Goal: Information Seeking & Learning: Learn about a topic

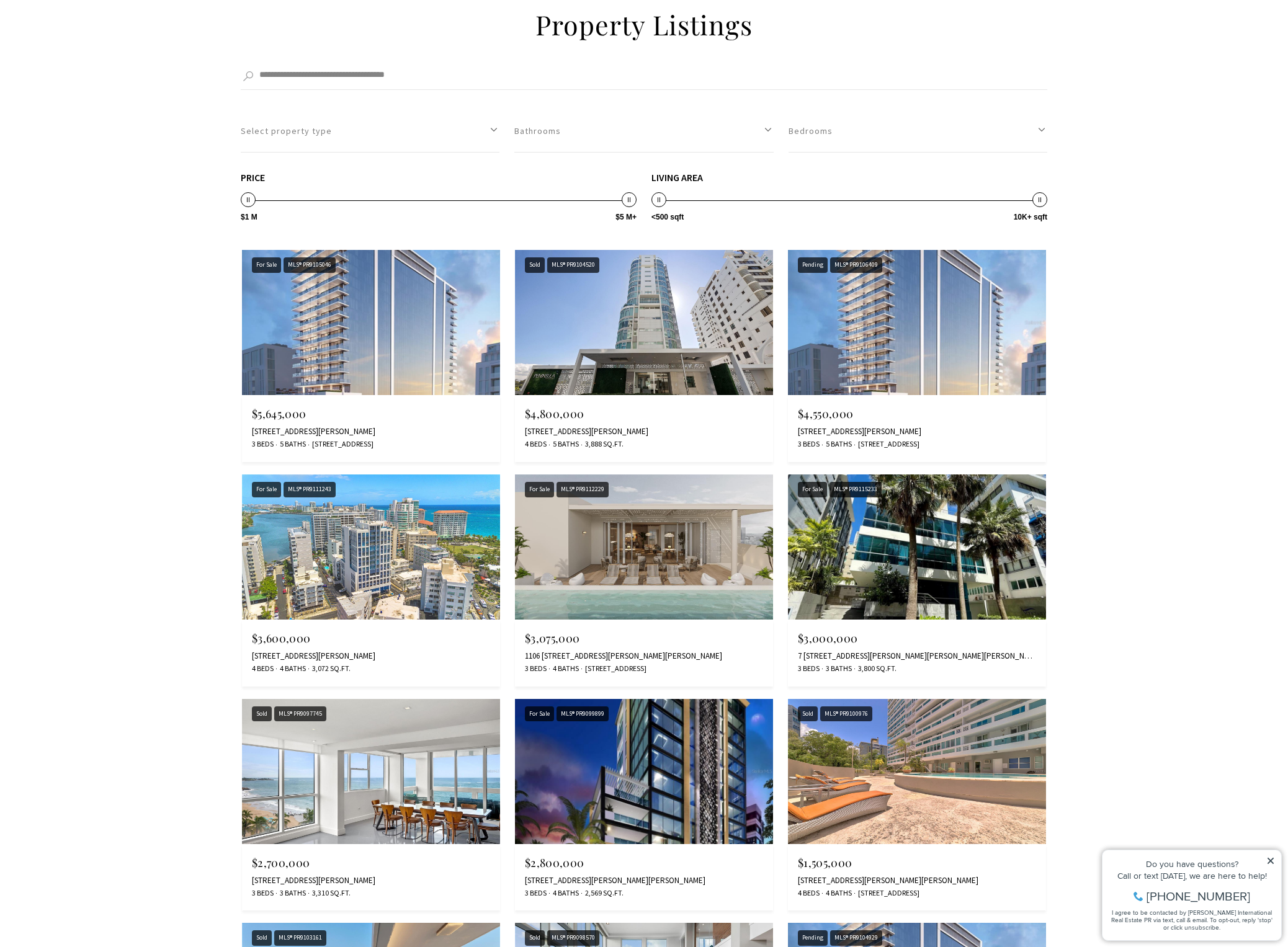
scroll to position [2295, 0]
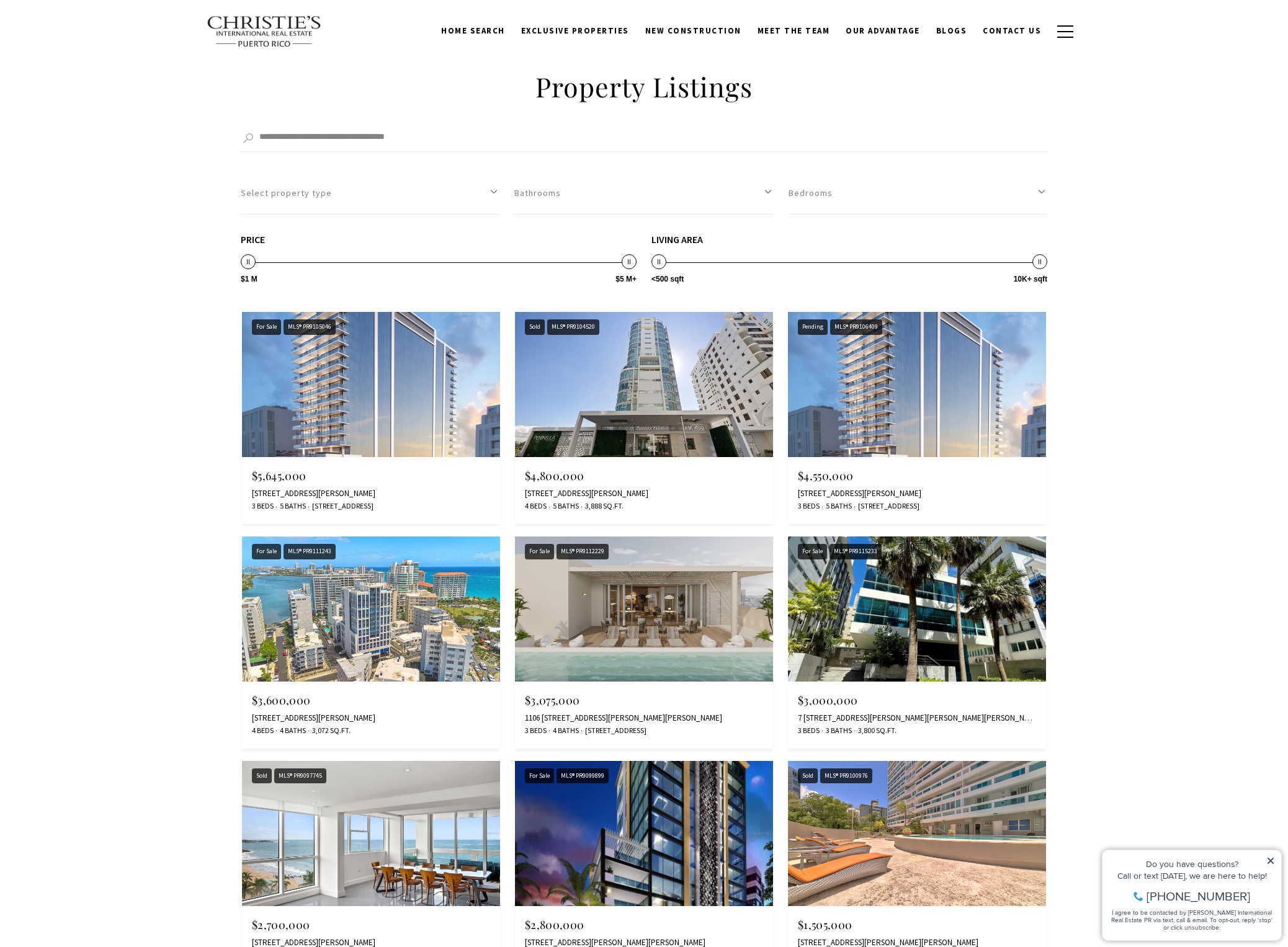
click at [379, 489] on div "1149 ASHFORD AVENUE VANDERBILT RESIDENCES #904, SAN JUAN, PR 00907" at bounding box center [371, 493] width 238 height 10
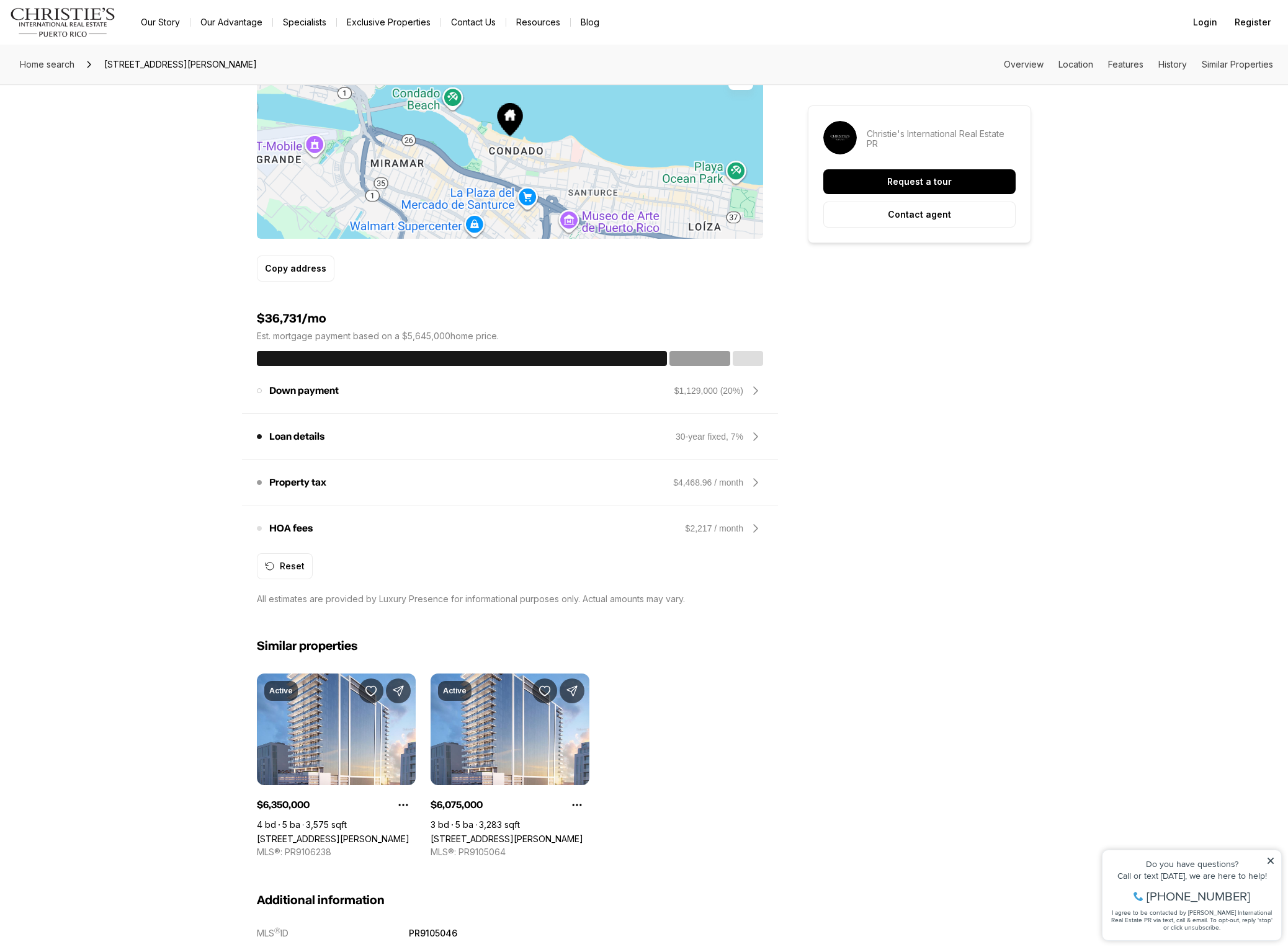
scroll to position [806, 0]
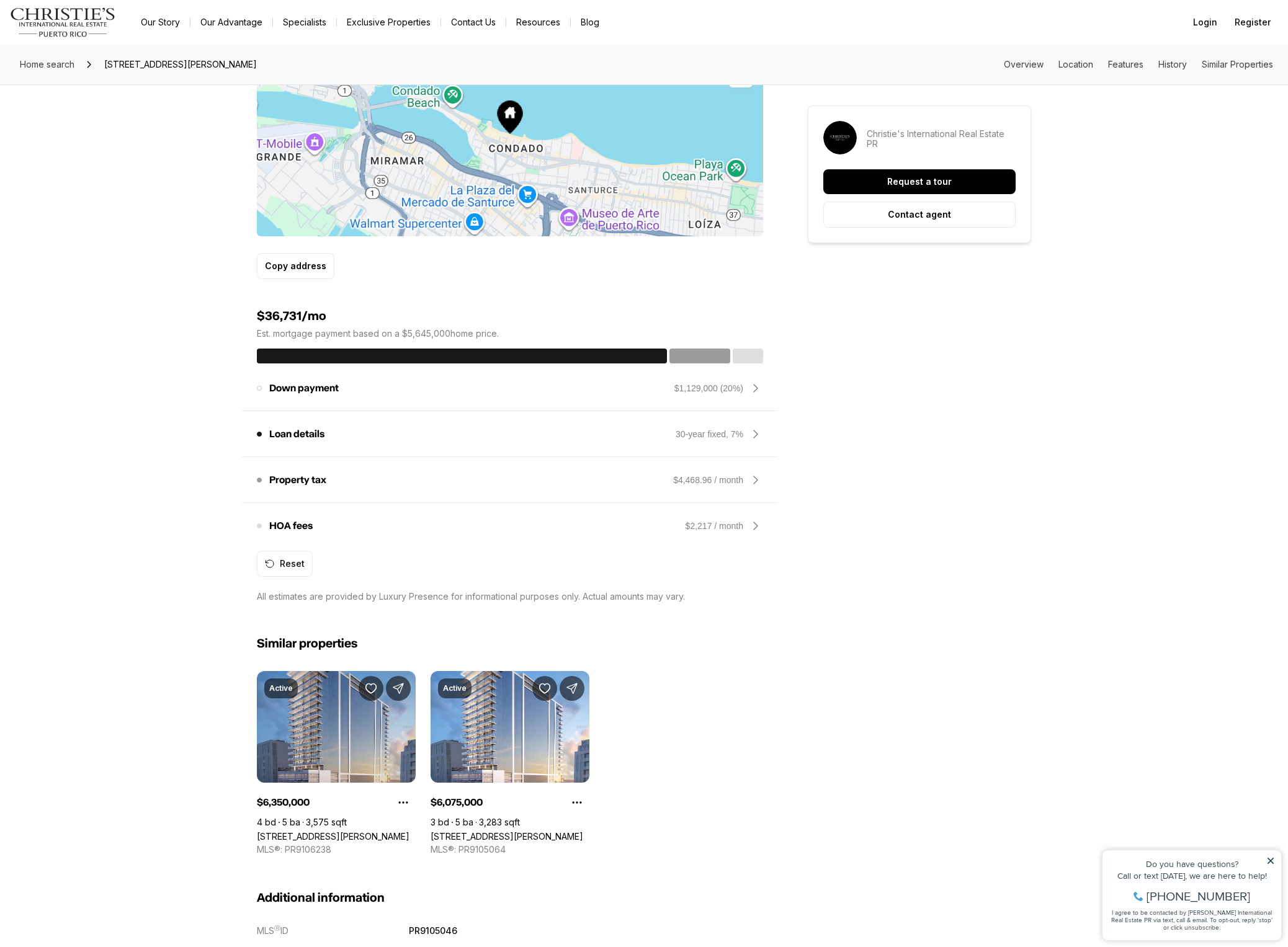
click at [319, 831] on link "1149 ASHFORD AVENUE VANDERBILT RESIDENCES #1003, SAN JUAN PR, 00907" at bounding box center [333, 836] width 153 height 10
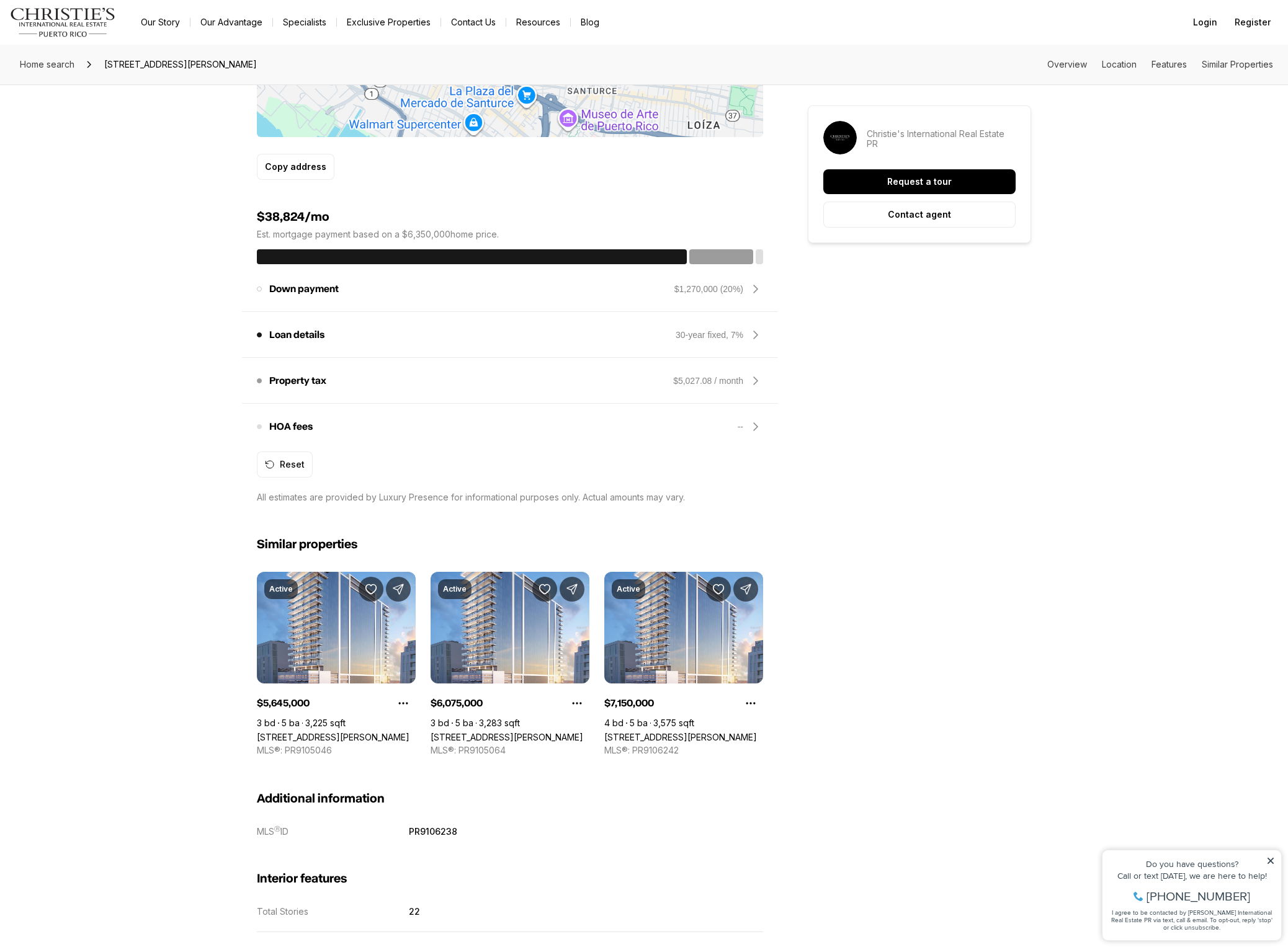
scroll to position [930, 0]
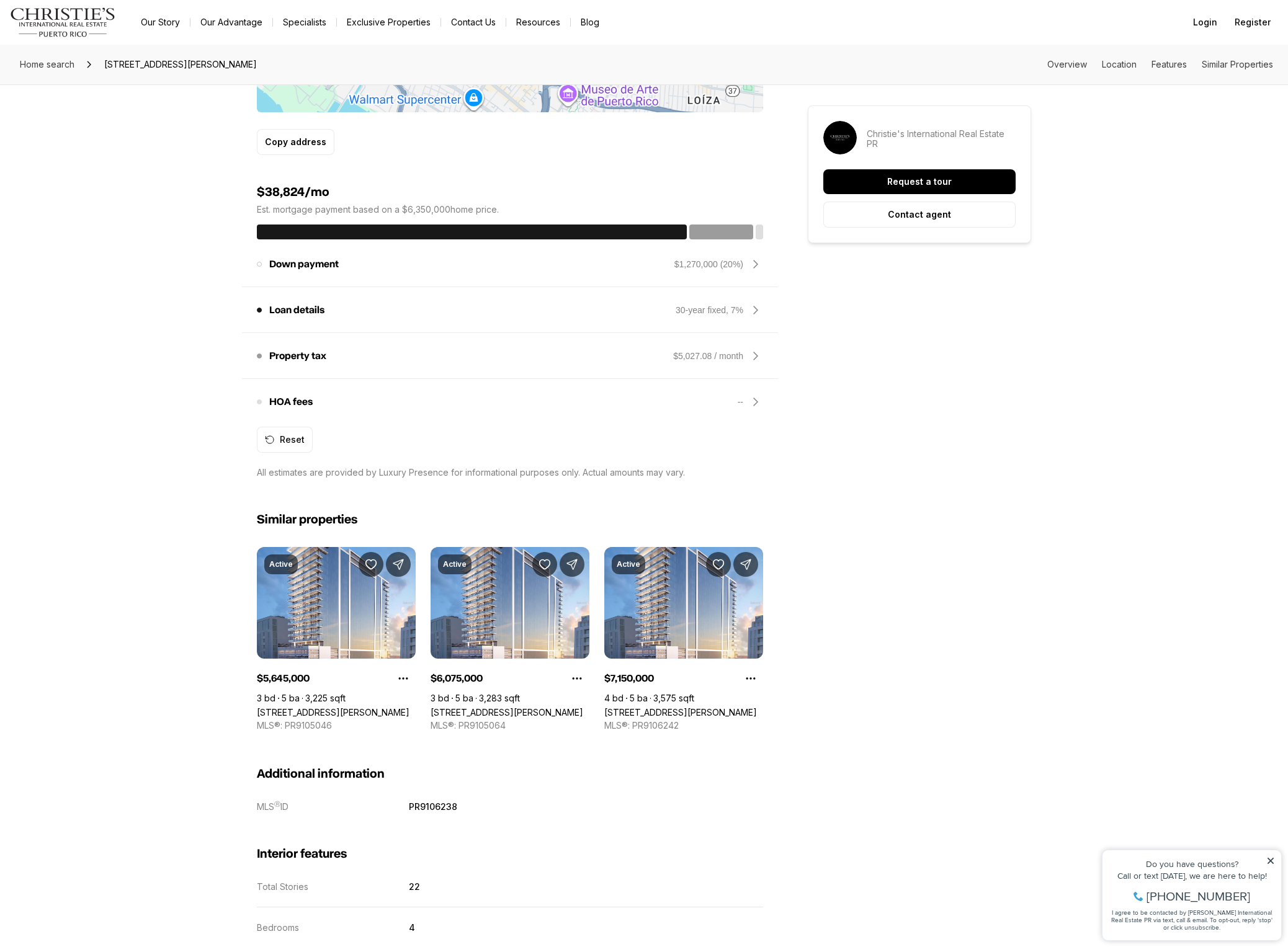
click at [64, 25] on img "Main navigation" at bounding box center [63, 22] width 106 height 30
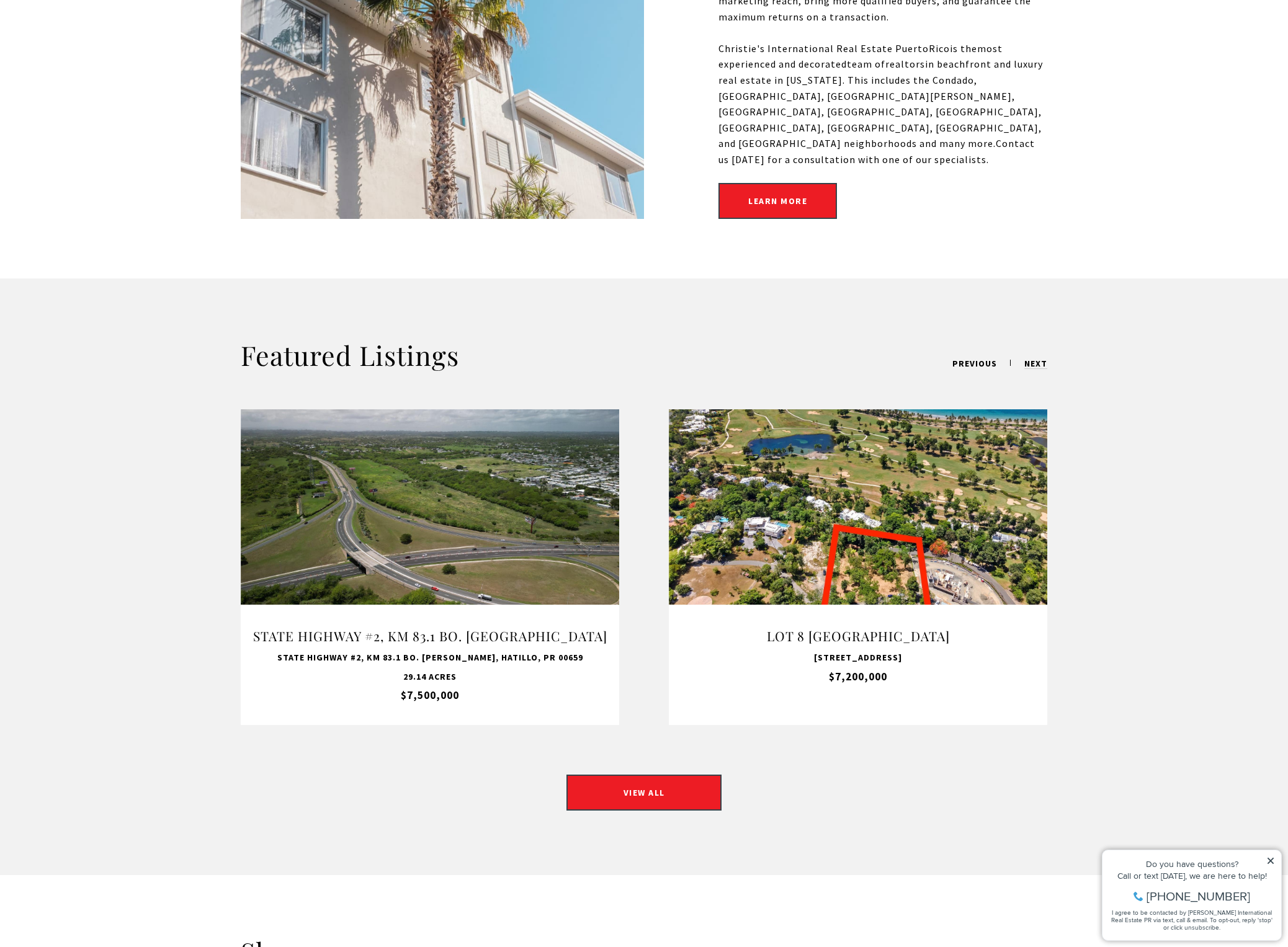
scroll to position [683, 0]
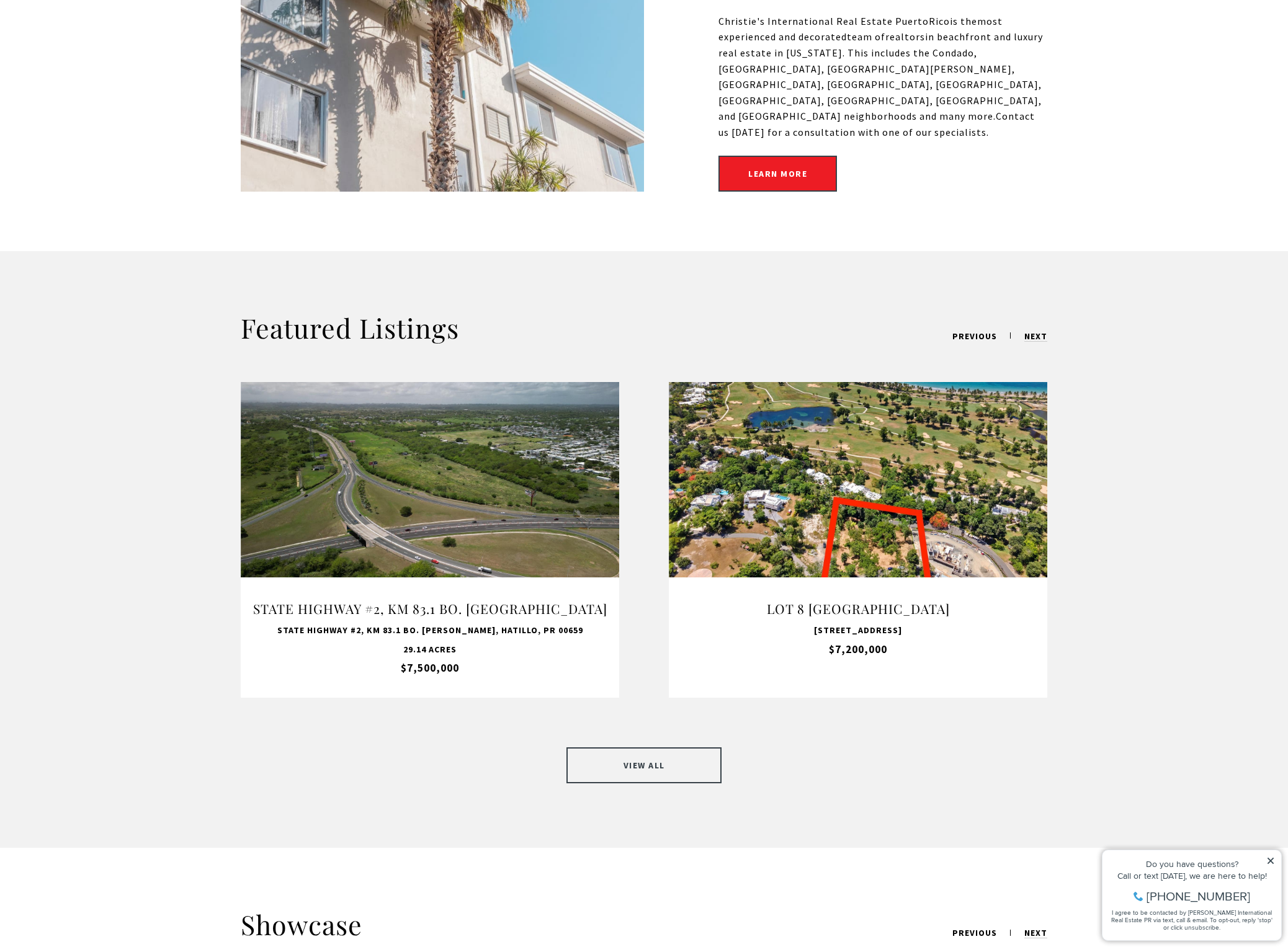
click at [630, 750] on link "VIEW ALL" at bounding box center [644, 766] width 155 height 36
click at [681, 747] on link "VIEW ALL" at bounding box center [644, 766] width 155 height 36
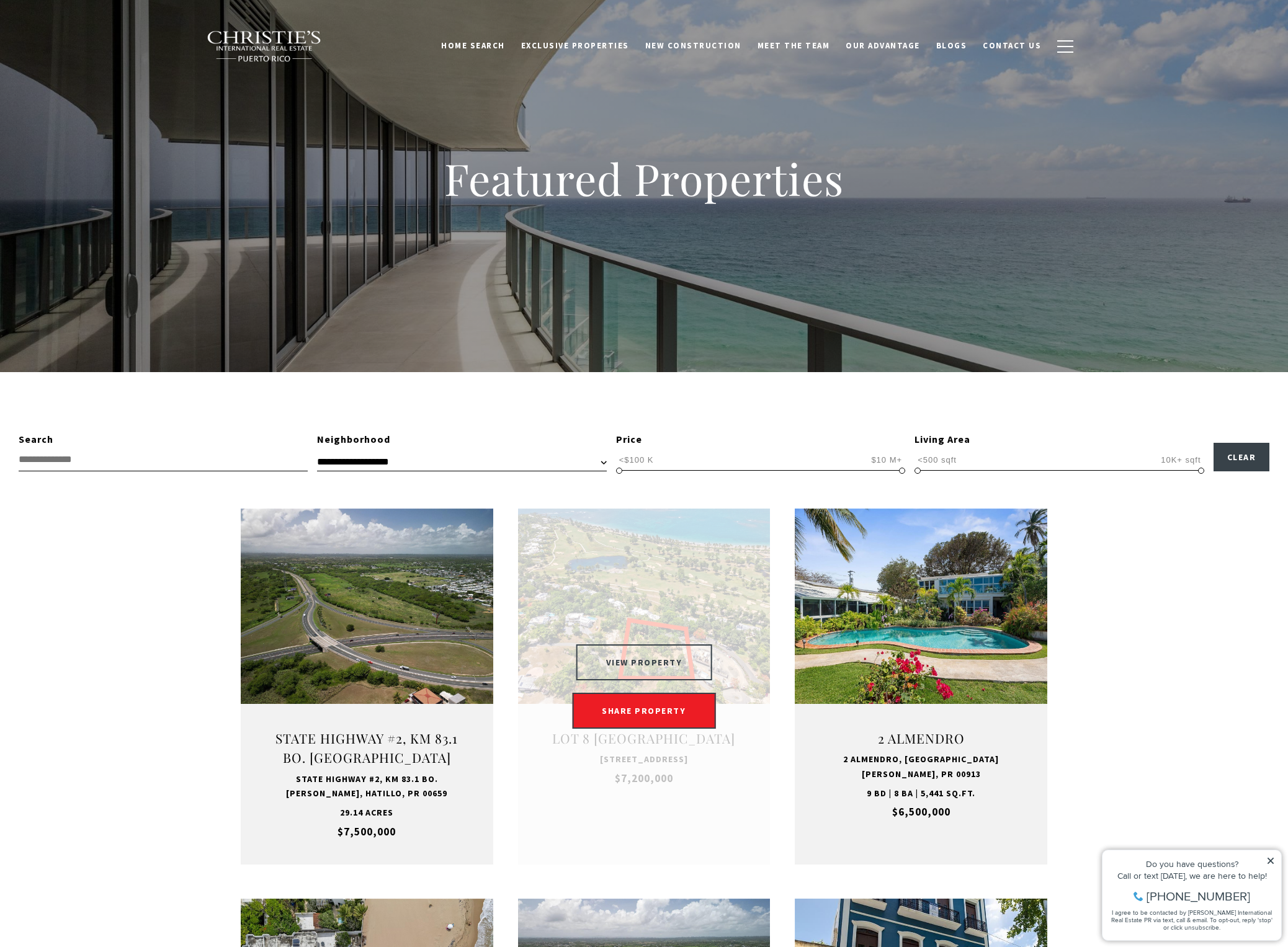
click at [656, 660] on button "VIEW PROPERTY" at bounding box center [644, 662] width 136 height 36
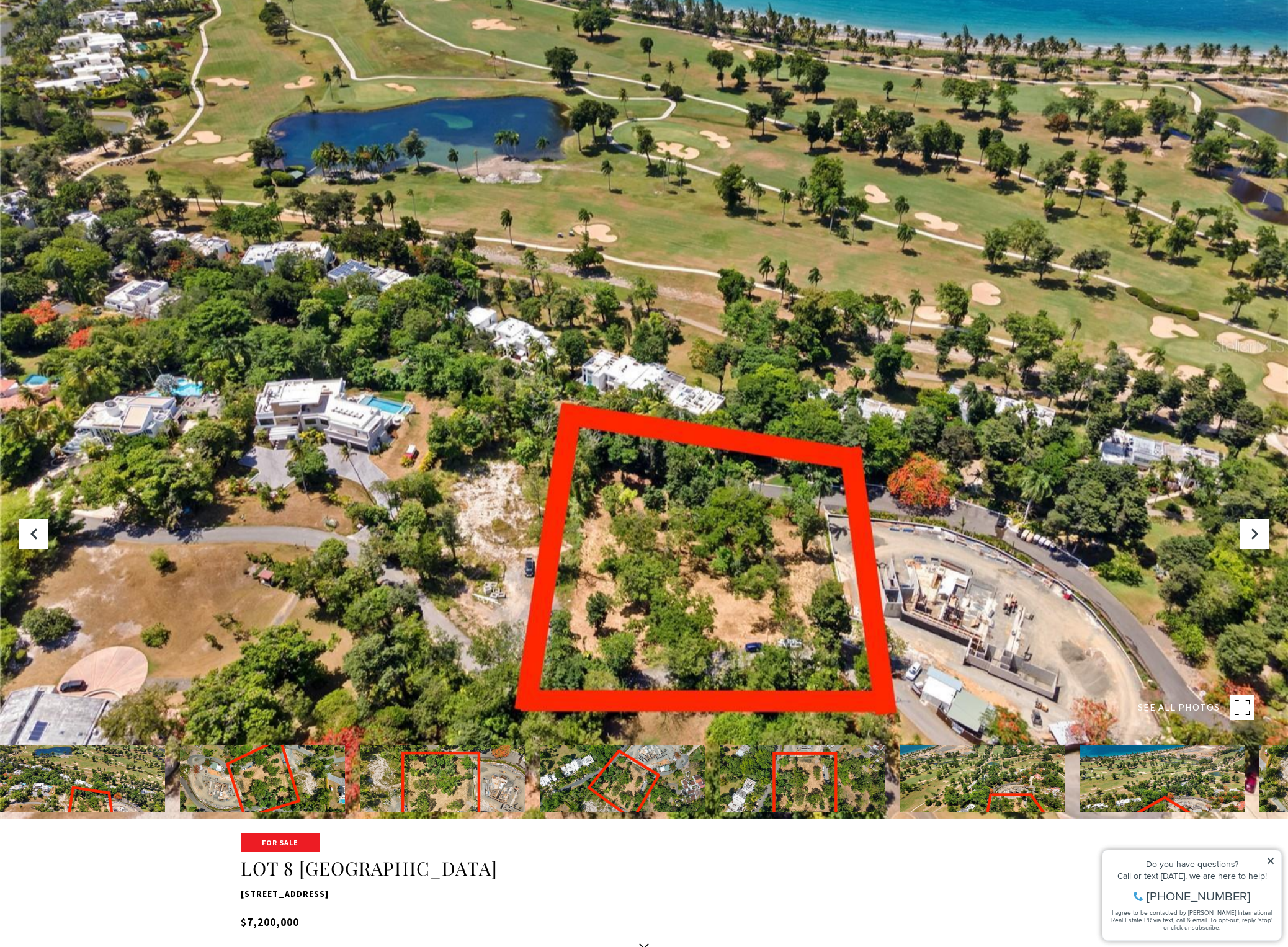
scroll to position [124, 0]
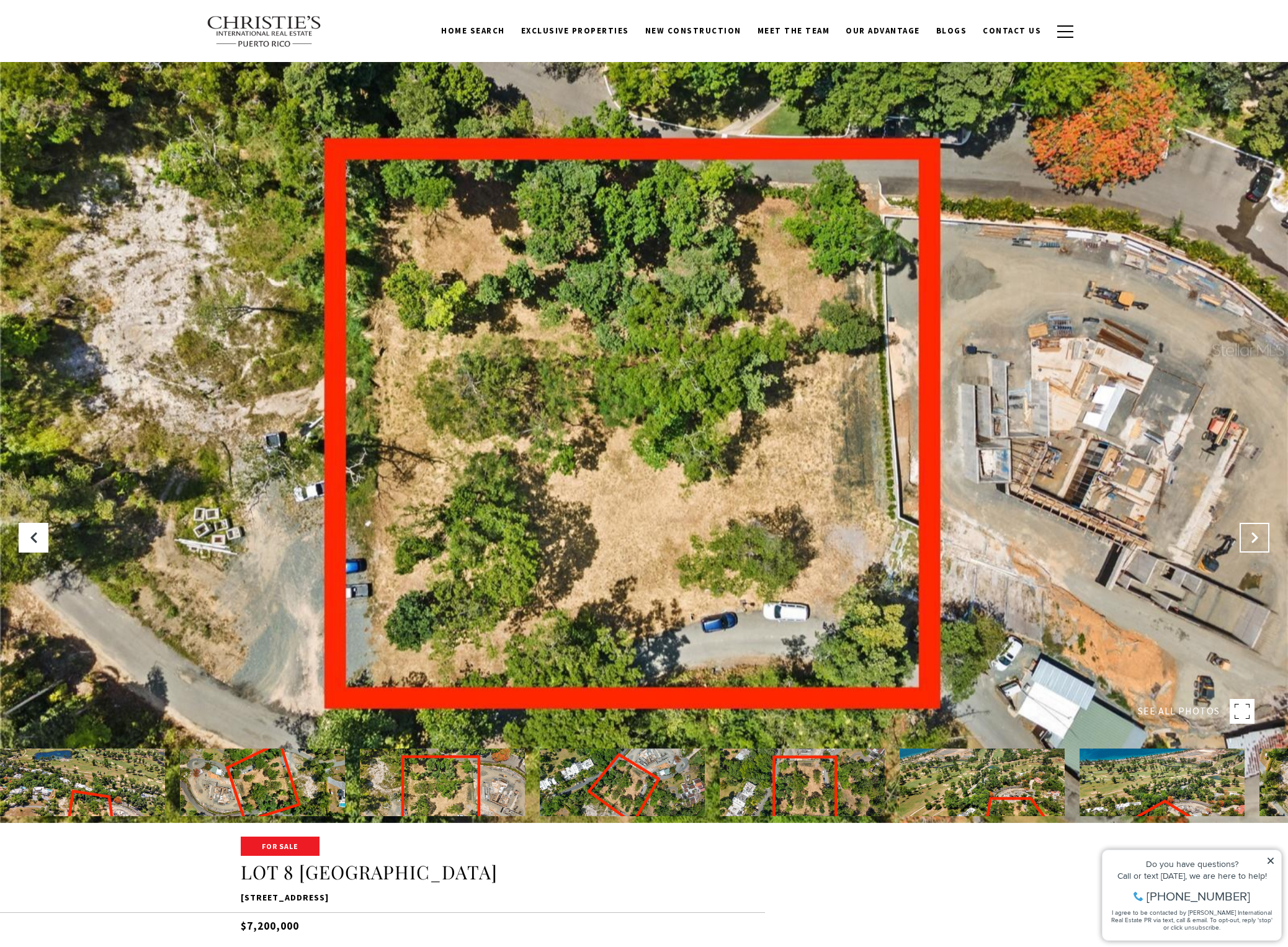
click at [1251, 532] on icon "Next Slide" at bounding box center [1254, 538] width 13 height 13
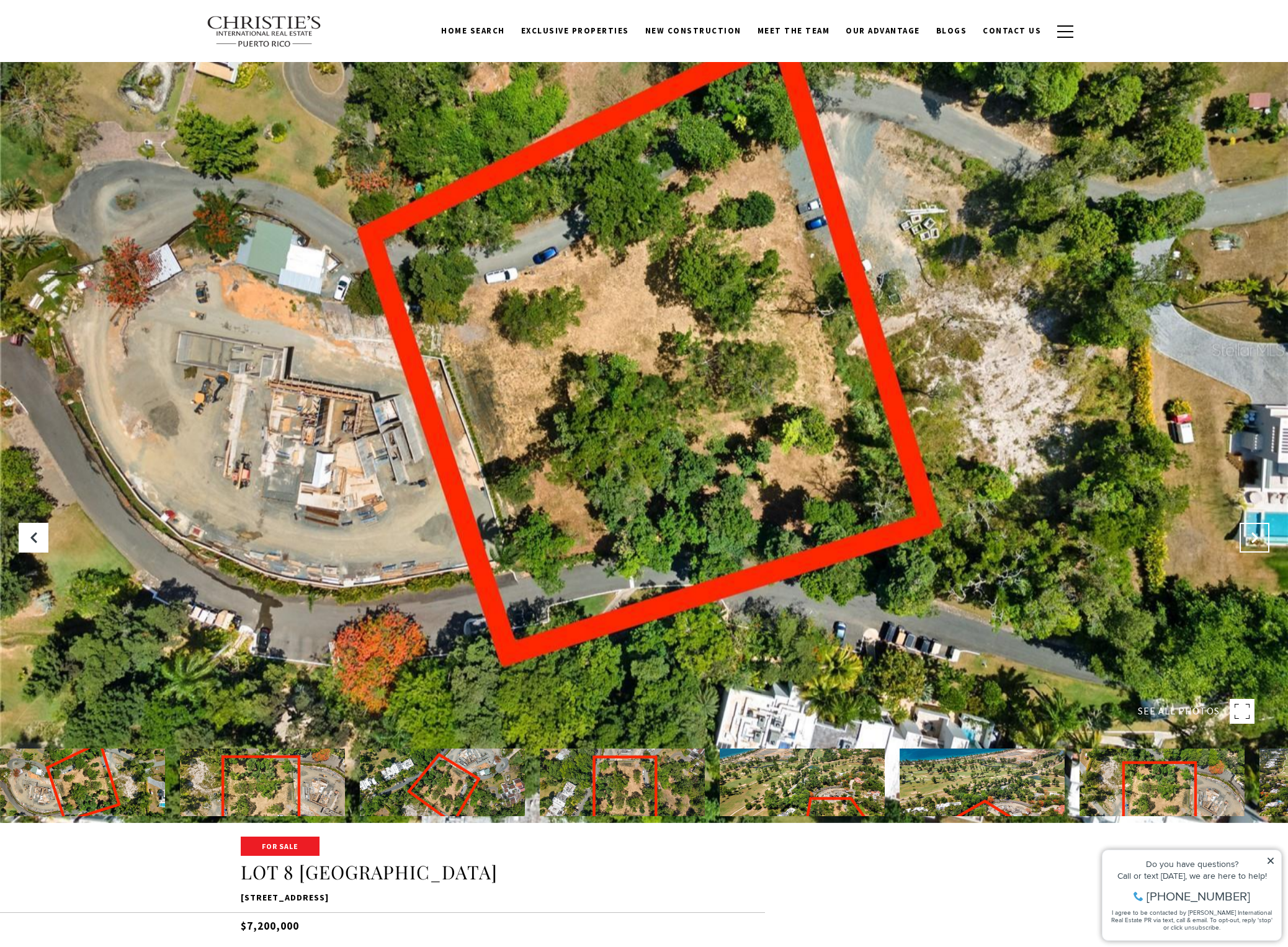
click at [1251, 532] on icon "Next Slide" at bounding box center [1254, 538] width 13 height 13
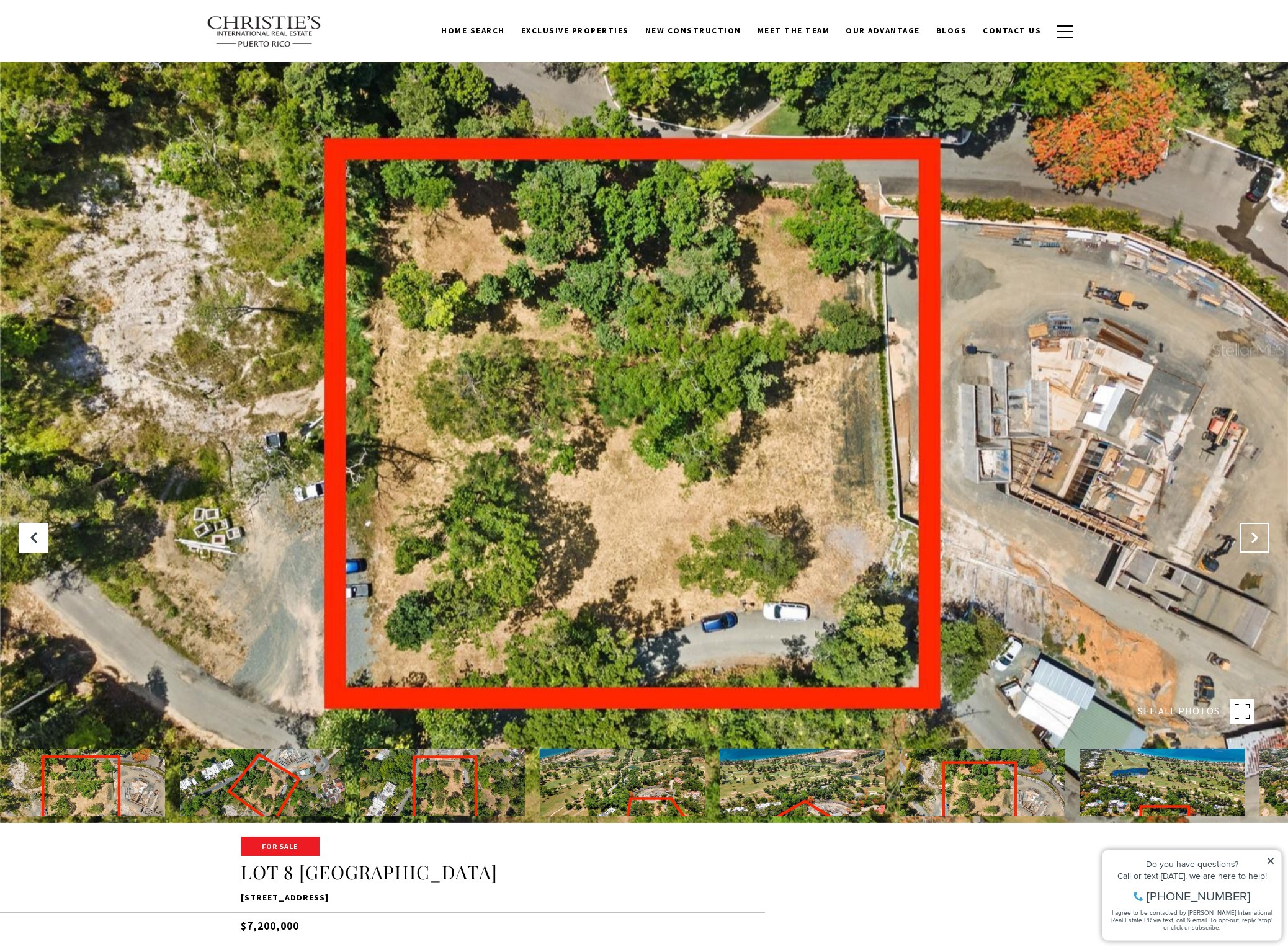
click at [1251, 532] on icon "Next Slide" at bounding box center [1254, 538] width 13 height 13
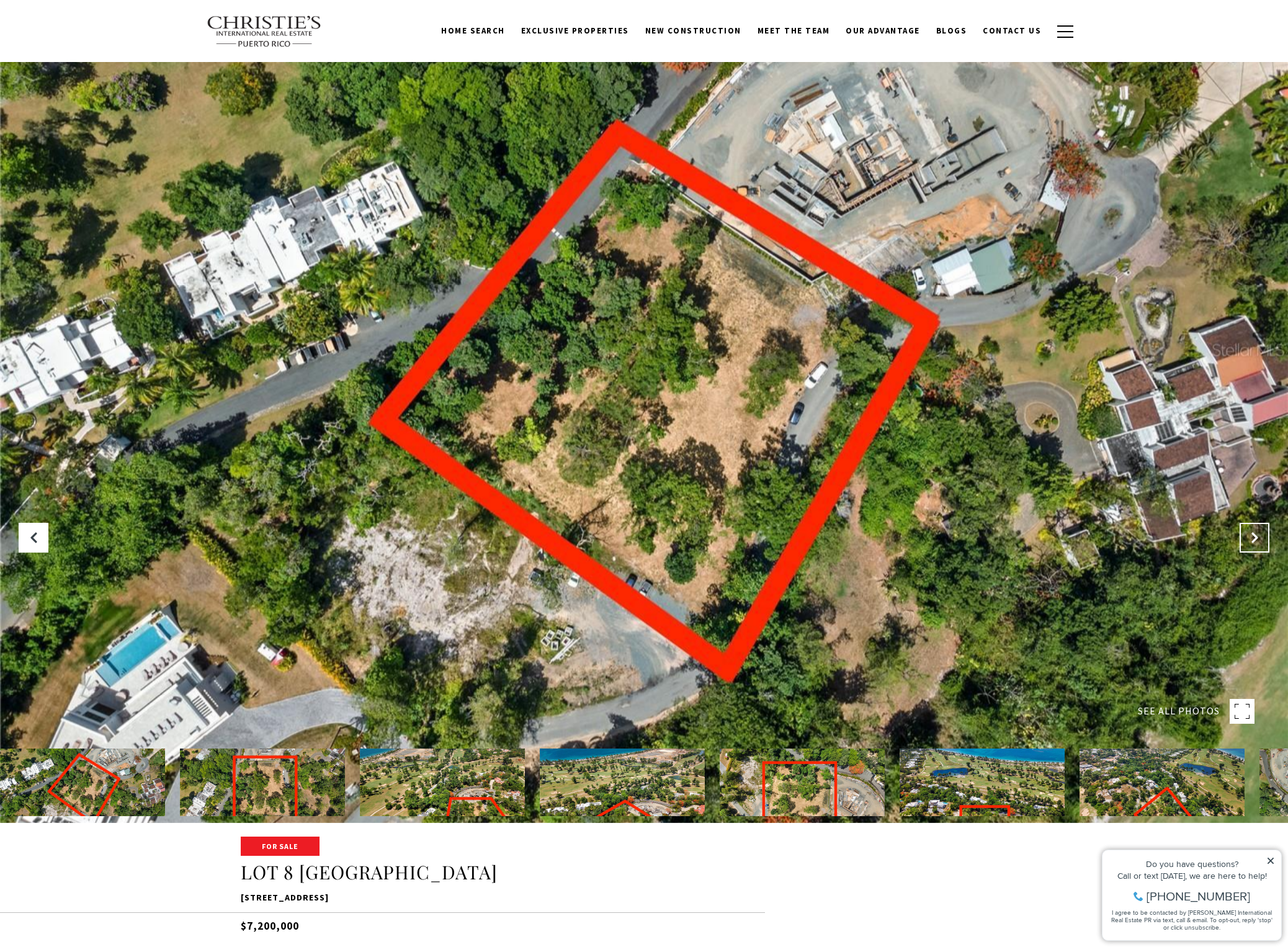
click at [1251, 532] on icon "Next Slide" at bounding box center [1254, 538] width 13 height 13
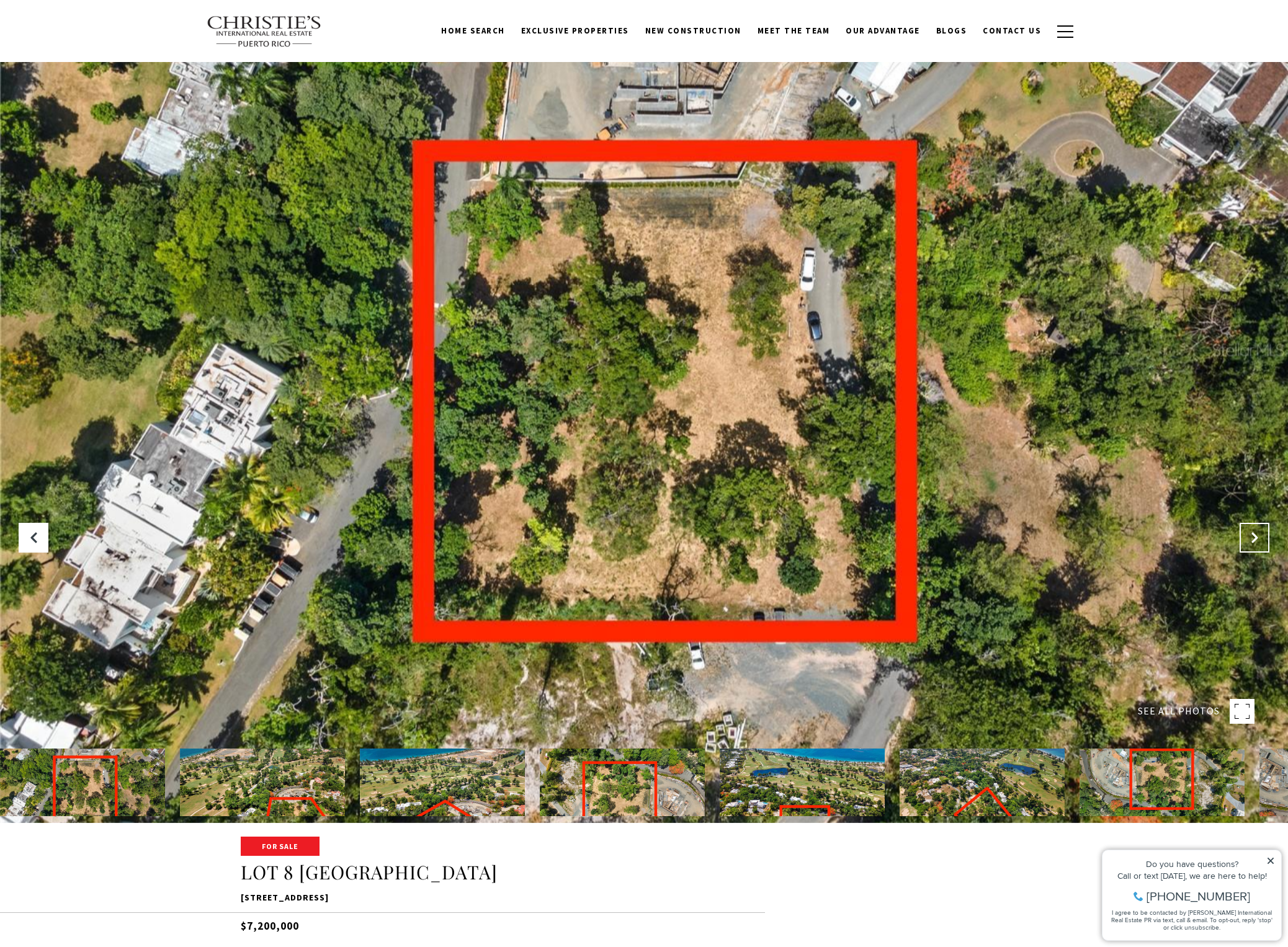
click at [1251, 532] on icon "Next Slide" at bounding box center [1254, 538] width 13 height 13
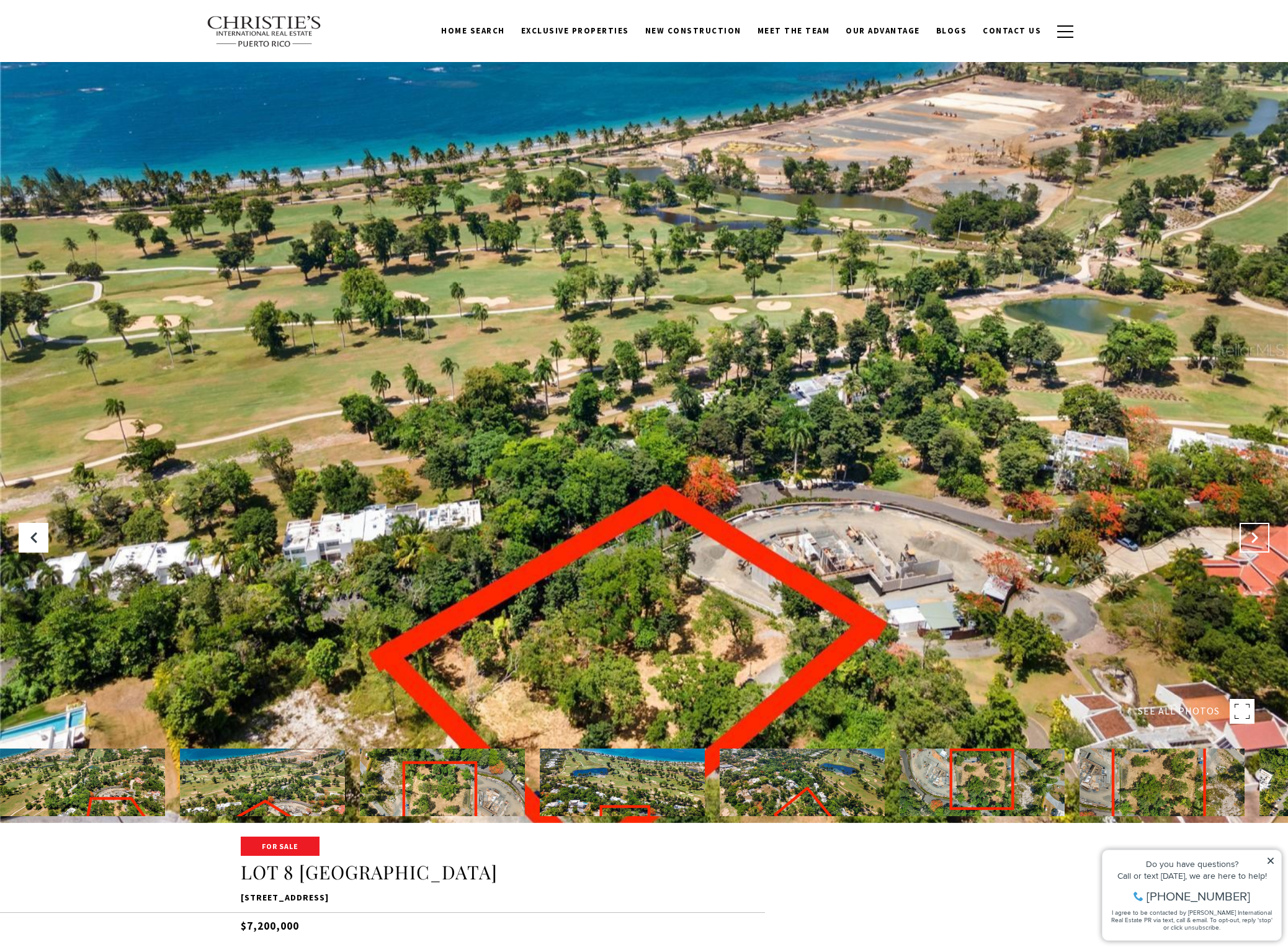
click at [1257, 537] on icon "Next Slide" at bounding box center [1254, 538] width 13 height 13
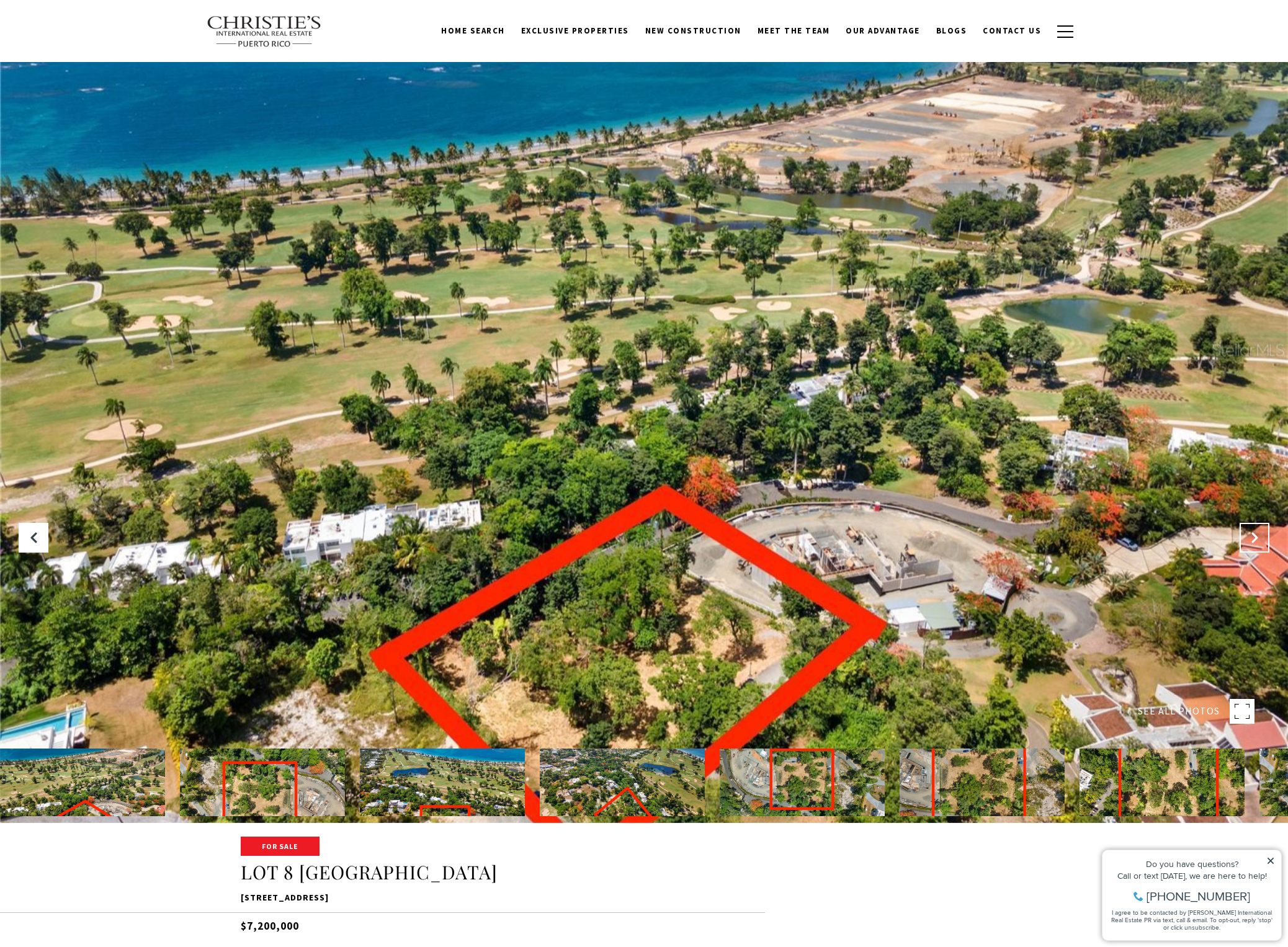
click at [1257, 537] on icon "Next Slide" at bounding box center [1254, 538] width 13 height 13
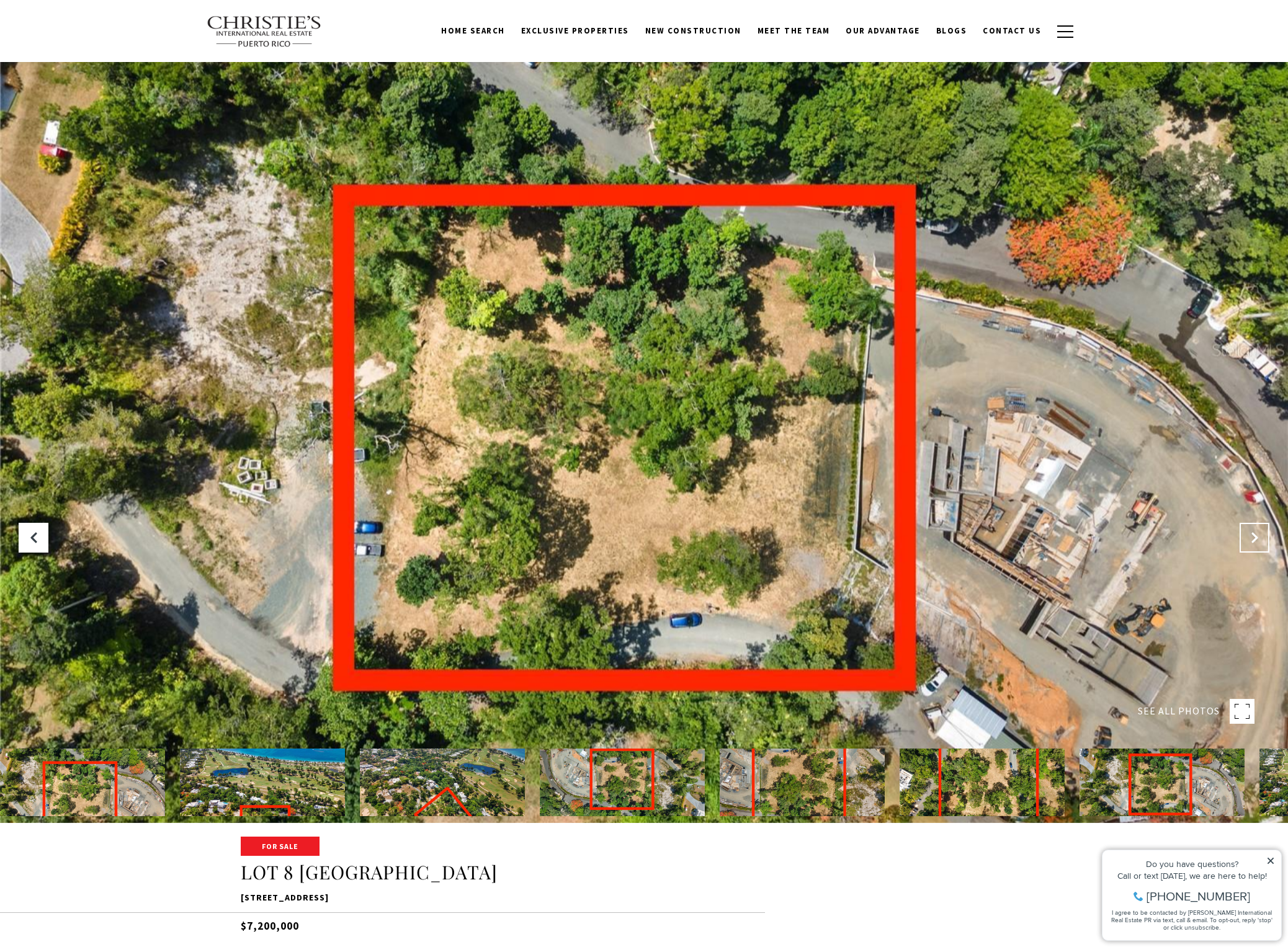
click at [1257, 537] on icon "Next Slide" at bounding box center [1254, 538] width 13 height 13
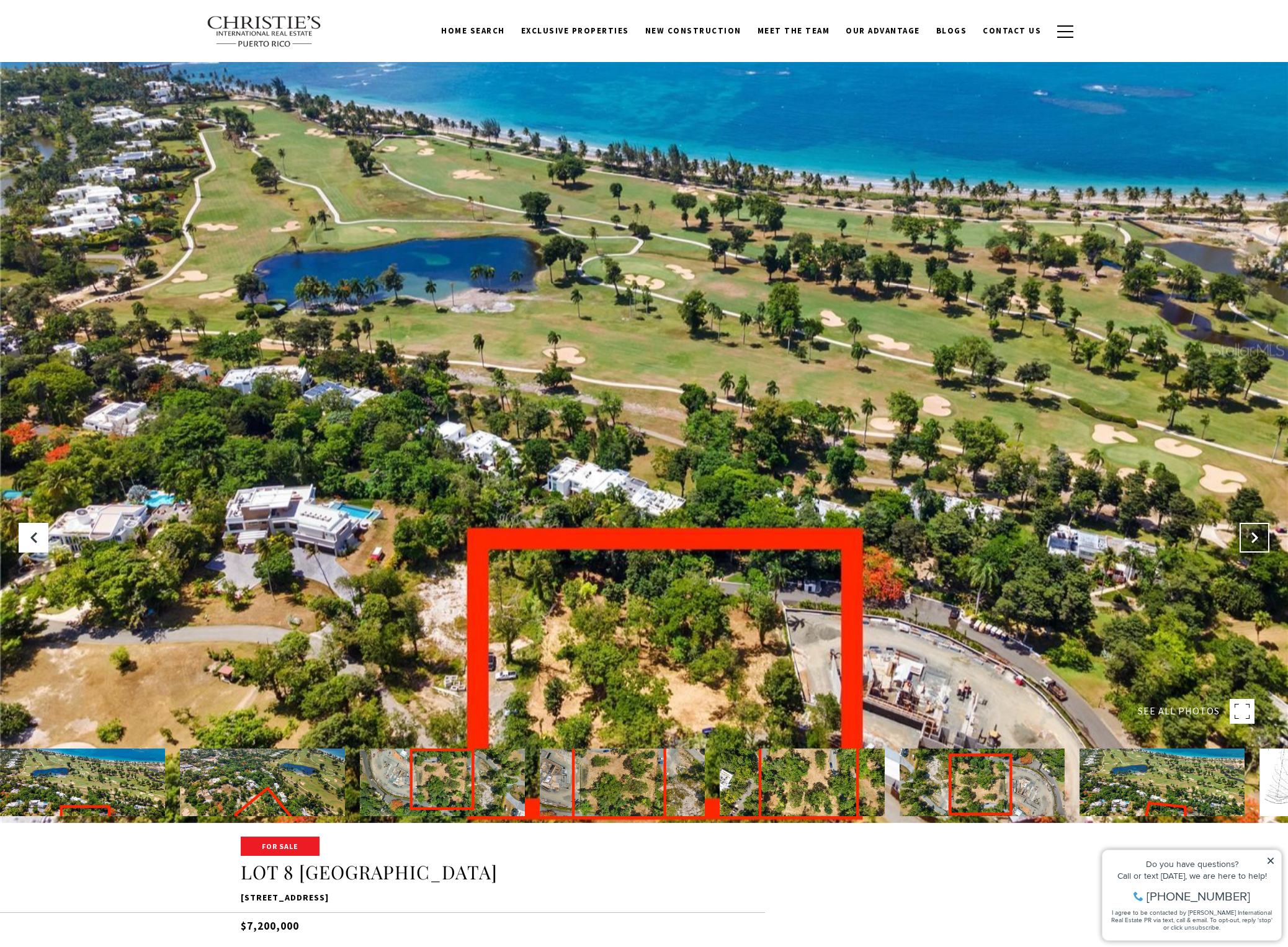
click at [1257, 537] on icon "Next Slide" at bounding box center [1254, 538] width 13 height 13
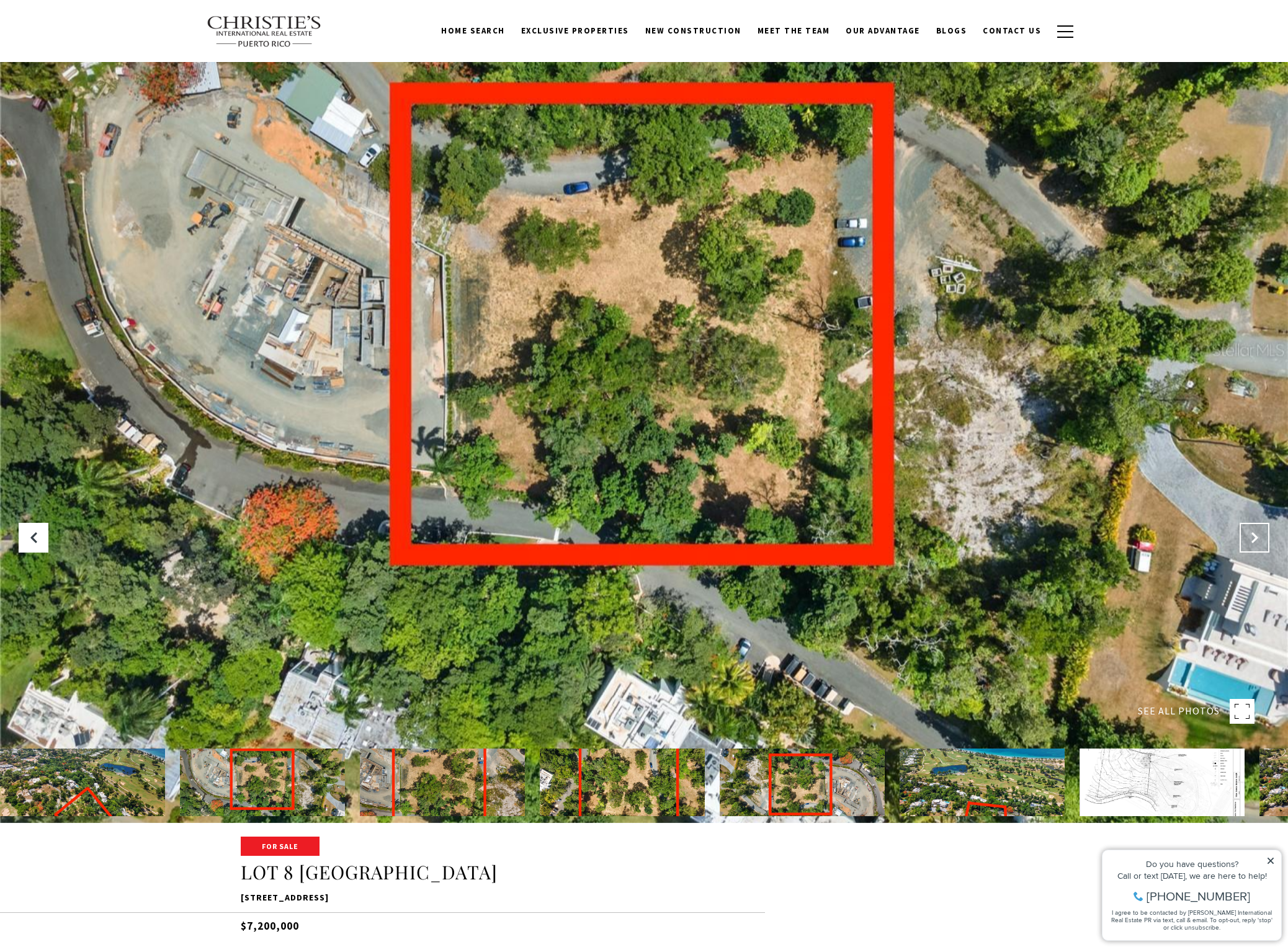
click at [1257, 537] on icon "Next Slide" at bounding box center [1254, 538] width 13 height 13
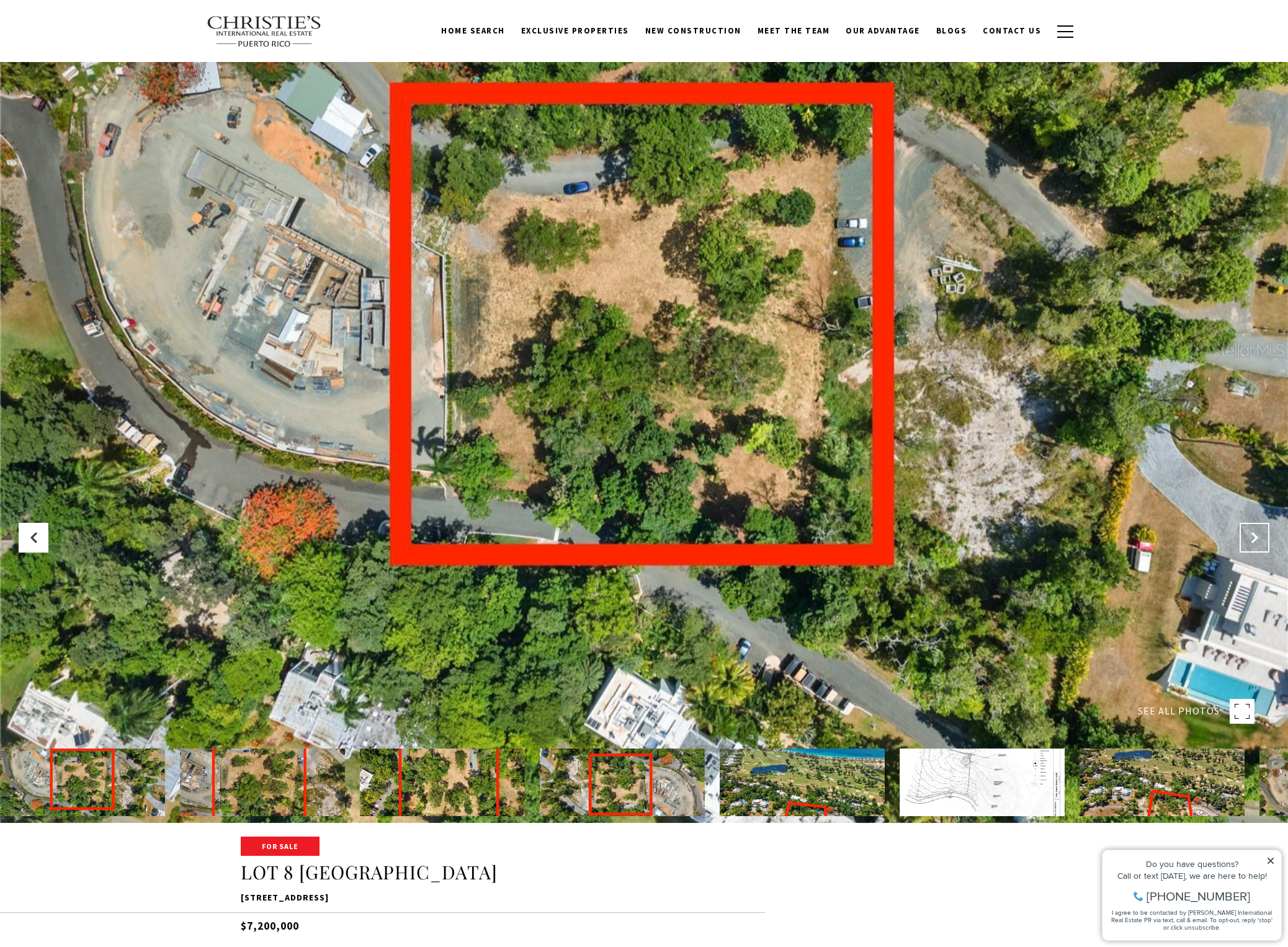
click at [1257, 537] on icon "Next Slide" at bounding box center [1254, 538] width 13 height 13
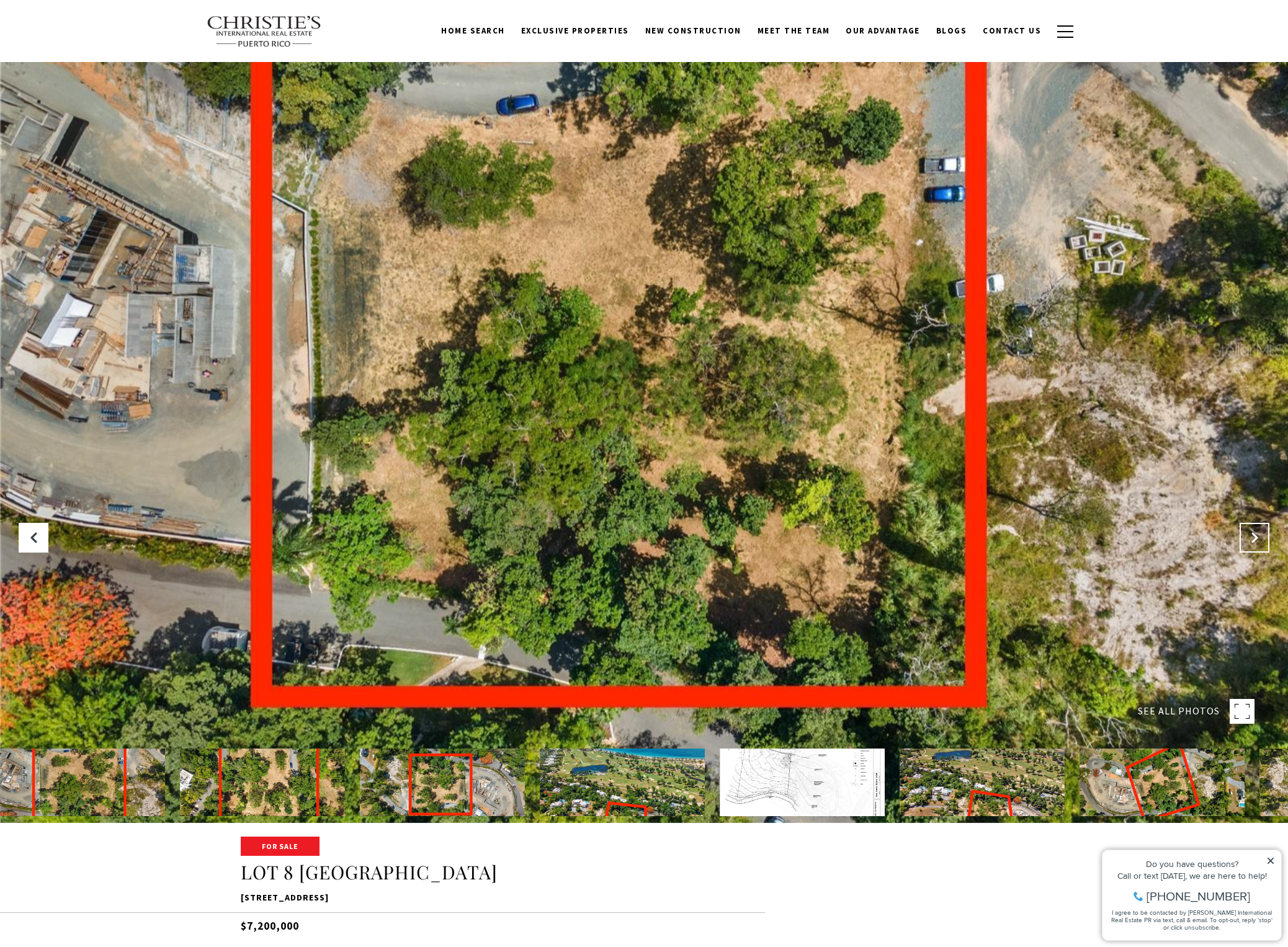
click at [1257, 537] on icon "Next Slide" at bounding box center [1254, 538] width 13 height 13
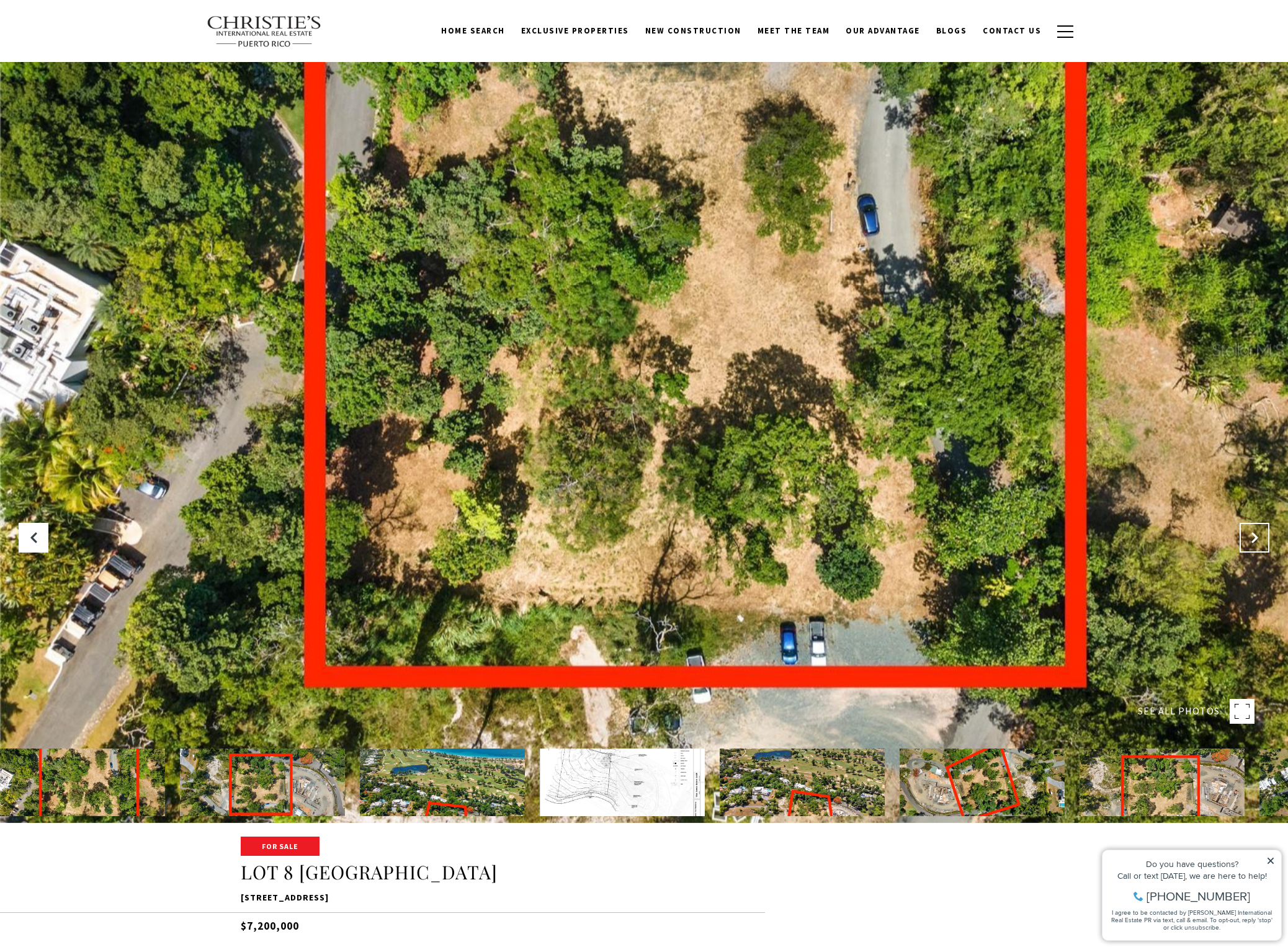
click at [1257, 537] on icon "Next Slide" at bounding box center [1254, 538] width 13 height 13
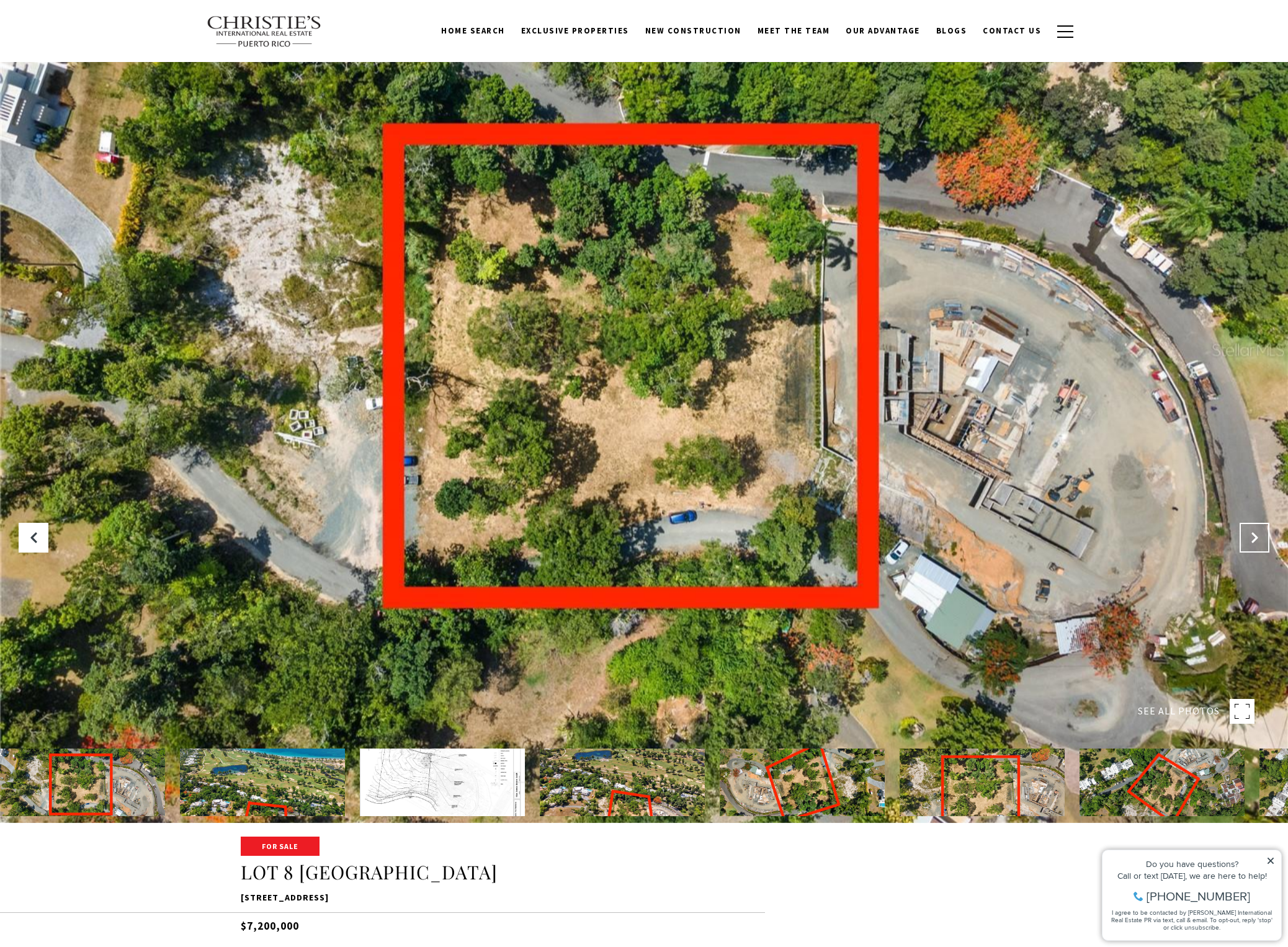
click at [1257, 537] on icon "Next Slide" at bounding box center [1254, 538] width 13 height 13
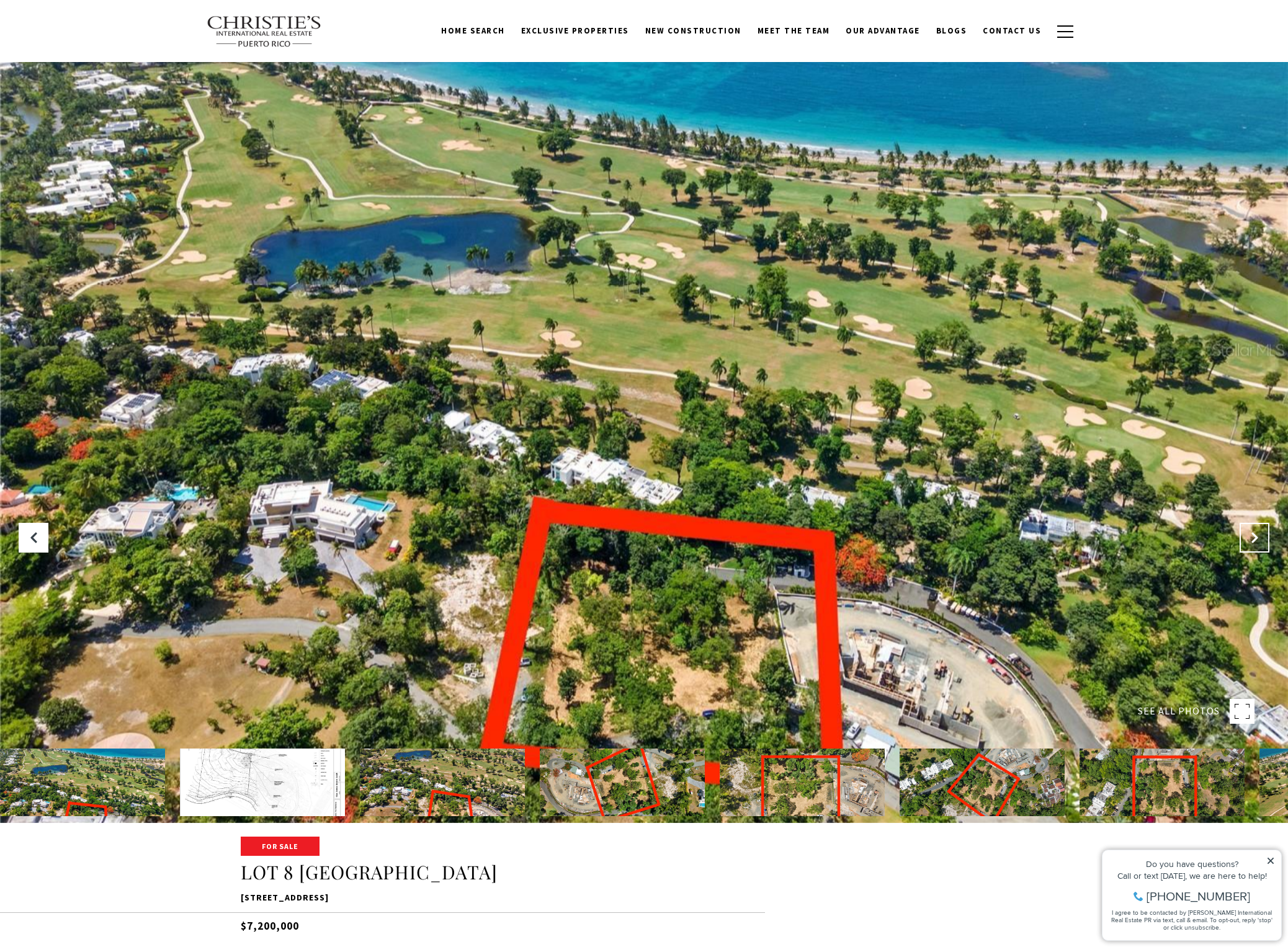
click at [1257, 537] on icon "Next Slide" at bounding box center [1254, 538] width 13 height 13
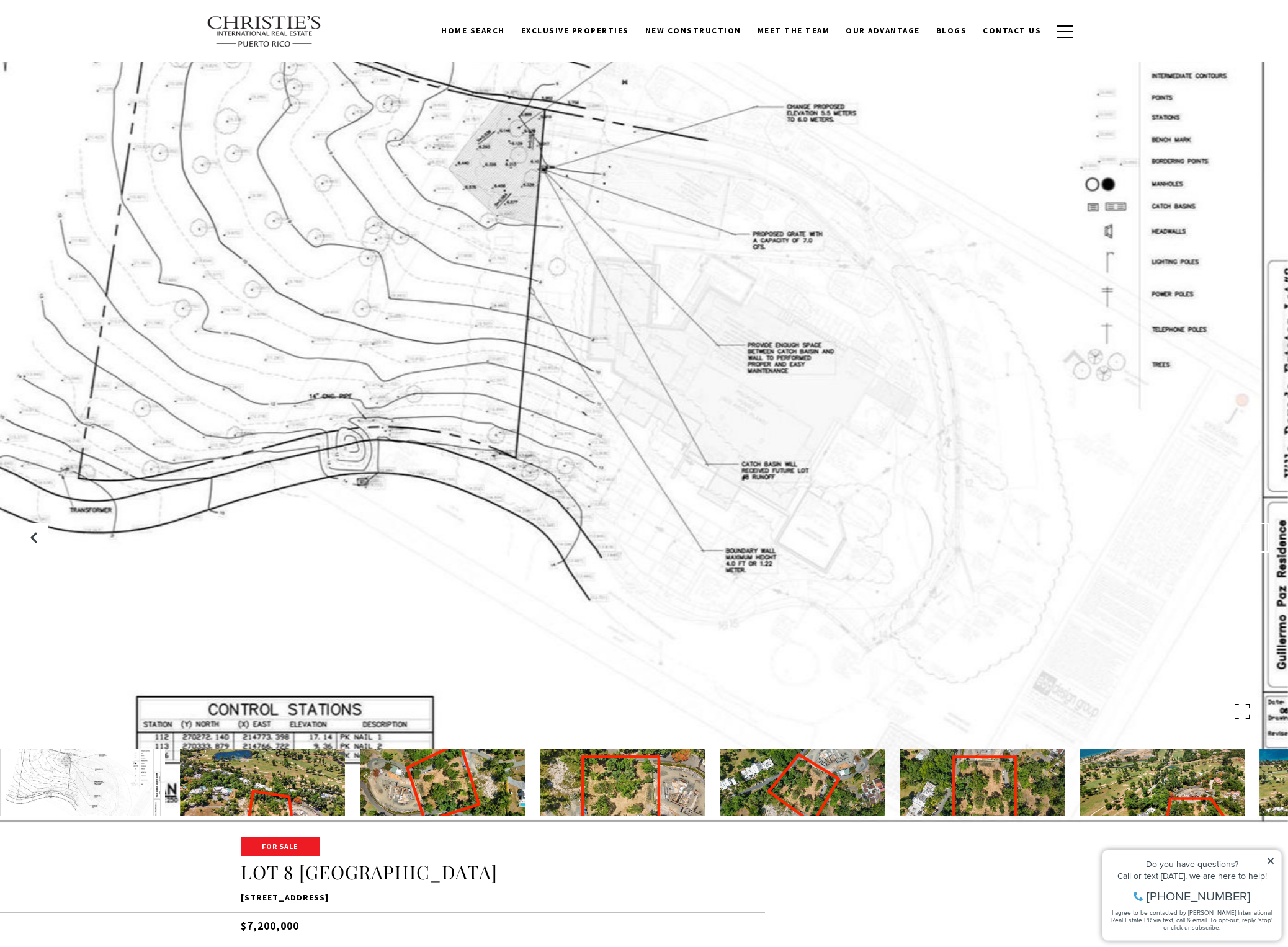
click at [1257, 537] on icon "Next Slide" at bounding box center [1254, 538] width 13 height 13
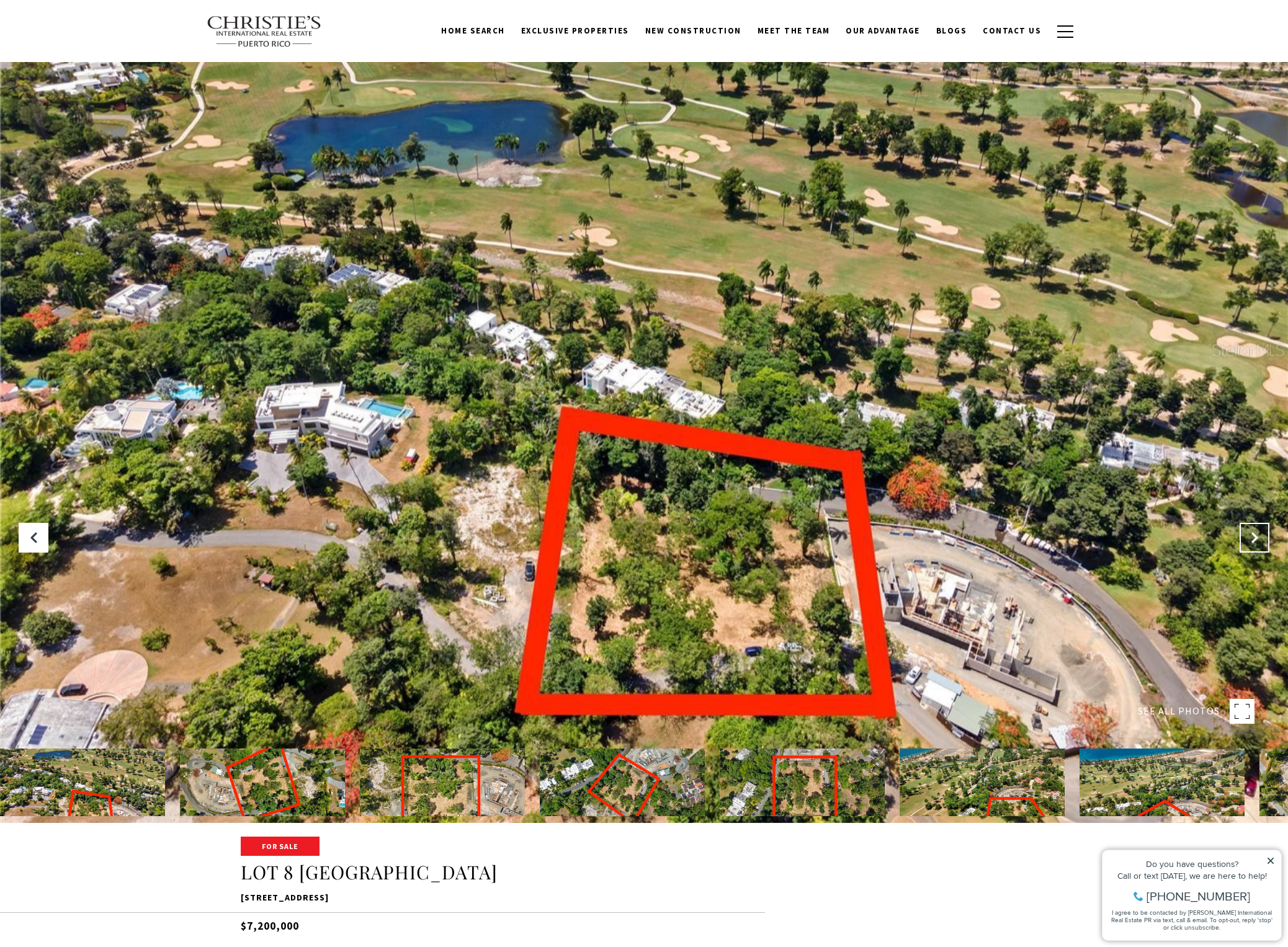
click at [1257, 537] on icon "Next Slide" at bounding box center [1254, 538] width 13 height 13
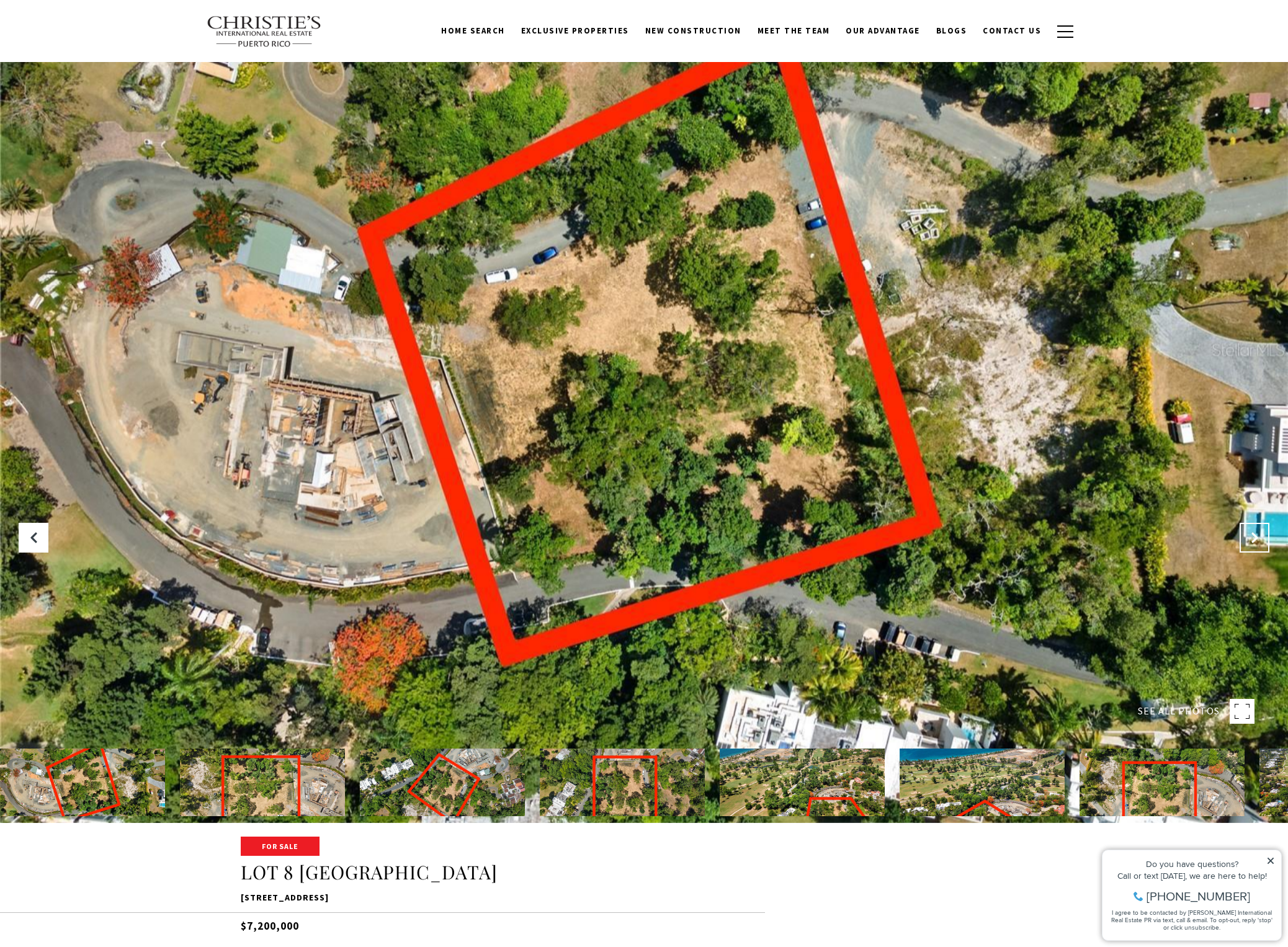
click at [1257, 537] on icon "Next Slide" at bounding box center [1254, 538] width 13 height 13
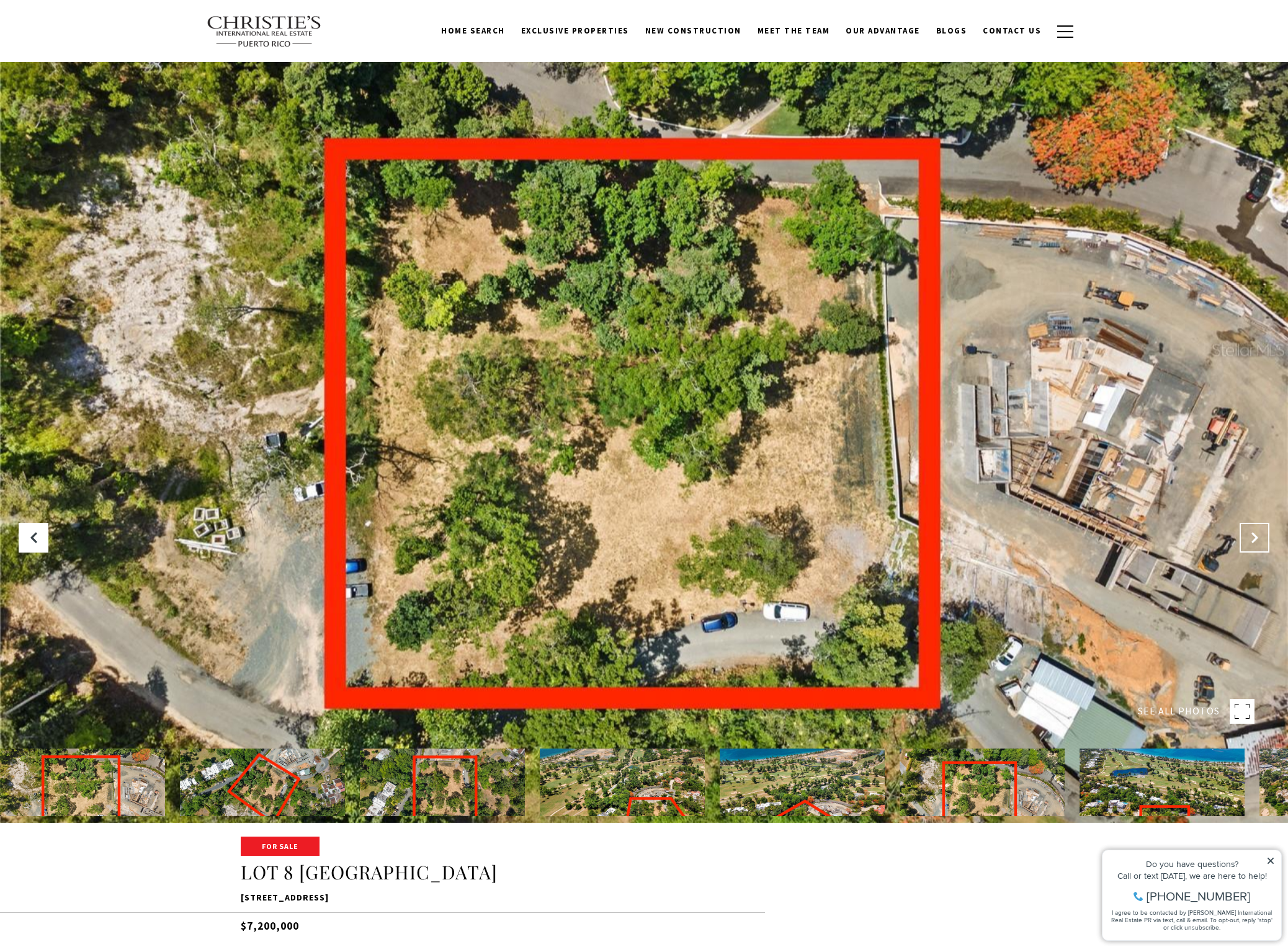
click at [1257, 537] on icon "Next Slide" at bounding box center [1254, 538] width 13 height 13
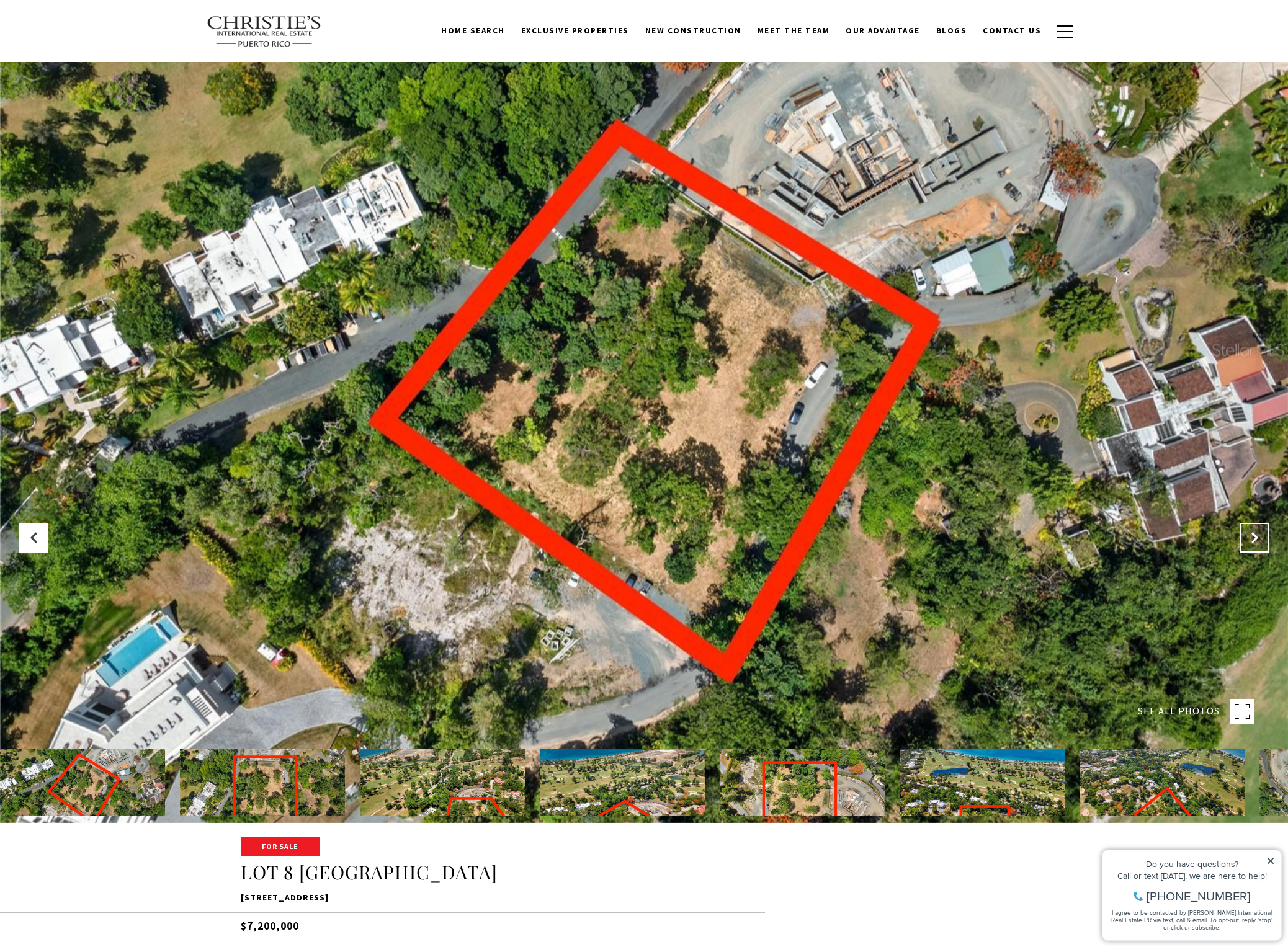
click at [1257, 537] on icon "Next Slide" at bounding box center [1254, 538] width 13 height 13
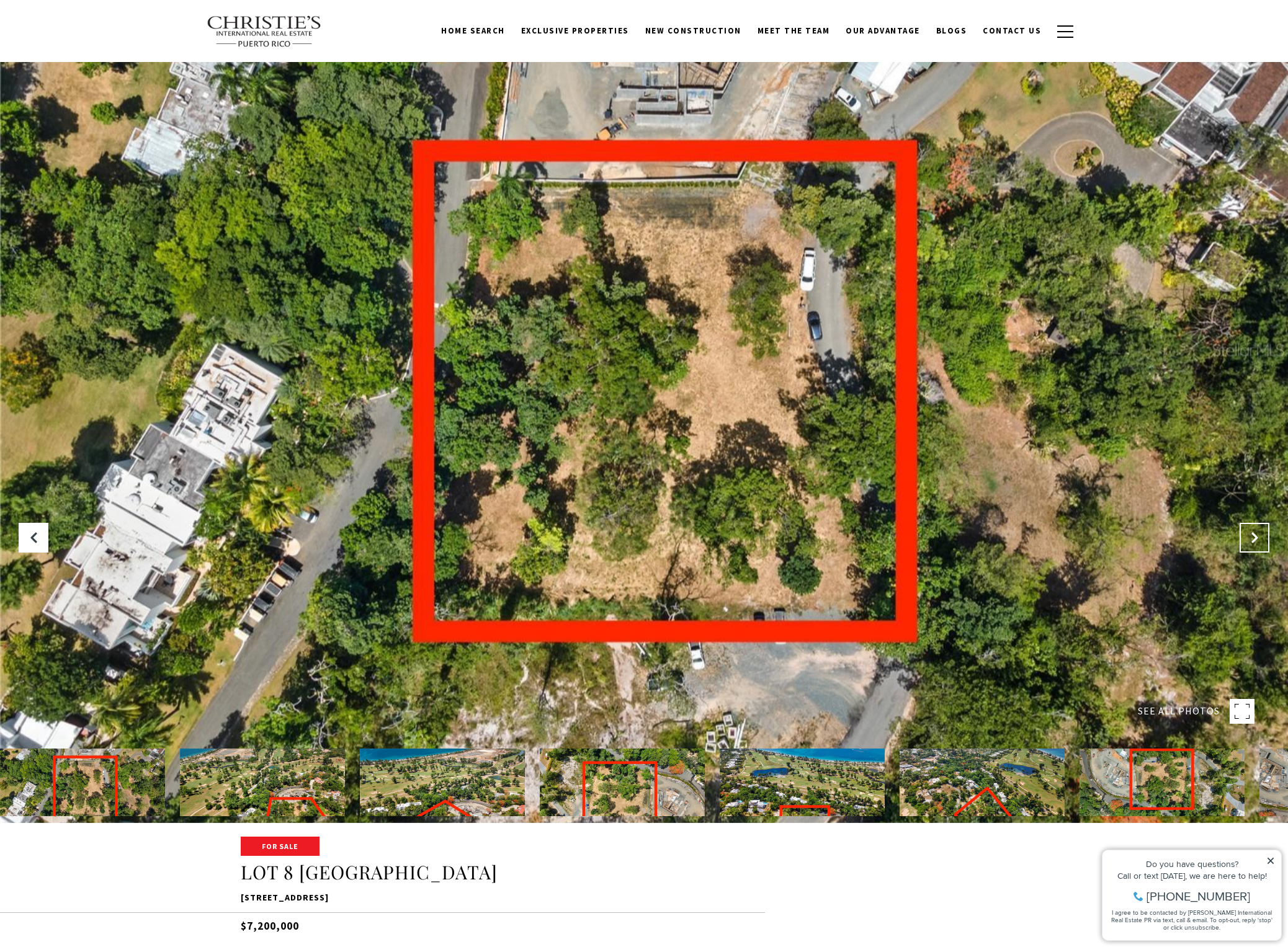
click at [1257, 537] on icon "Next Slide" at bounding box center [1254, 538] width 13 height 13
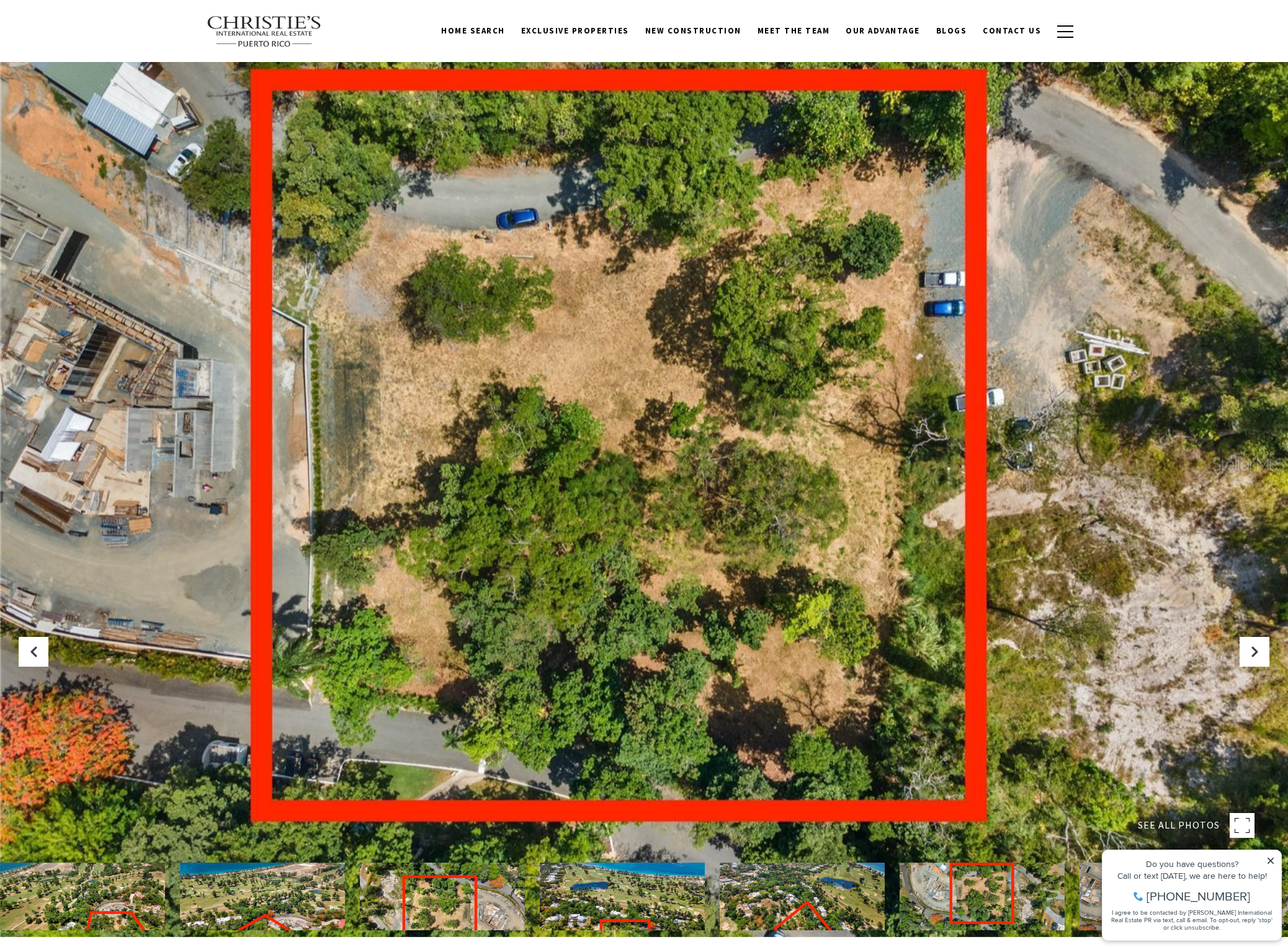
scroll to position [0, 0]
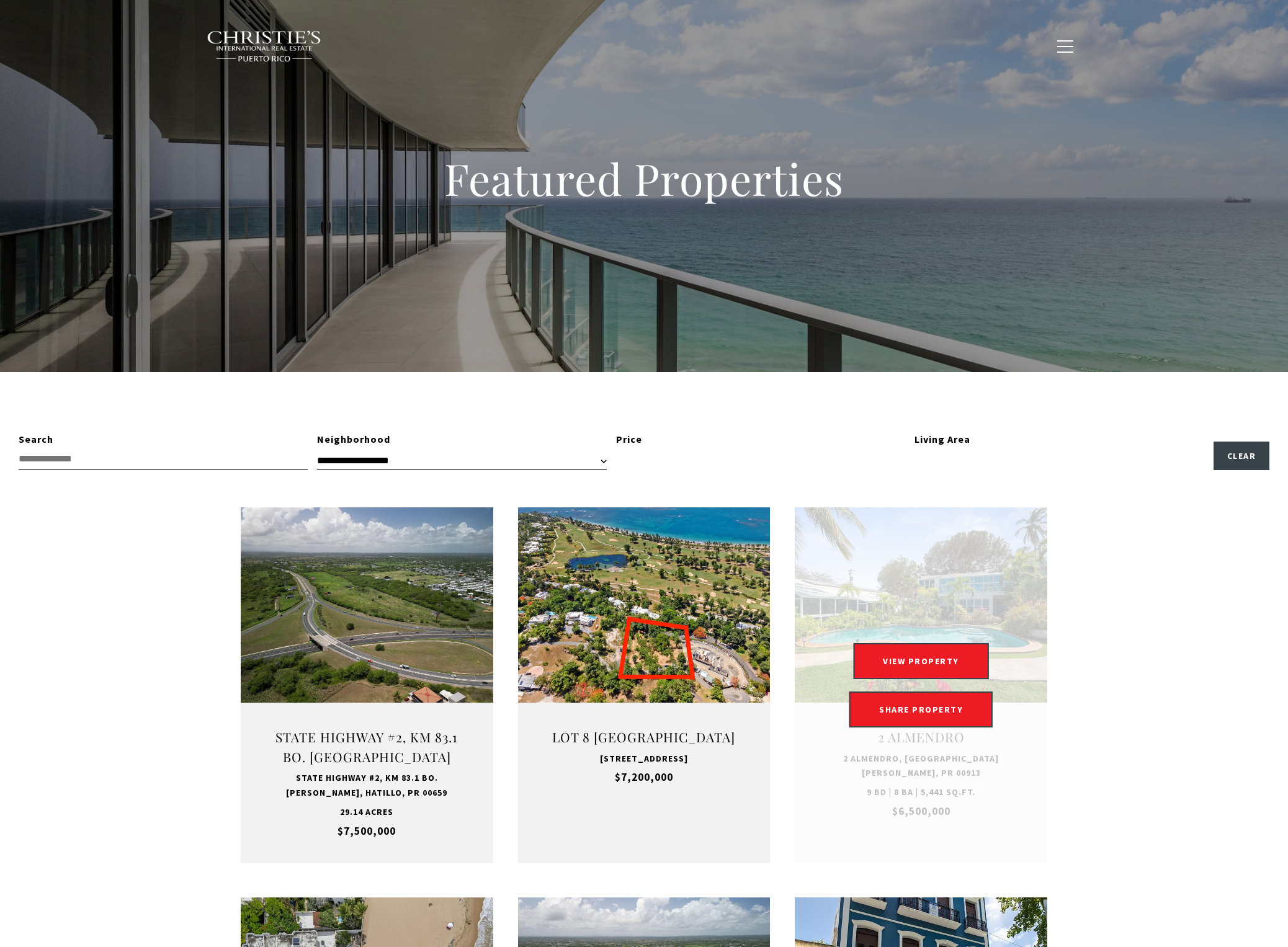
type input "**********"
type input "*********"
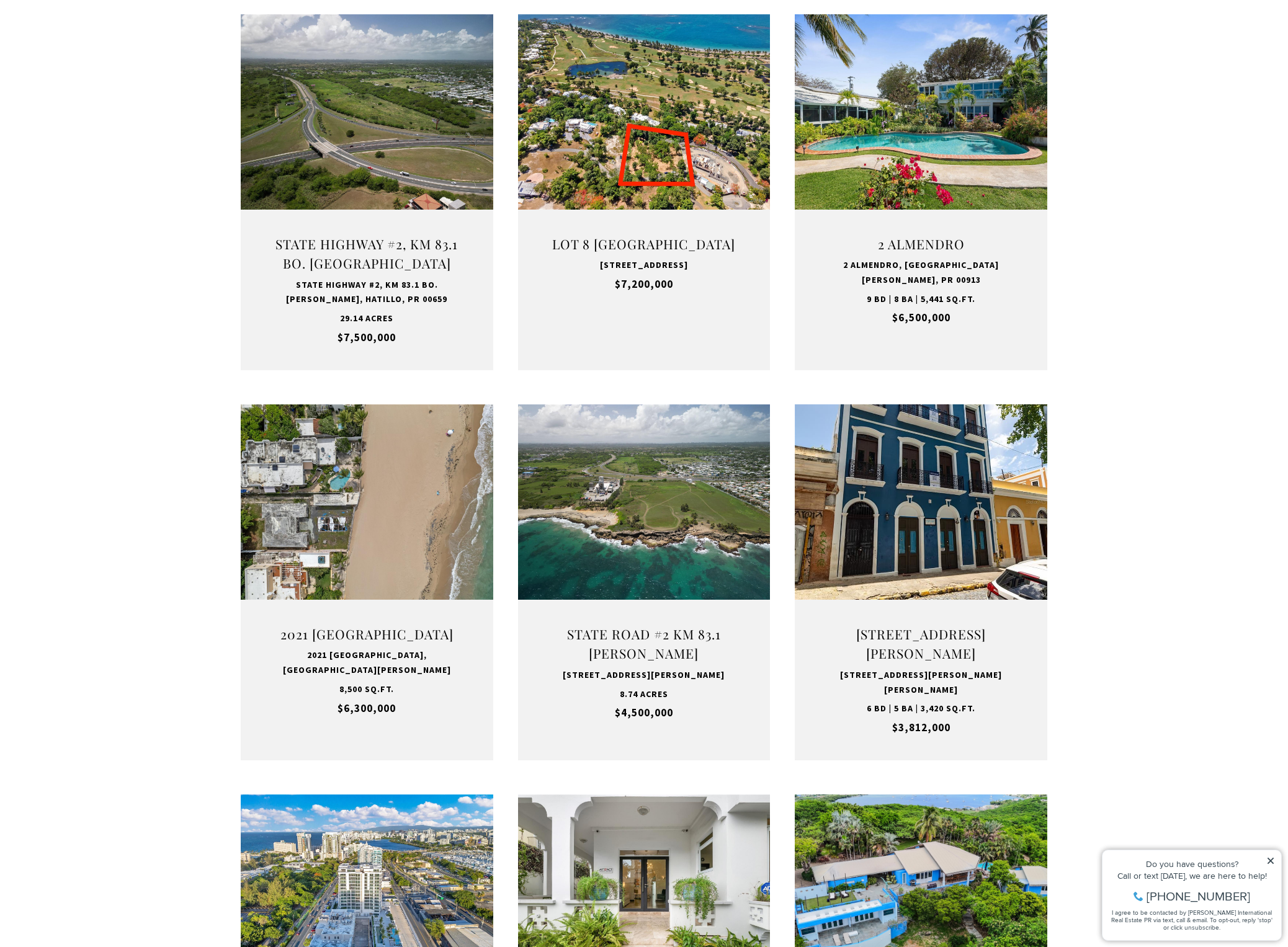
scroll to position [496, 0]
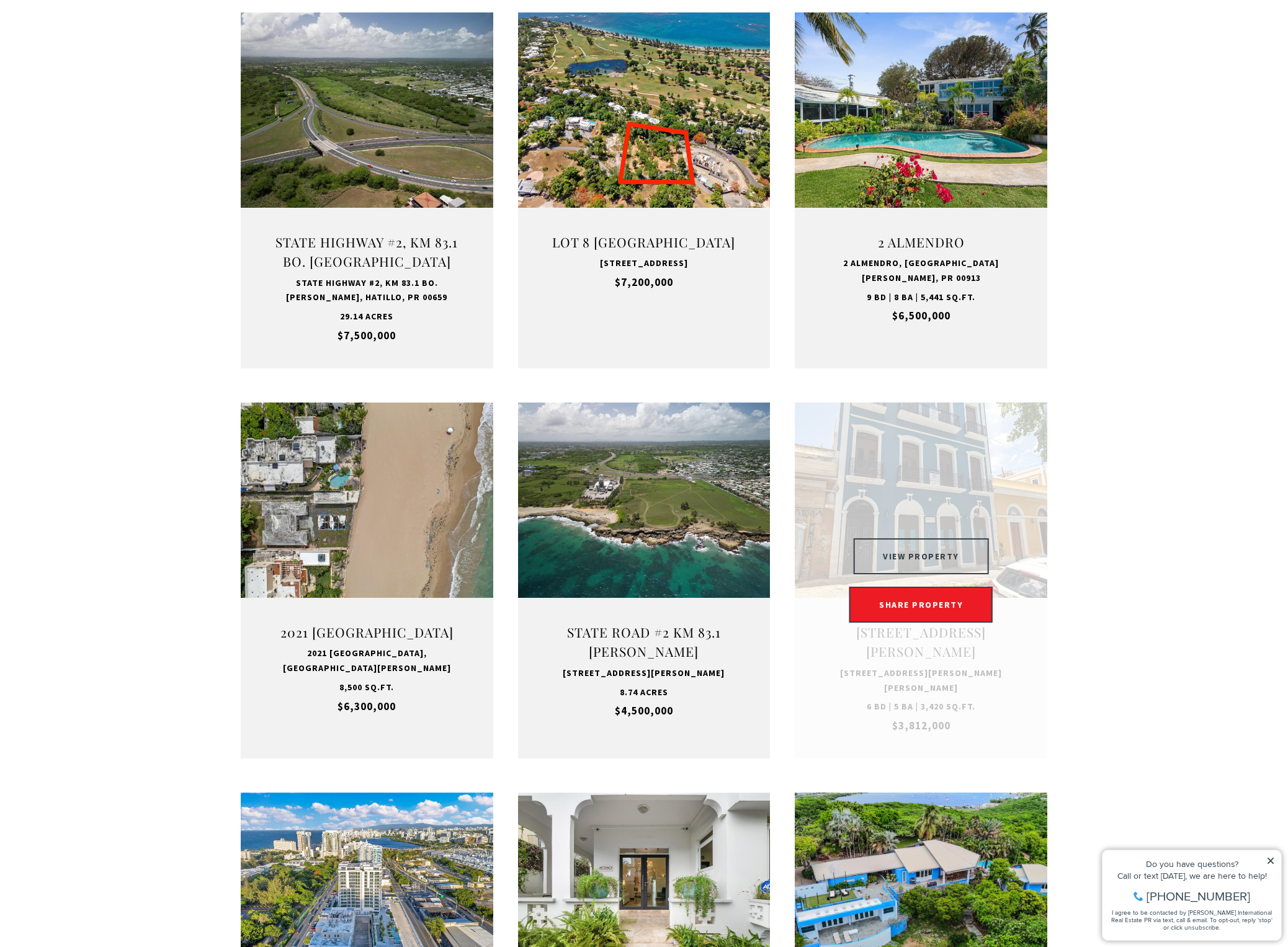
click at [940, 555] on button "VIEW PROPERTY" at bounding box center [921, 556] width 136 height 36
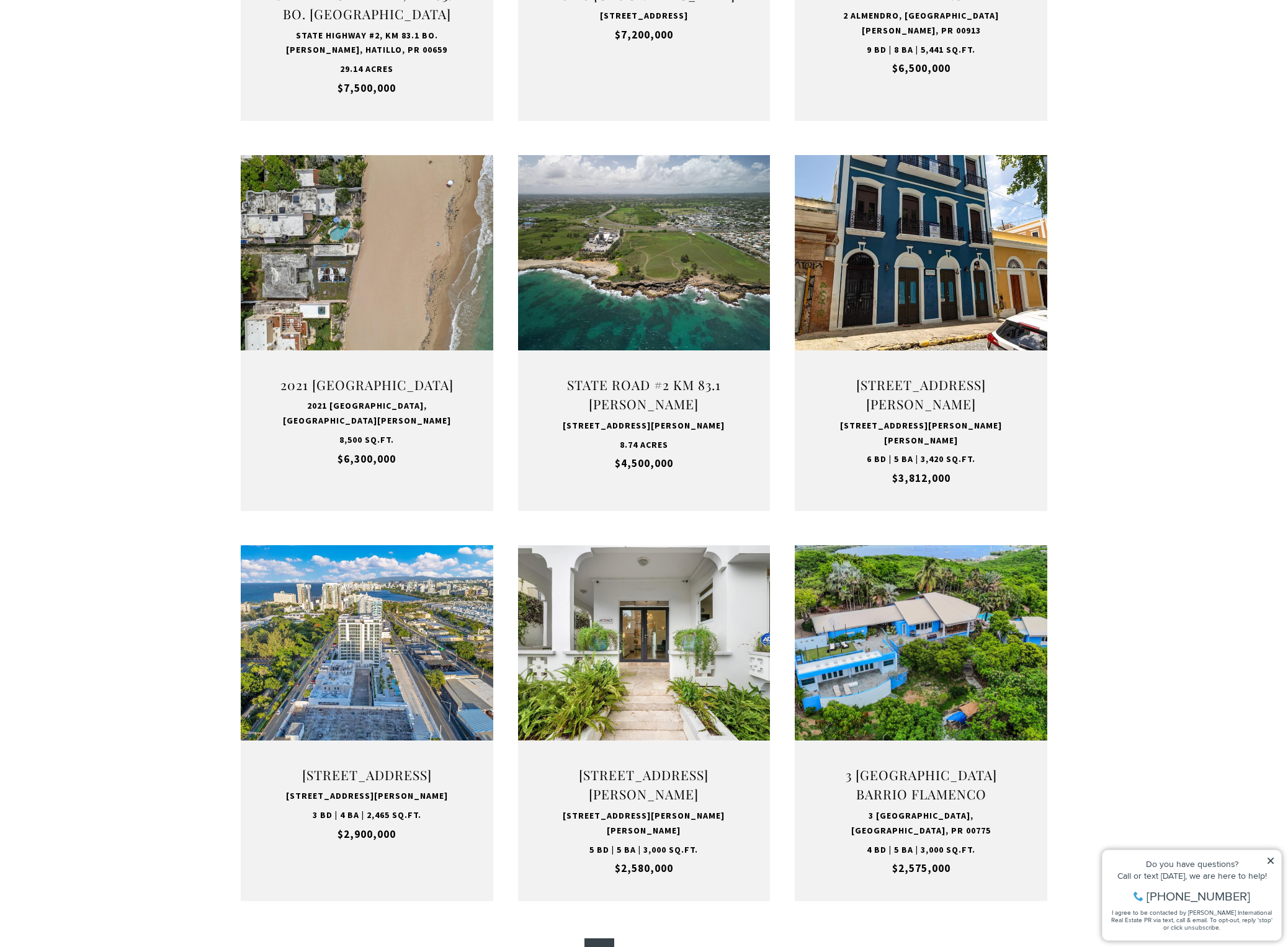
scroll to position [806, 0]
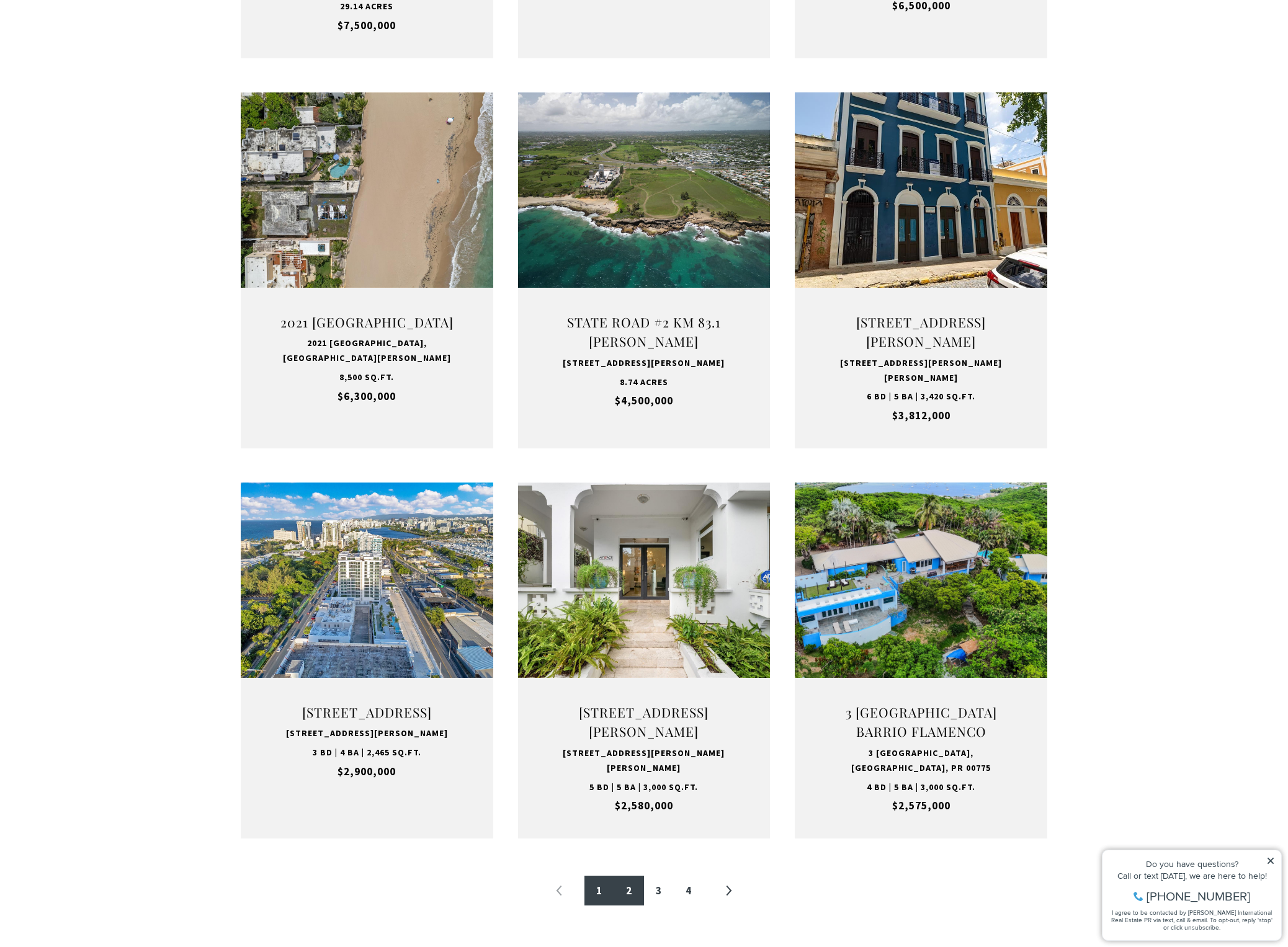
click at [632, 900] on link "2" at bounding box center [629, 890] width 30 height 30
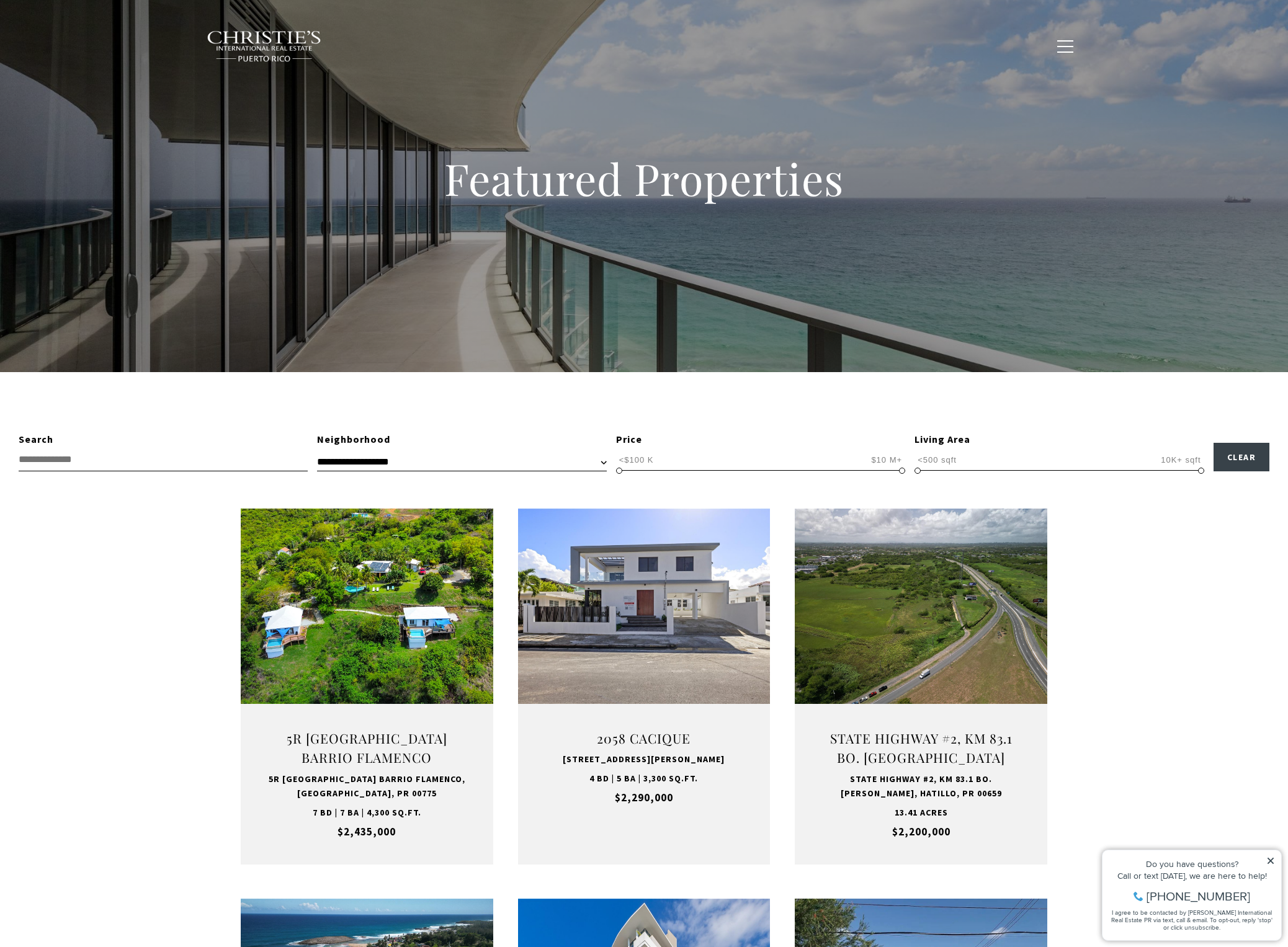
click at [269, 35] on img at bounding box center [264, 47] width 115 height 32
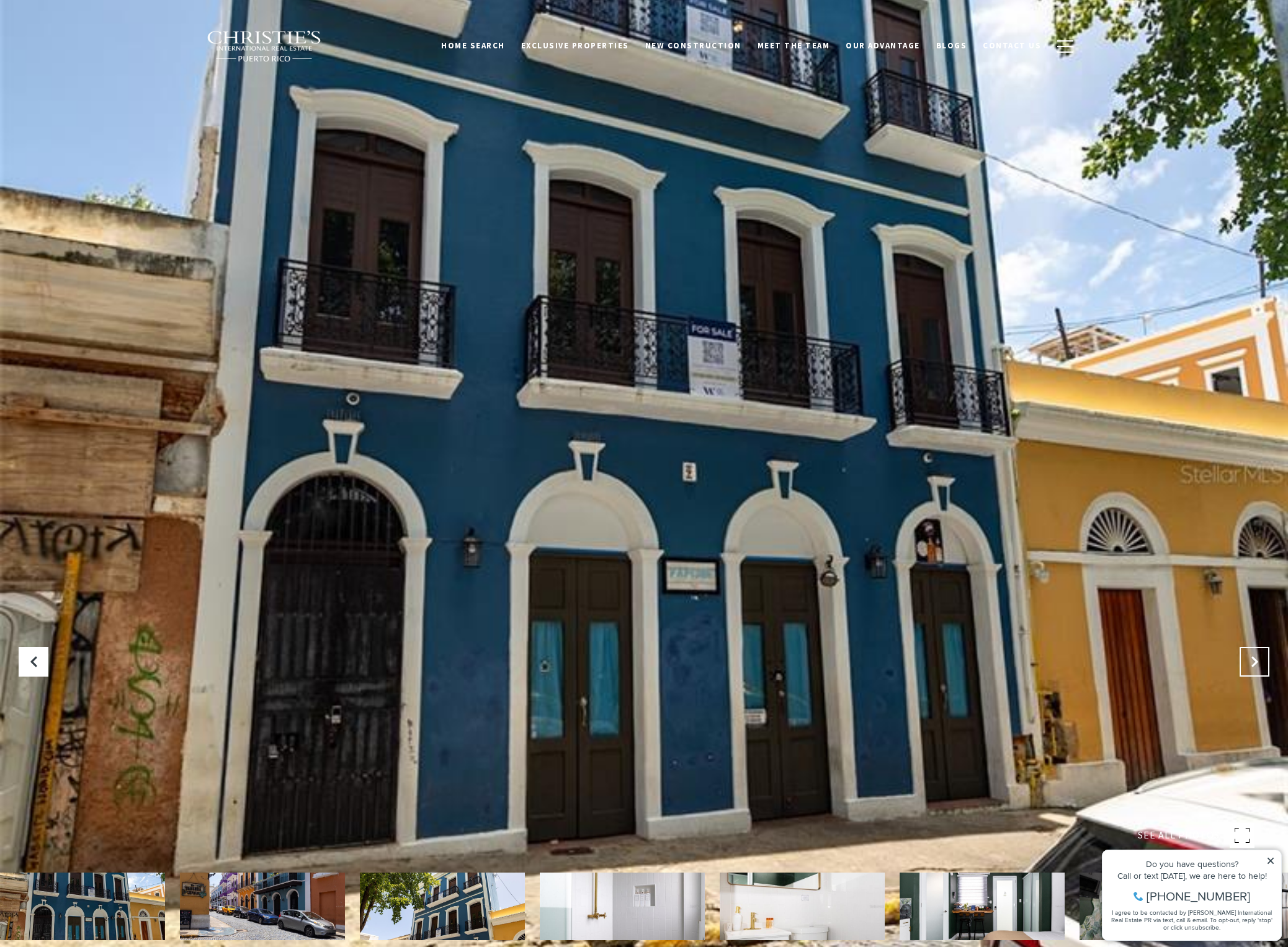
click at [1256, 661] on icon "Next Slide" at bounding box center [1254, 662] width 13 height 13
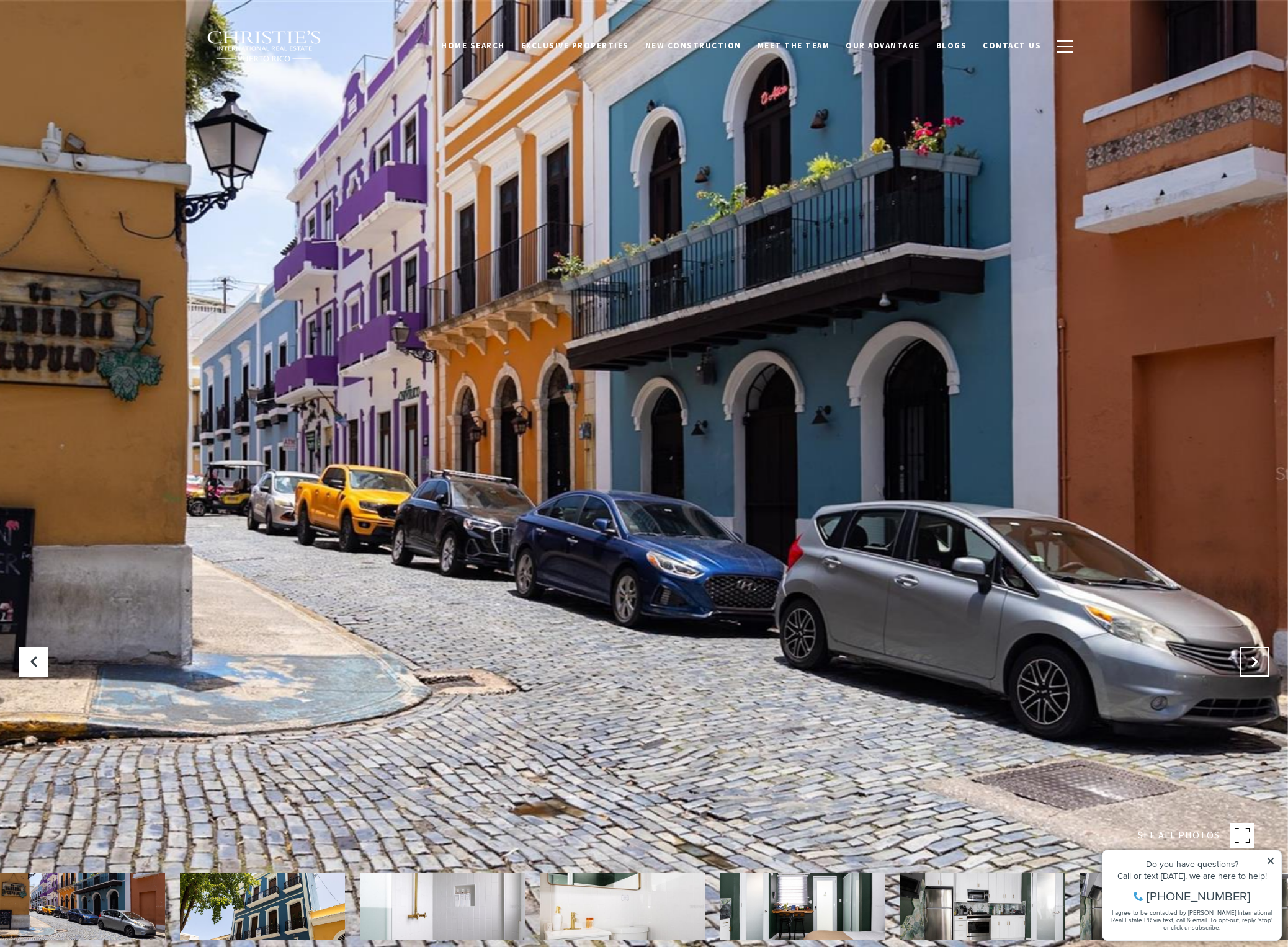
click at [1256, 661] on icon "Next Slide" at bounding box center [1254, 662] width 13 height 13
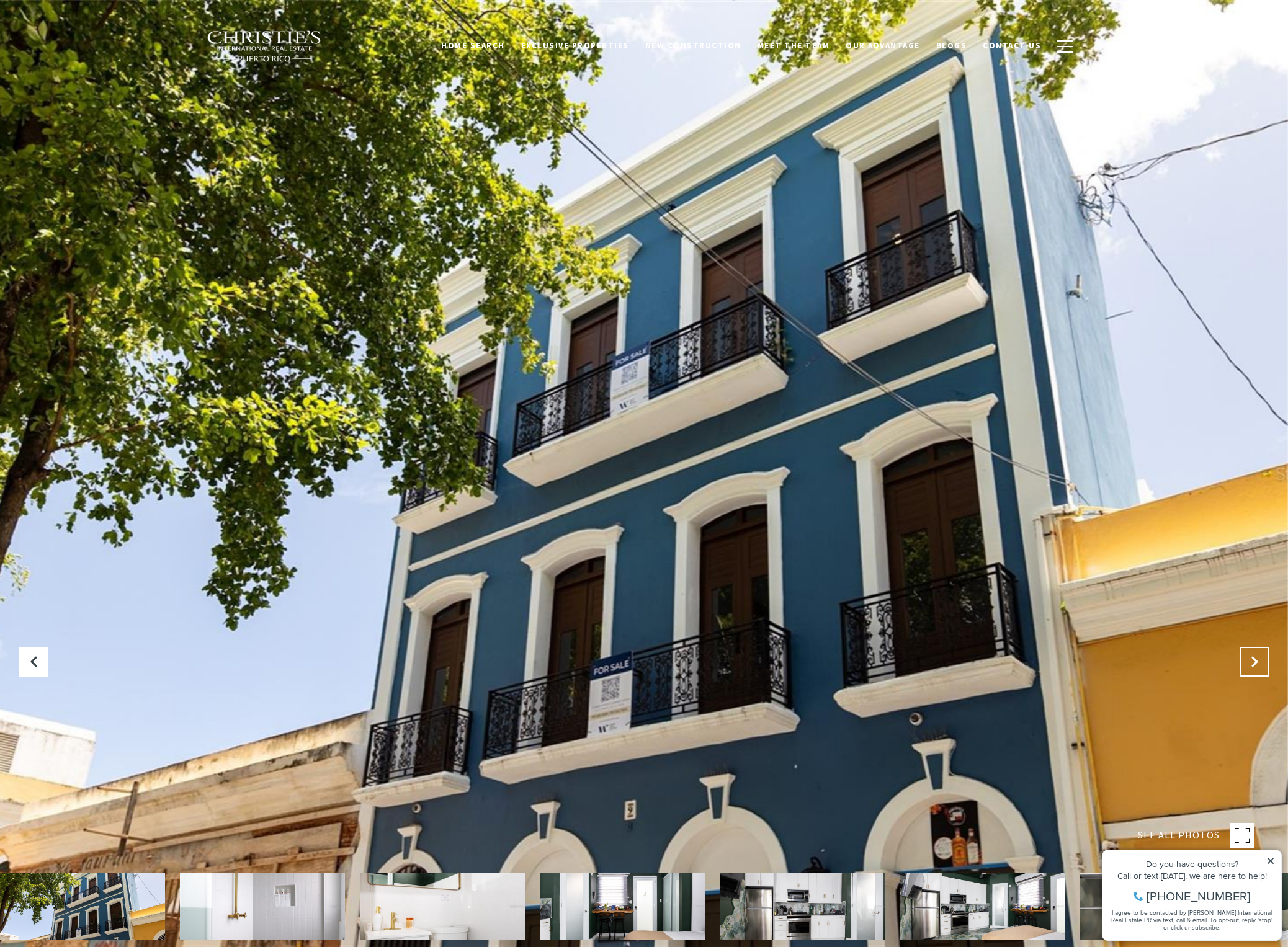
click at [1256, 661] on icon "Next Slide" at bounding box center [1254, 662] width 13 height 13
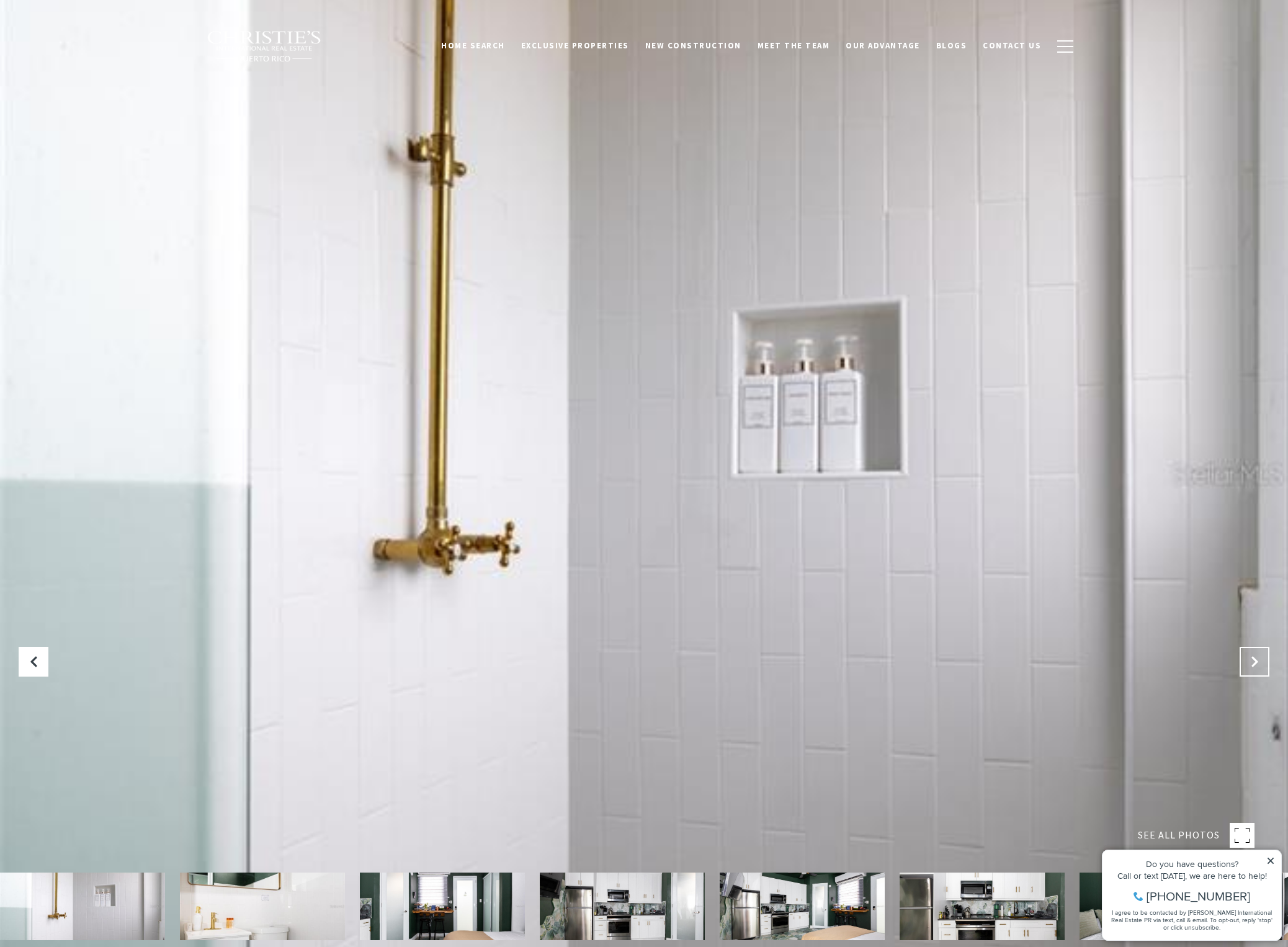
click at [1256, 661] on icon "Next Slide" at bounding box center [1254, 662] width 13 height 13
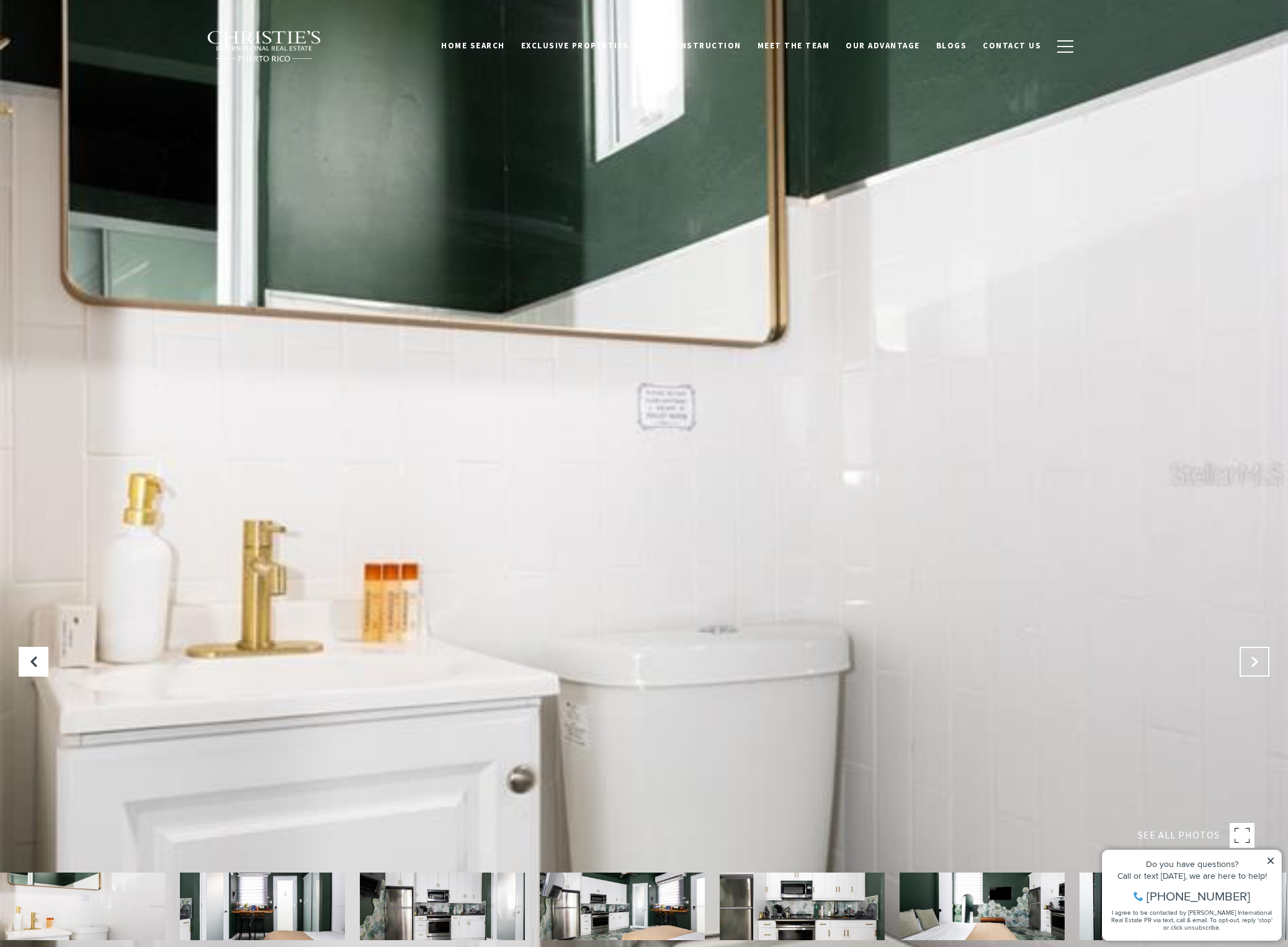
click at [1256, 661] on icon "Next Slide" at bounding box center [1254, 662] width 13 height 13
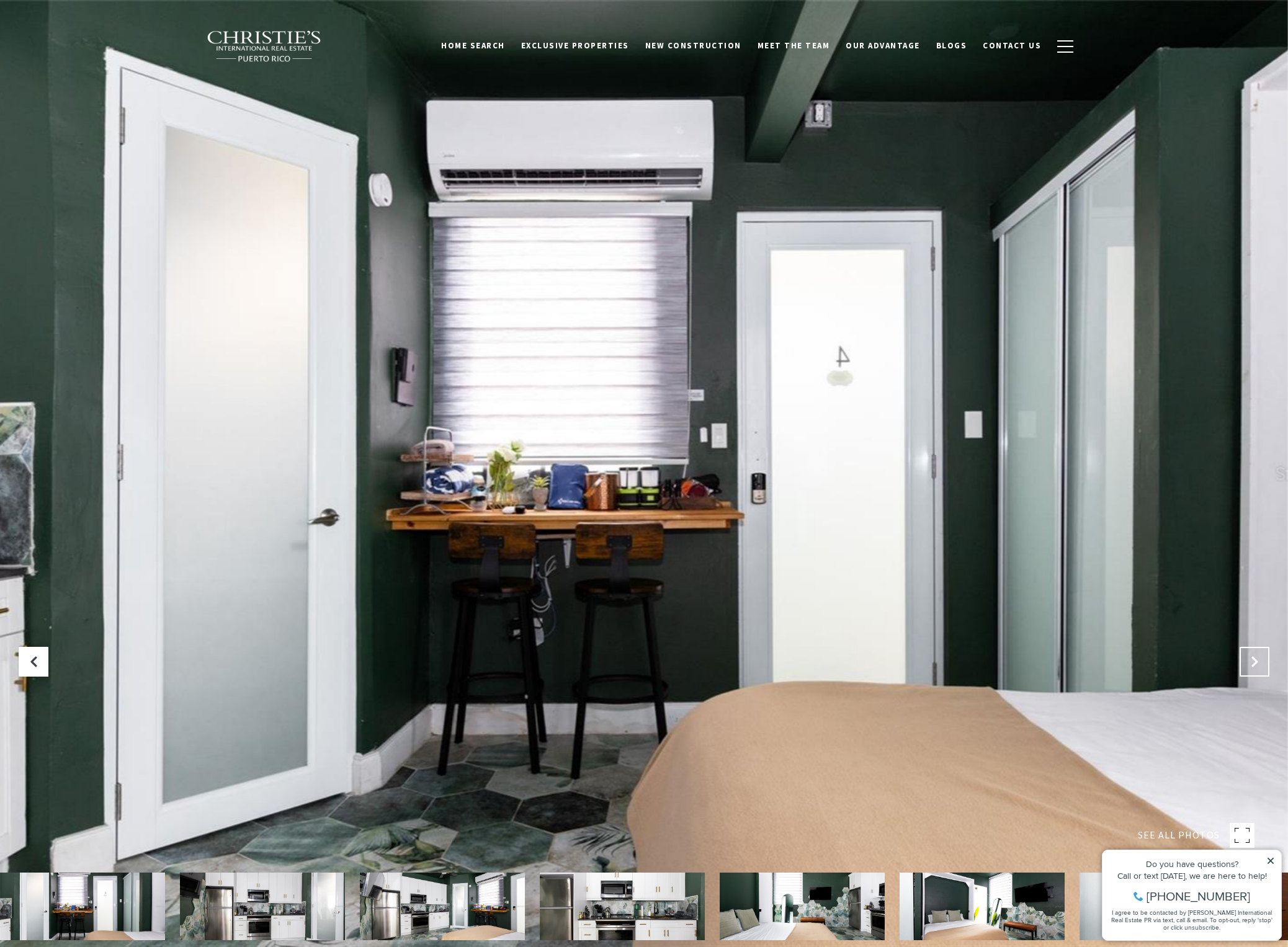
click at [1256, 661] on icon "Next Slide" at bounding box center [1254, 662] width 13 height 13
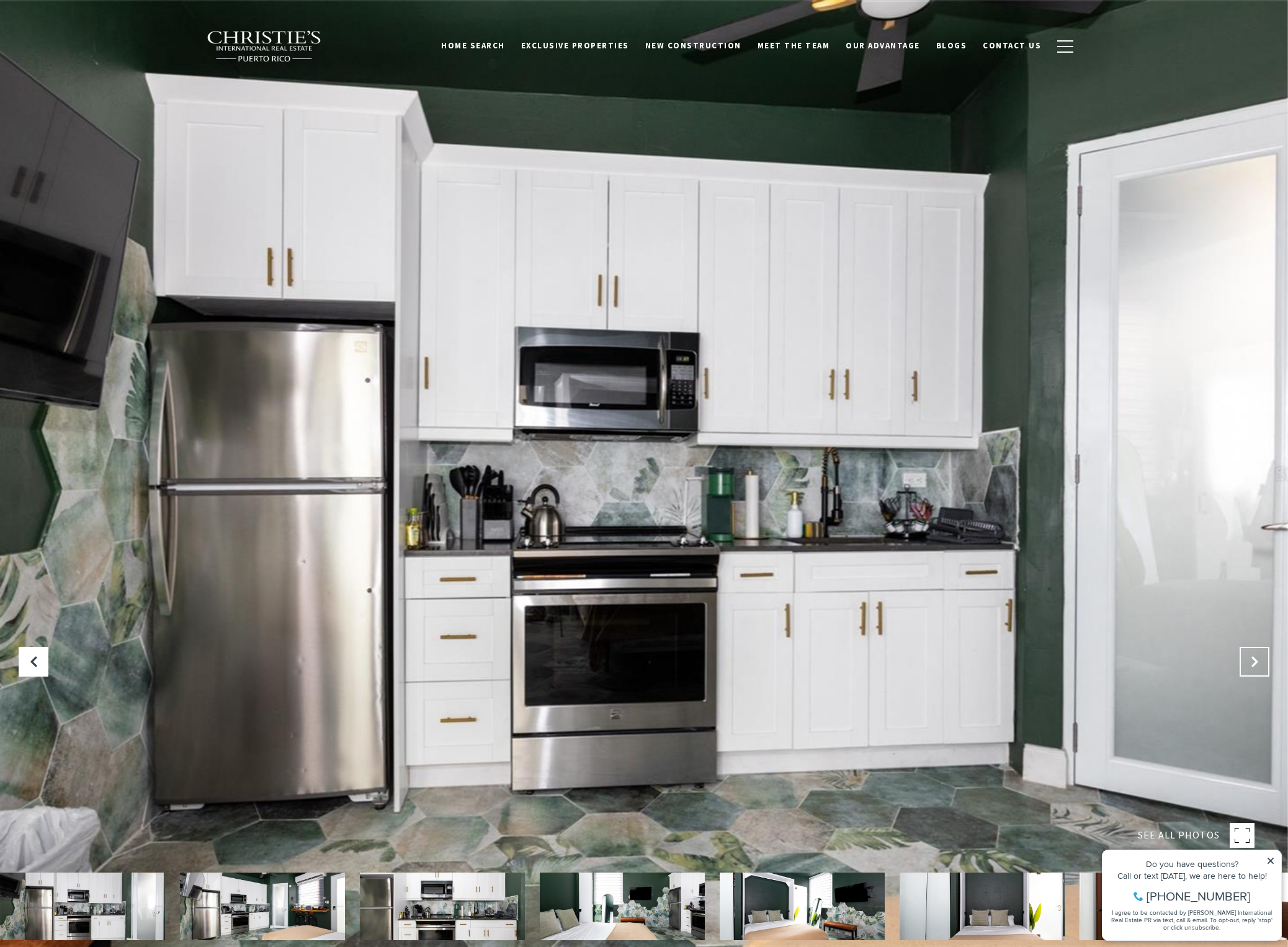
click at [1256, 661] on icon "Next Slide" at bounding box center [1254, 662] width 13 height 13
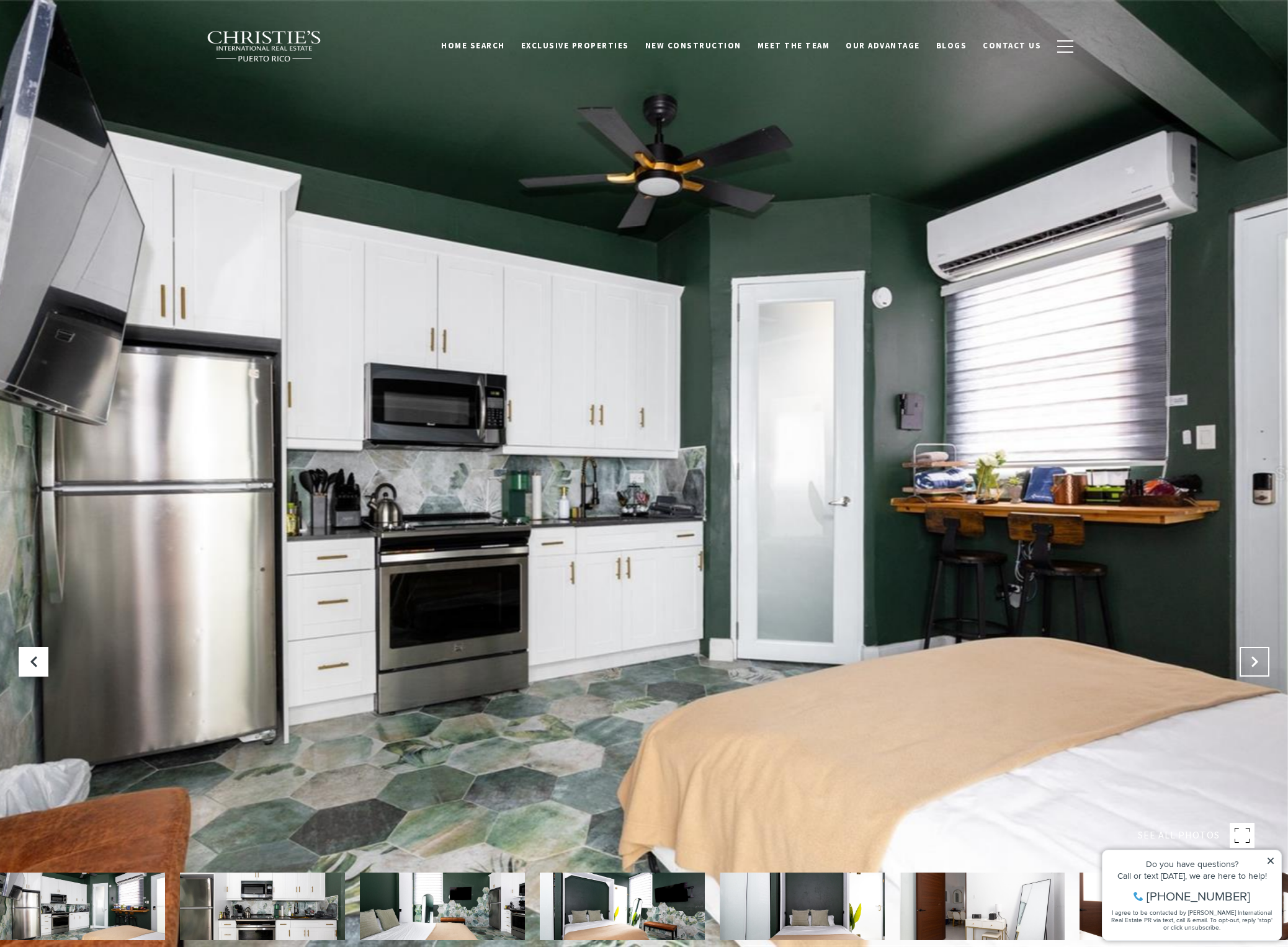
click at [1256, 661] on icon "Next Slide" at bounding box center [1254, 662] width 13 height 13
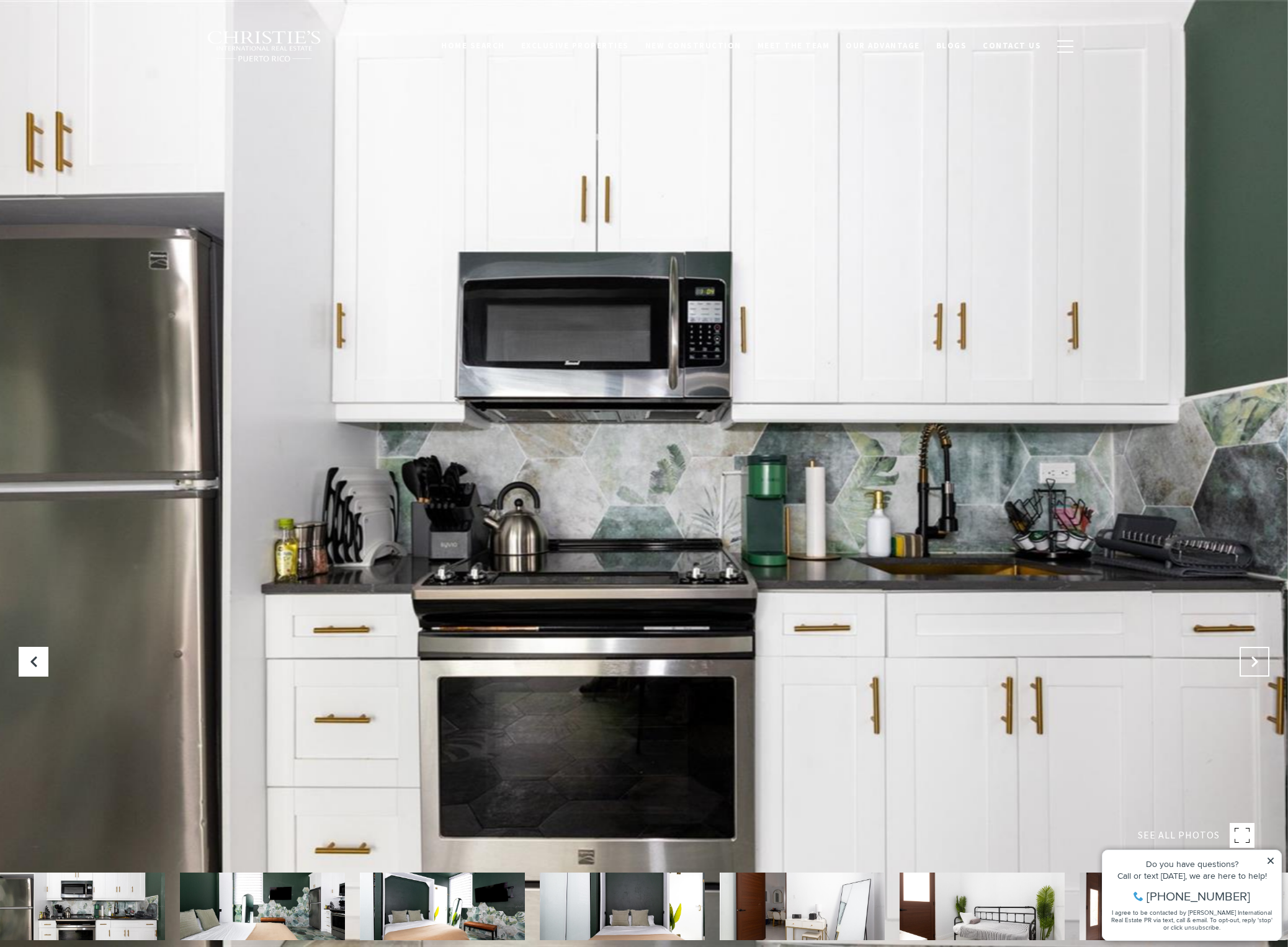
click at [1256, 661] on icon "Next Slide" at bounding box center [1254, 662] width 13 height 13
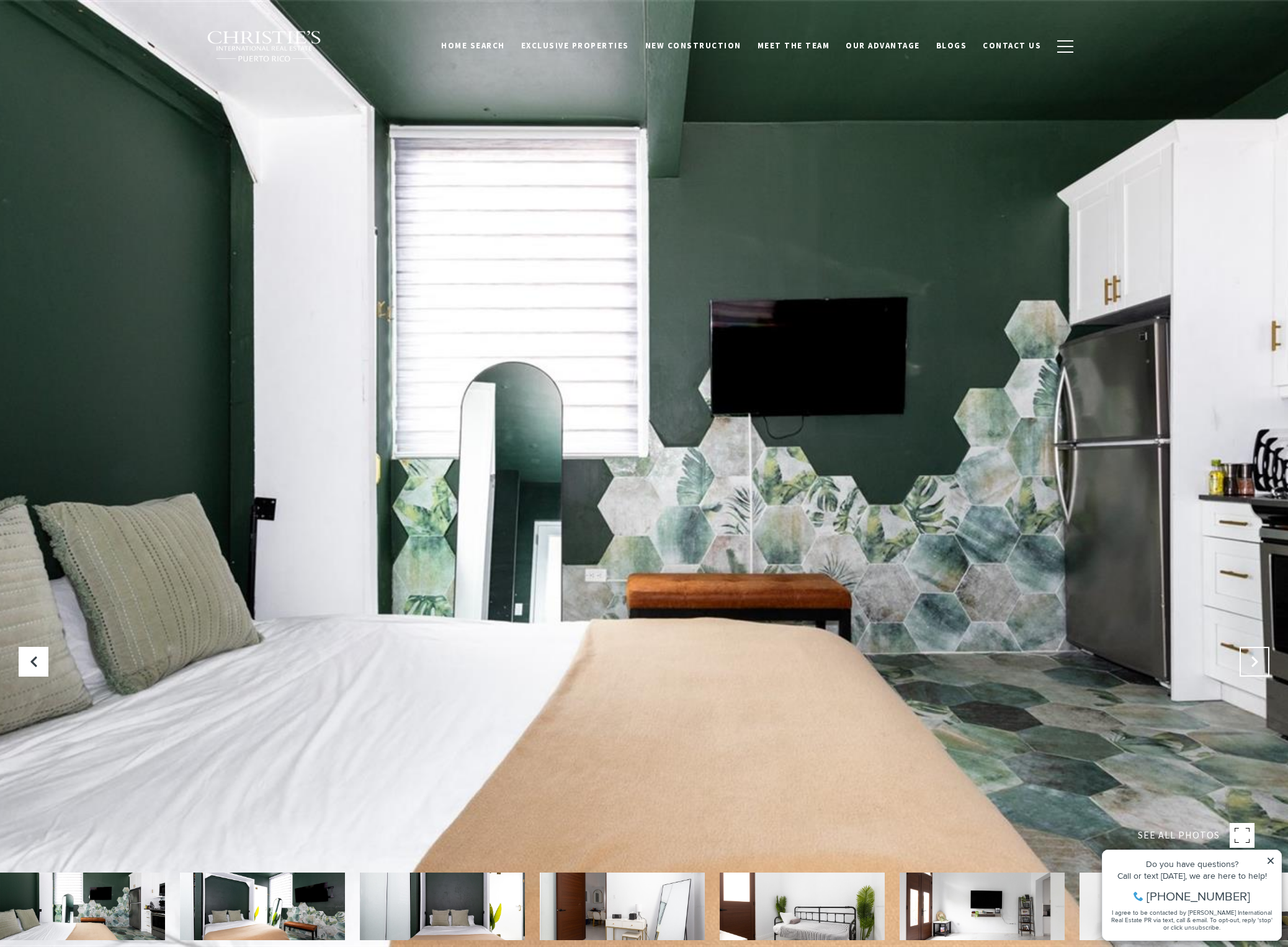
click at [1256, 661] on icon "Next Slide" at bounding box center [1254, 662] width 13 height 13
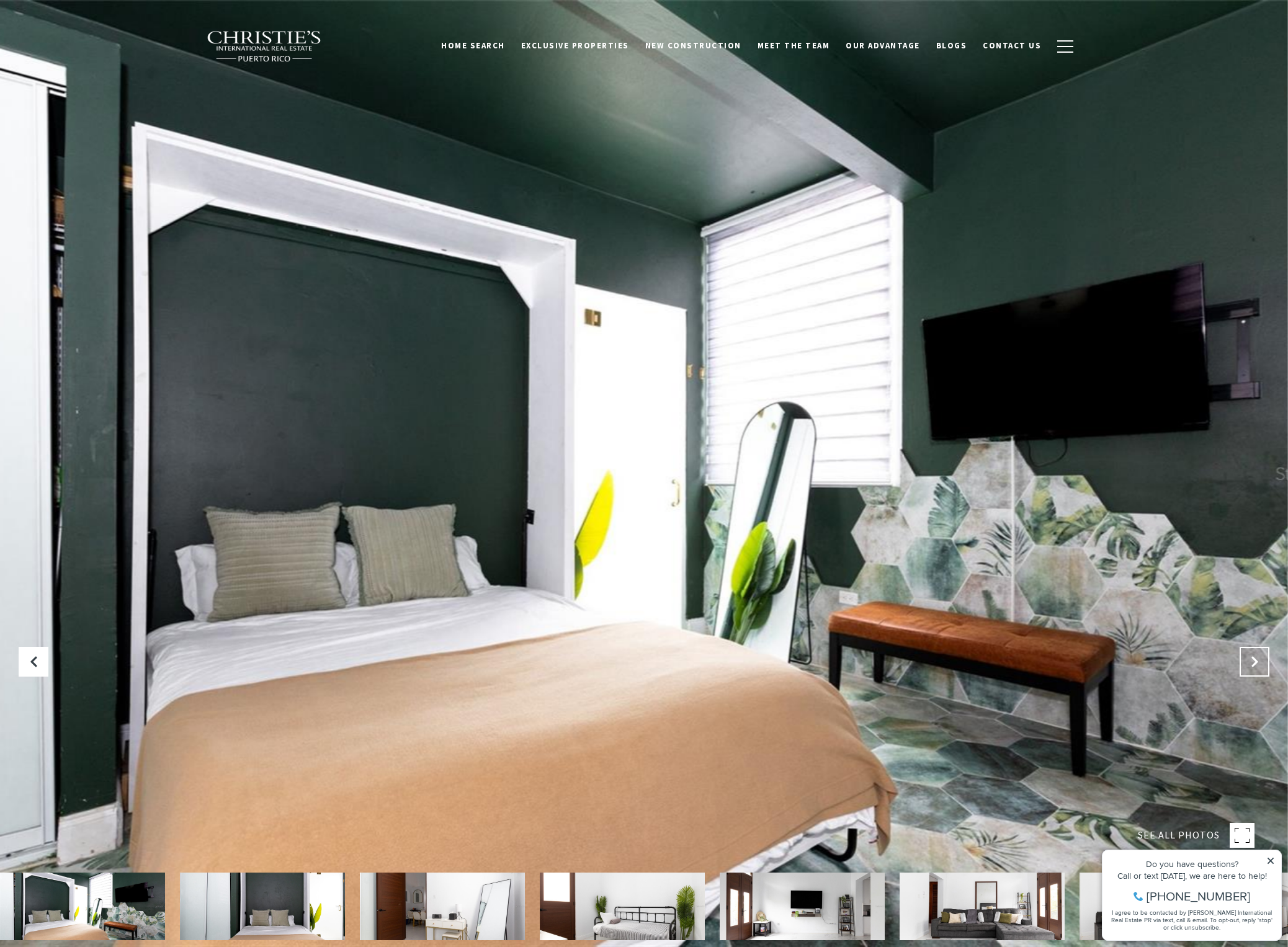
click at [1256, 661] on icon "Next Slide" at bounding box center [1254, 662] width 13 height 13
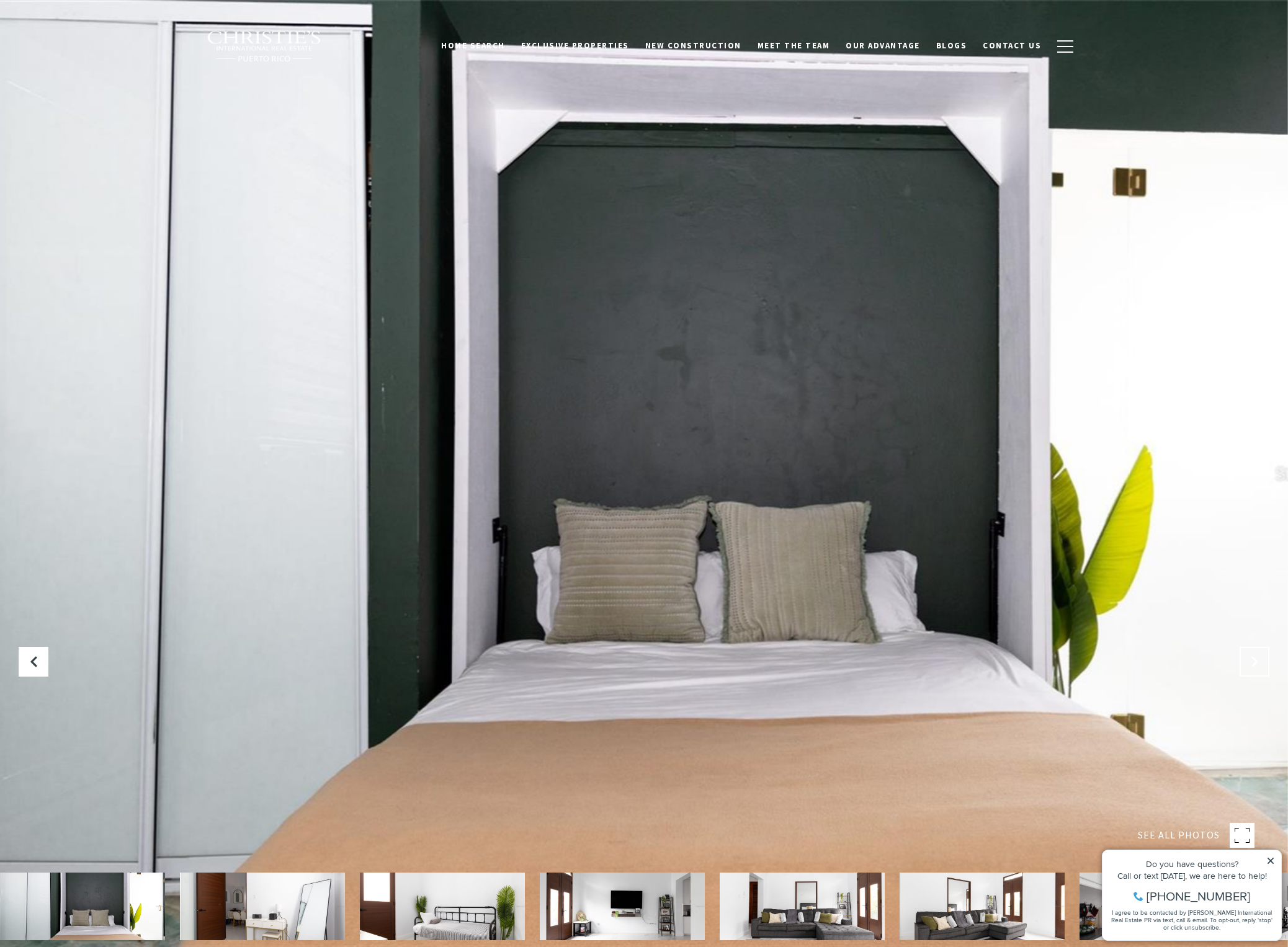
click at [1256, 661] on icon "Next Slide" at bounding box center [1254, 662] width 13 height 13
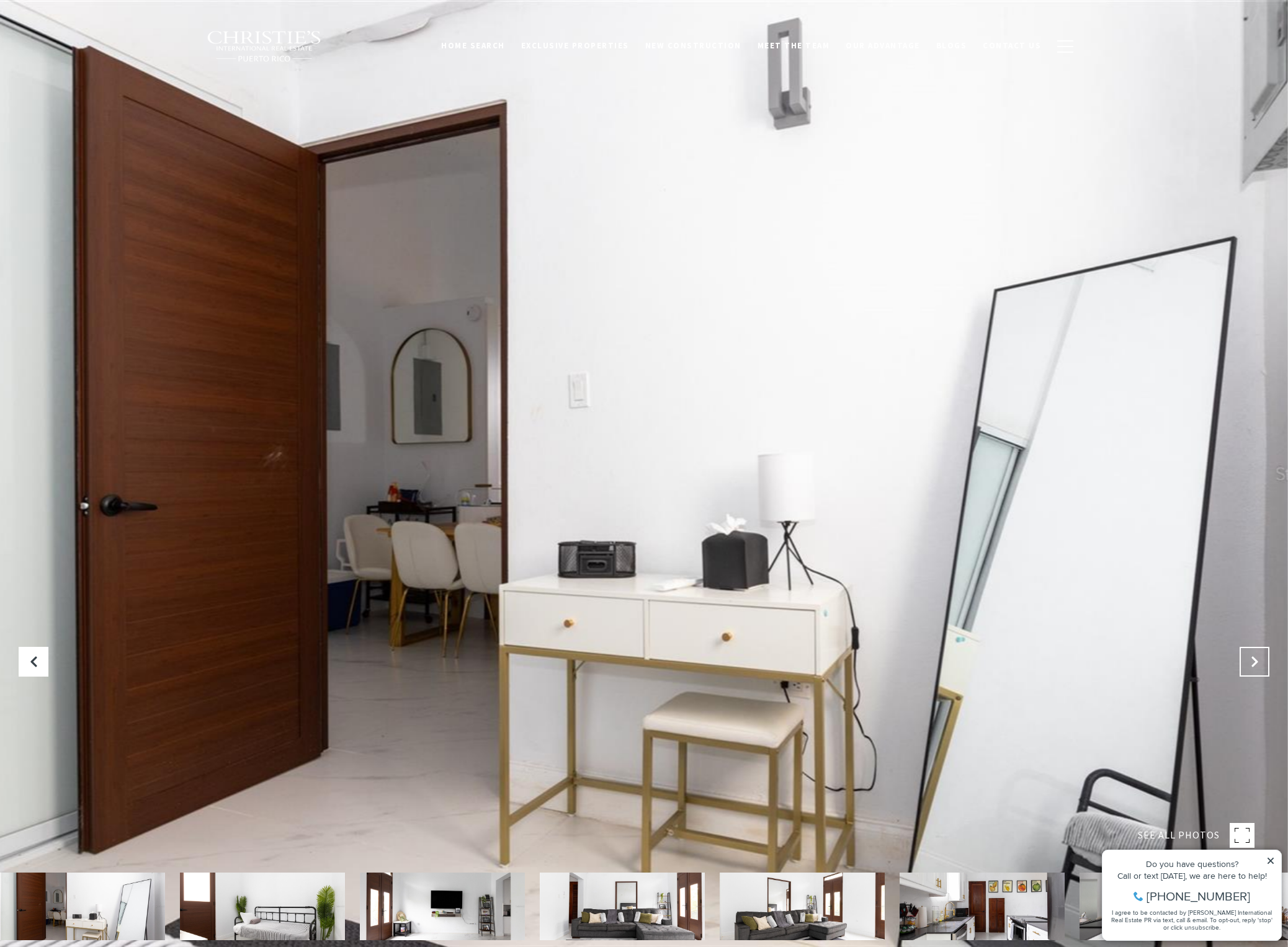
click at [1256, 661] on icon "Next Slide" at bounding box center [1254, 662] width 13 height 13
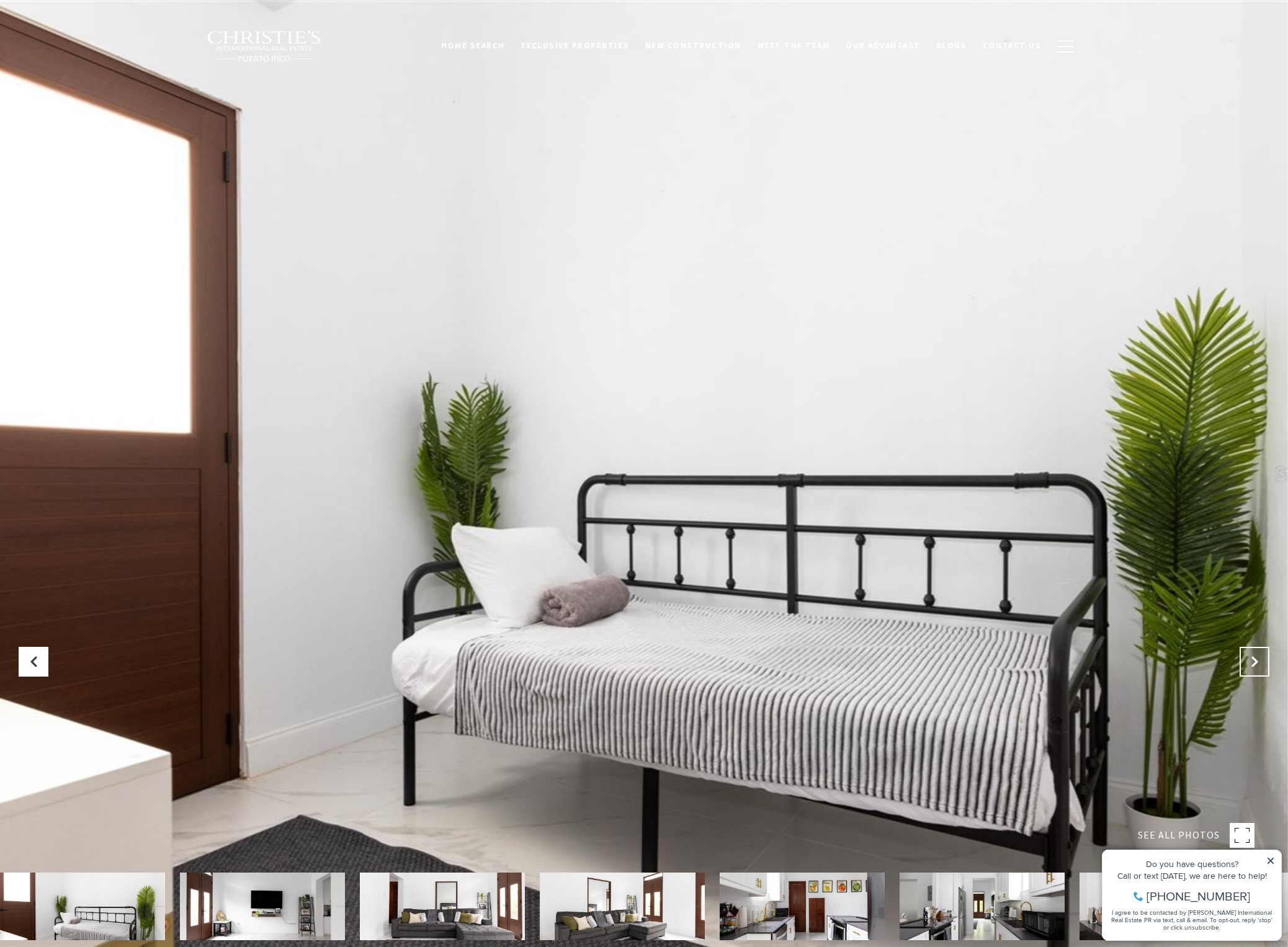
click at [1256, 661] on icon "Next Slide" at bounding box center [1254, 662] width 13 height 13
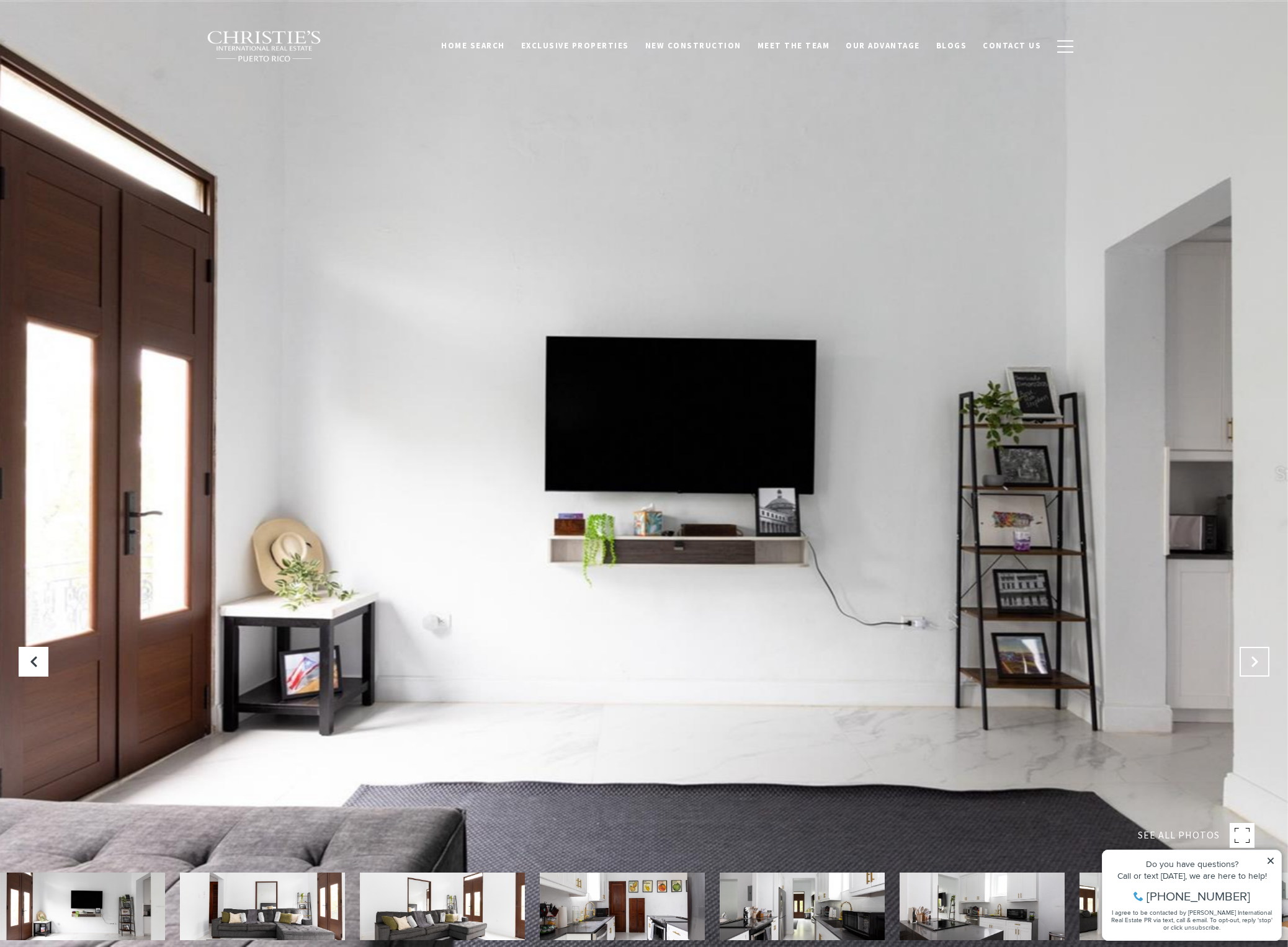
click at [1256, 661] on icon "Next Slide" at bounding box center [1254, 662] width 13 height 13
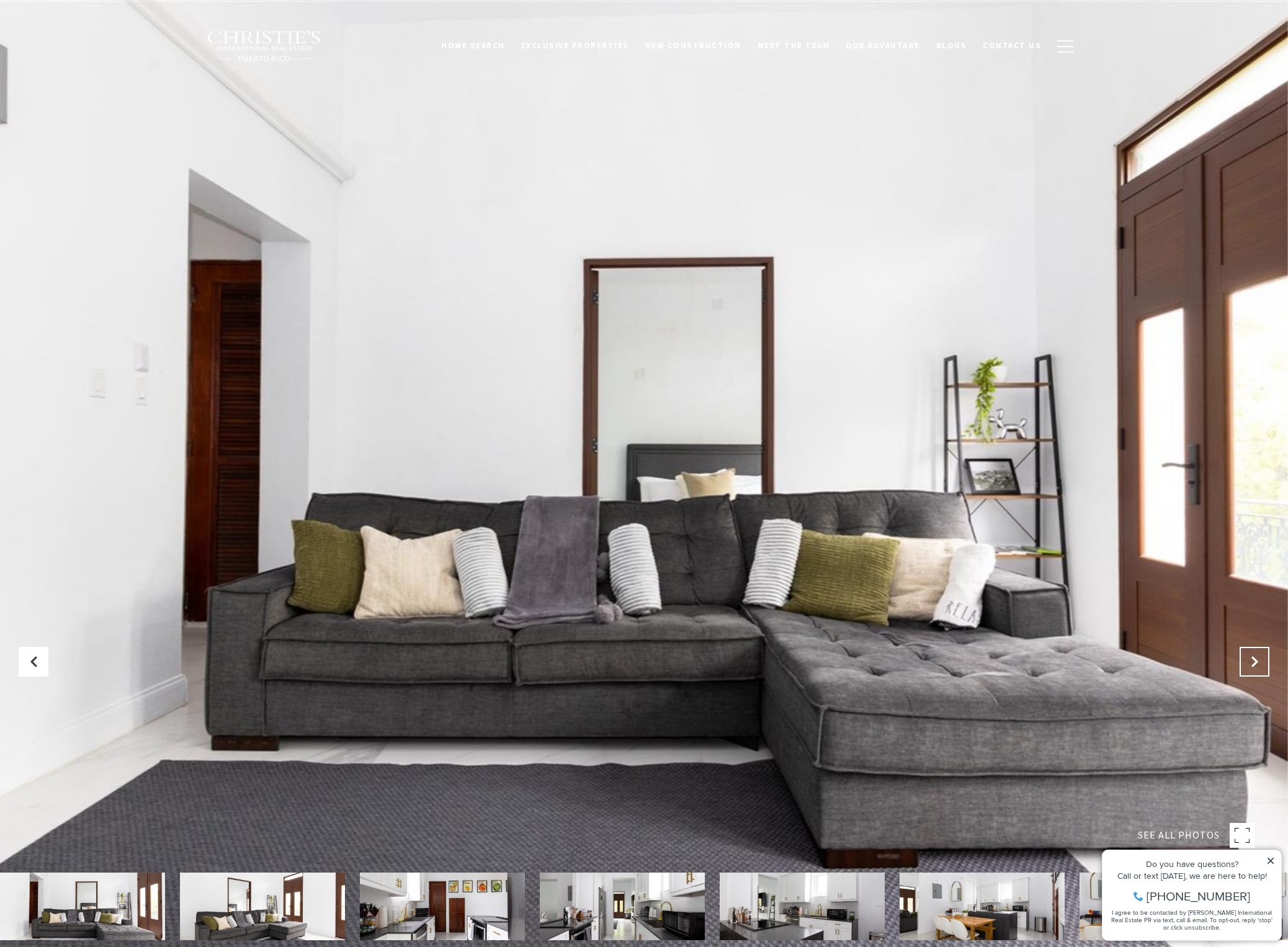
click at [1256, 661] on icon "Next Slide" at bounding box center [1254, 662] width 13 height 13
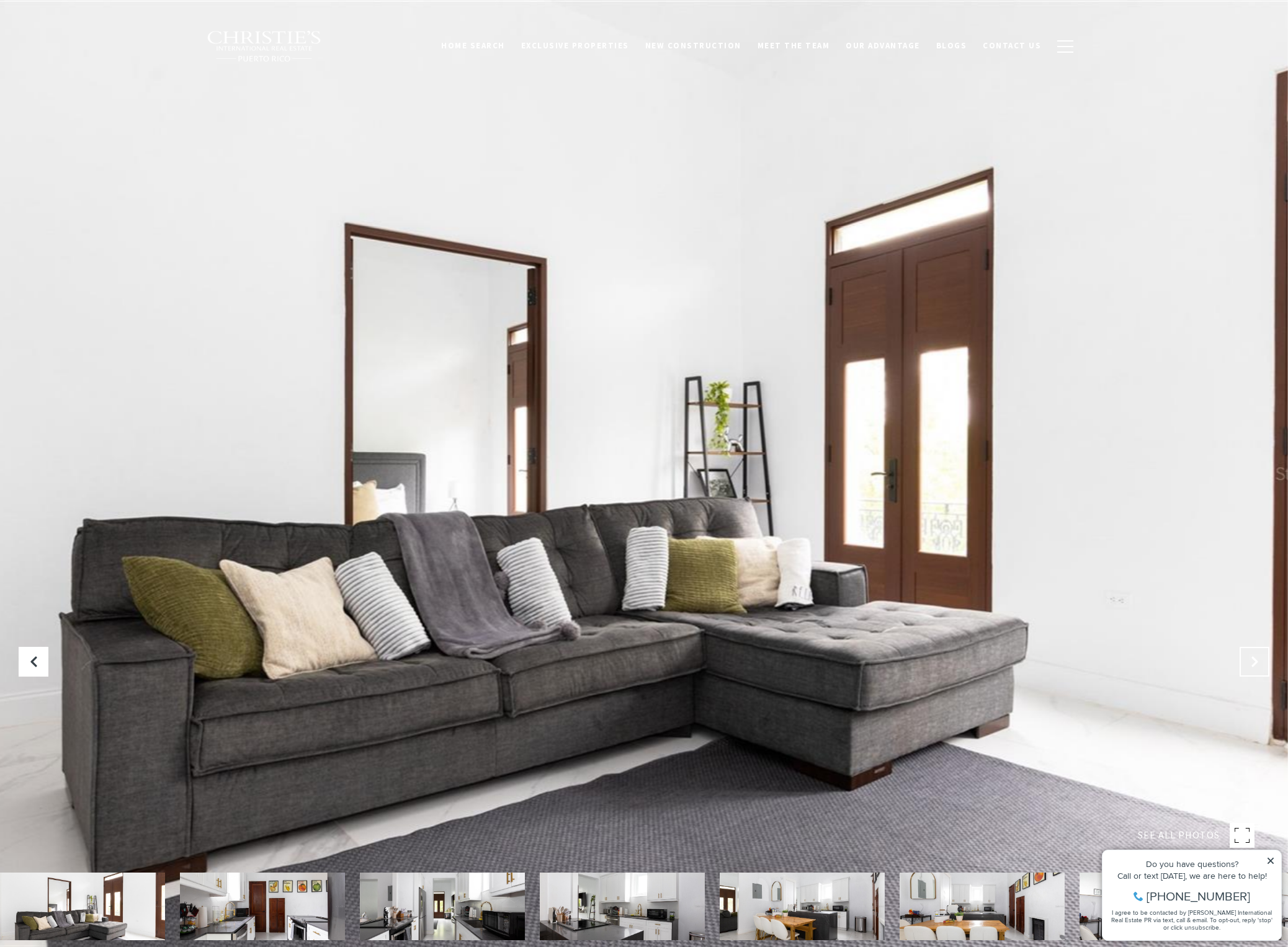
click at [1256, 661] on icon "Next Slide" at bounding box center [1254, 662] width 13 height 13
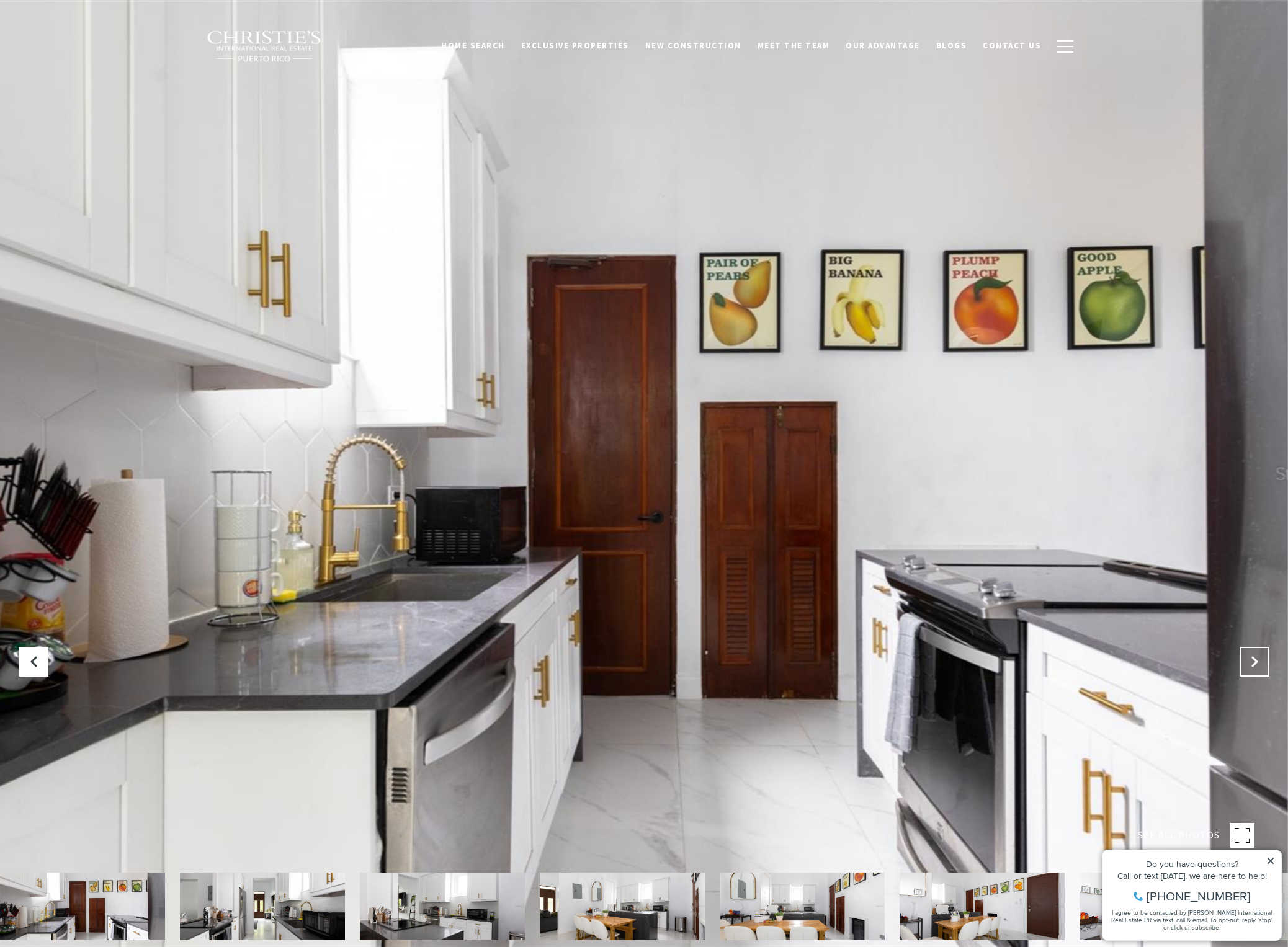
click at [1256, 661] on icon "Next Slide" at bounding box center [1254, 662] width 13 height 13
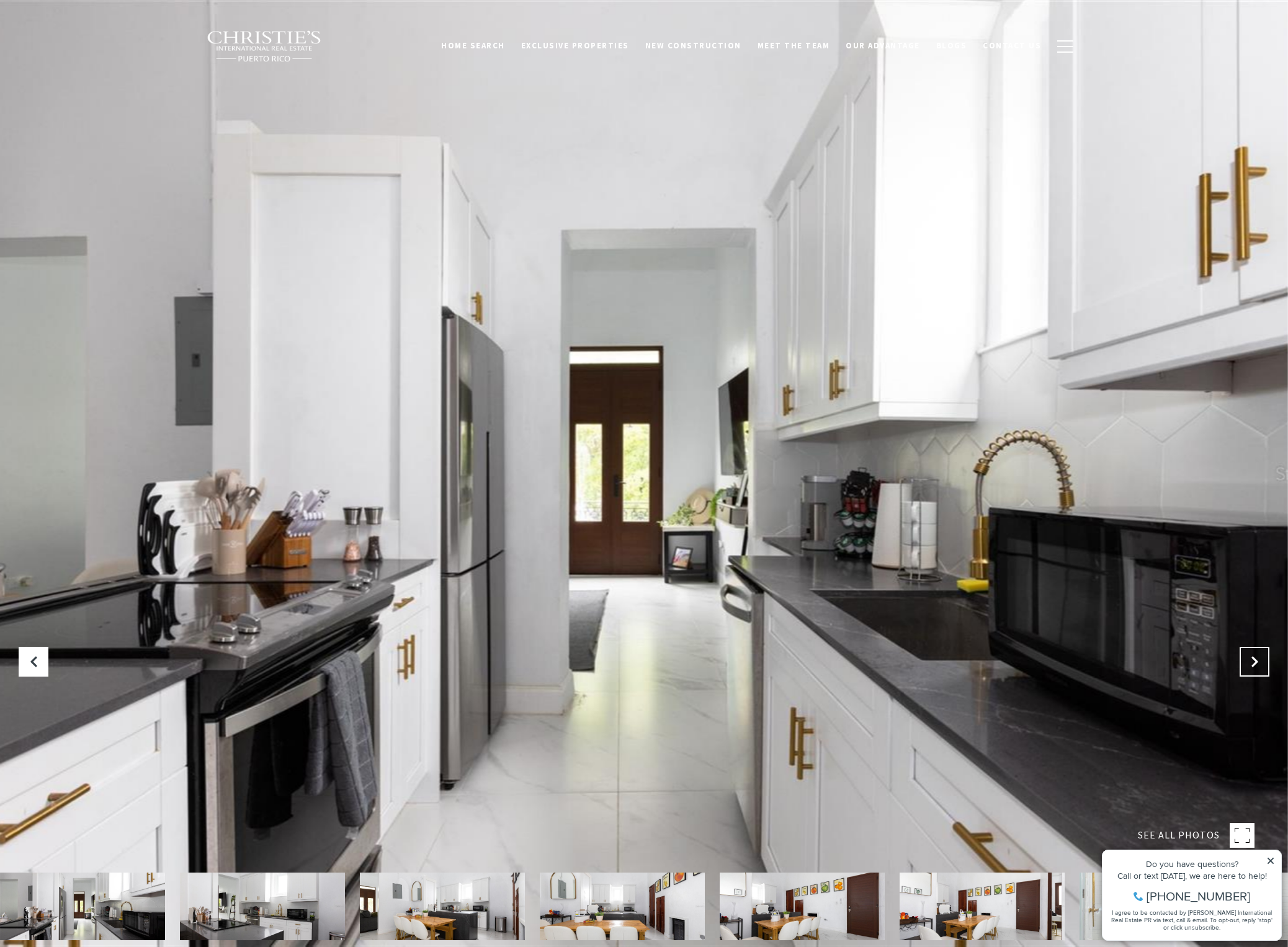
click at [1256, 661] on icon "Next Slide" at bounding box center [1254, 662] width 13 height 13
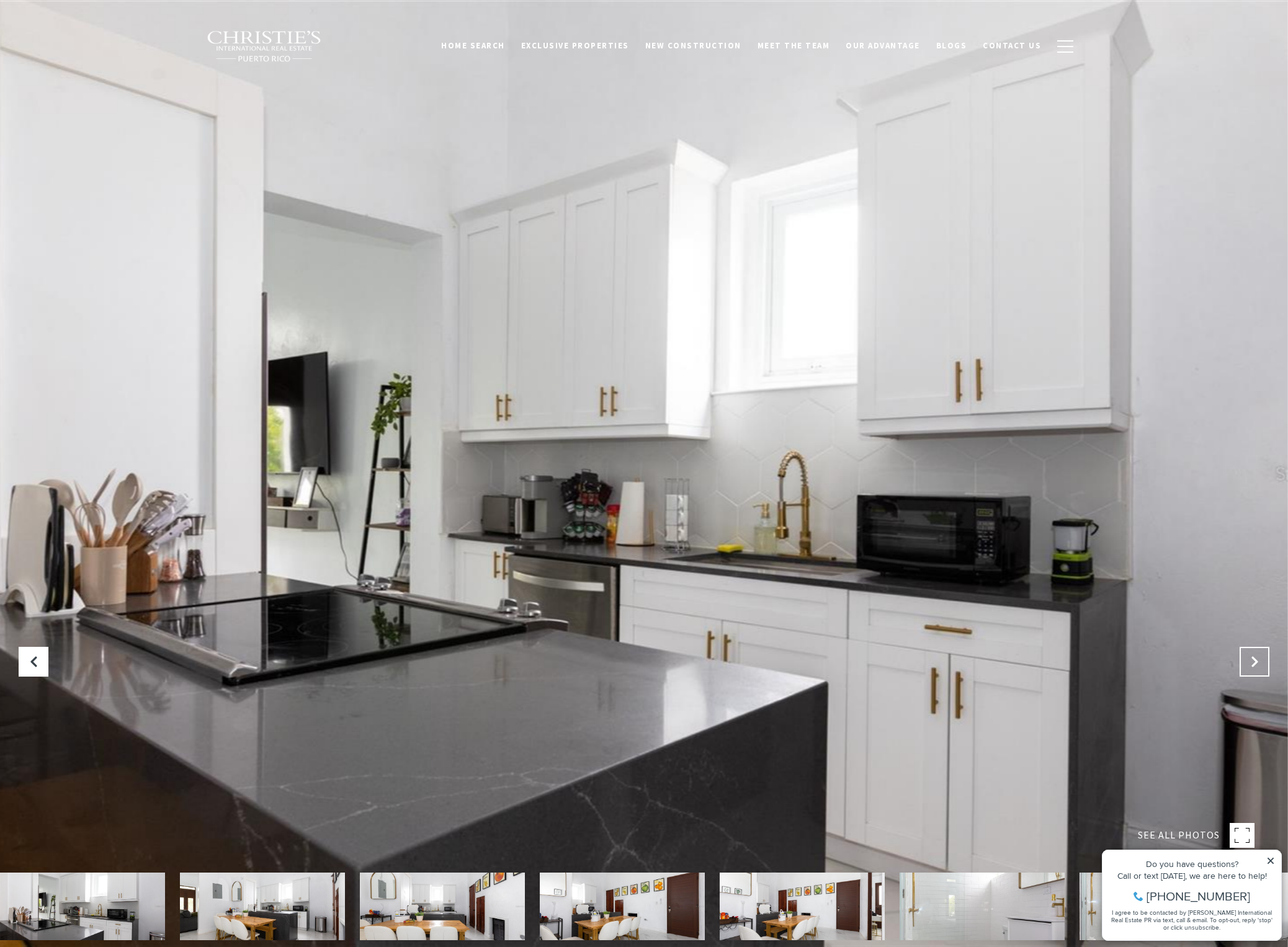
click at [1256, 661] on icon "Next Slide" at bounding box center [1254, 662] width 13 height 13
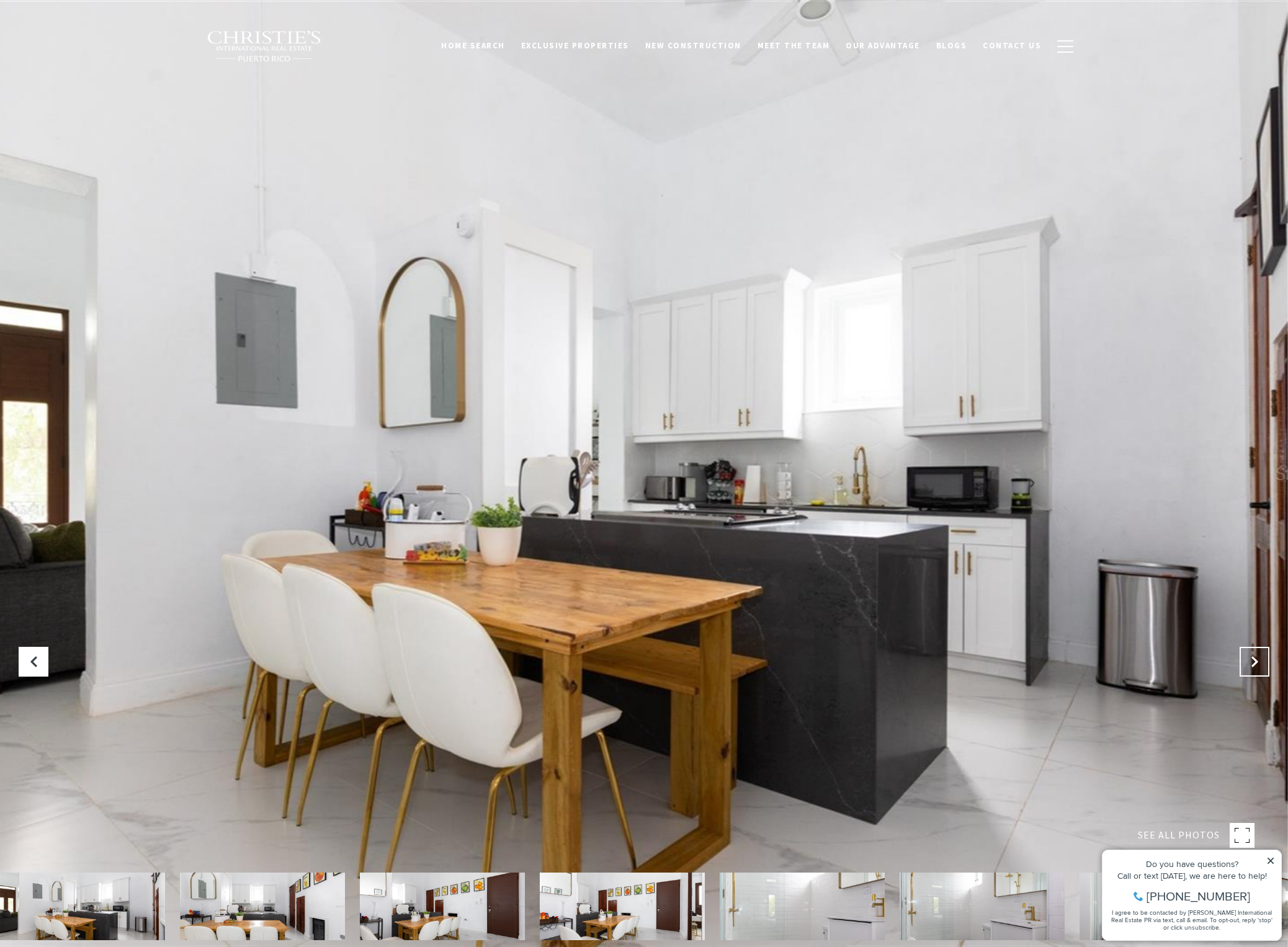
click at [1256, 661] on icon "Next Slide" at bounding box center [1254, 662] width 13 height 13
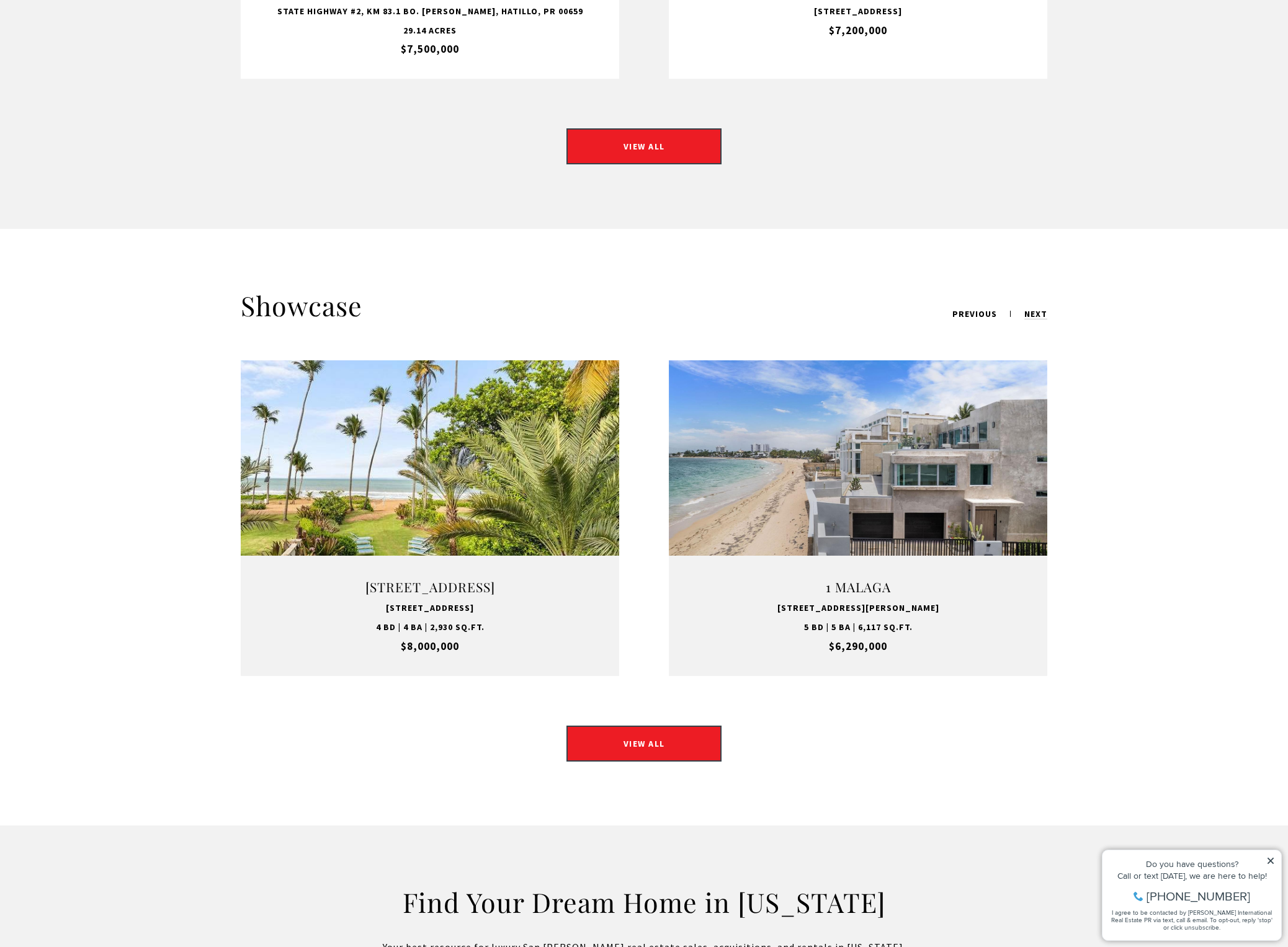
scroll to position [1302, 0]
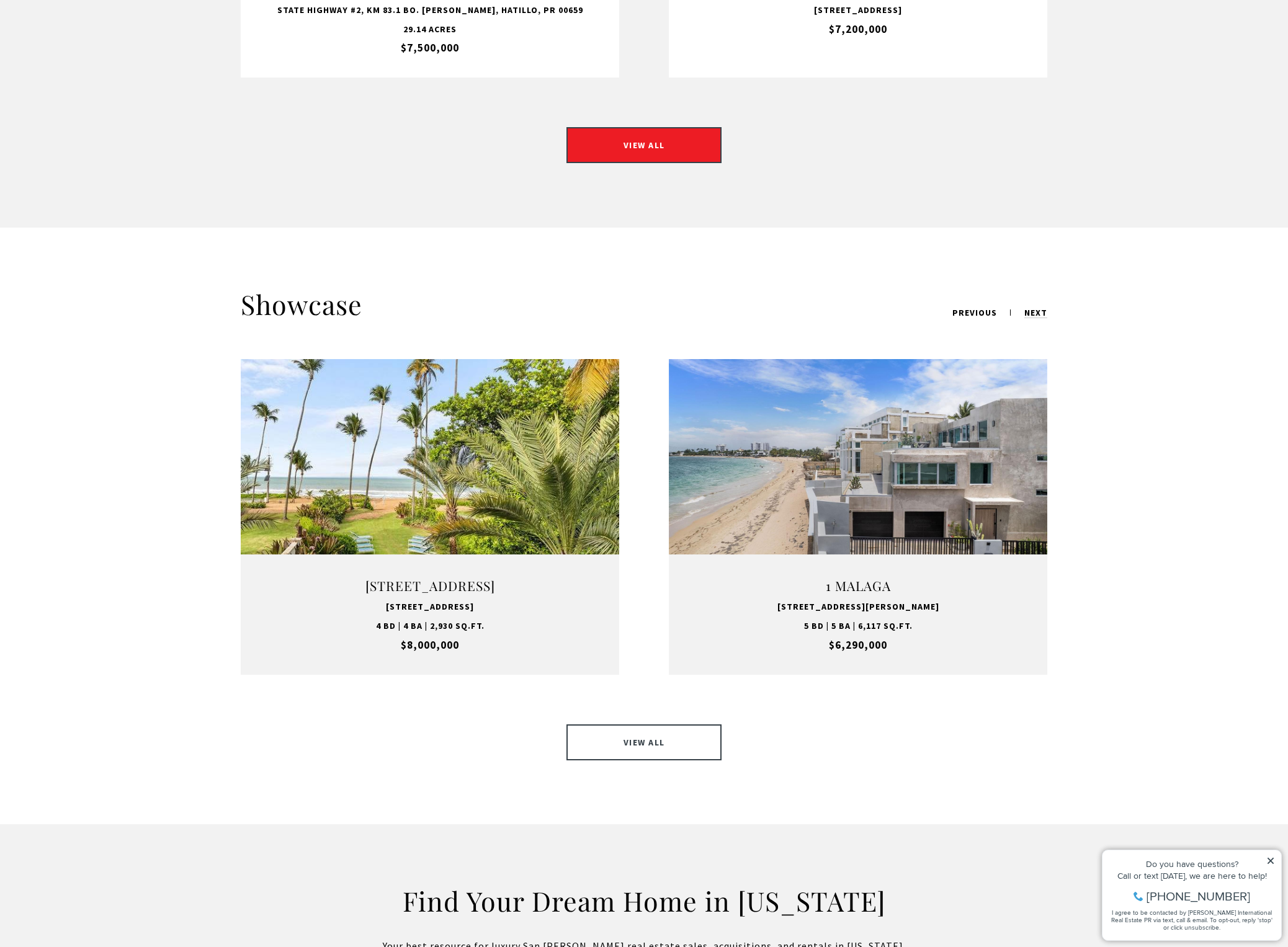
click at [583, 726] on link "VIEW ALL" at bounding box center [644, 743] width 155 height 36
click at [381, 499] on link "VIEW PROPERTY" at bounding box center [430, 517] width 155 height 36
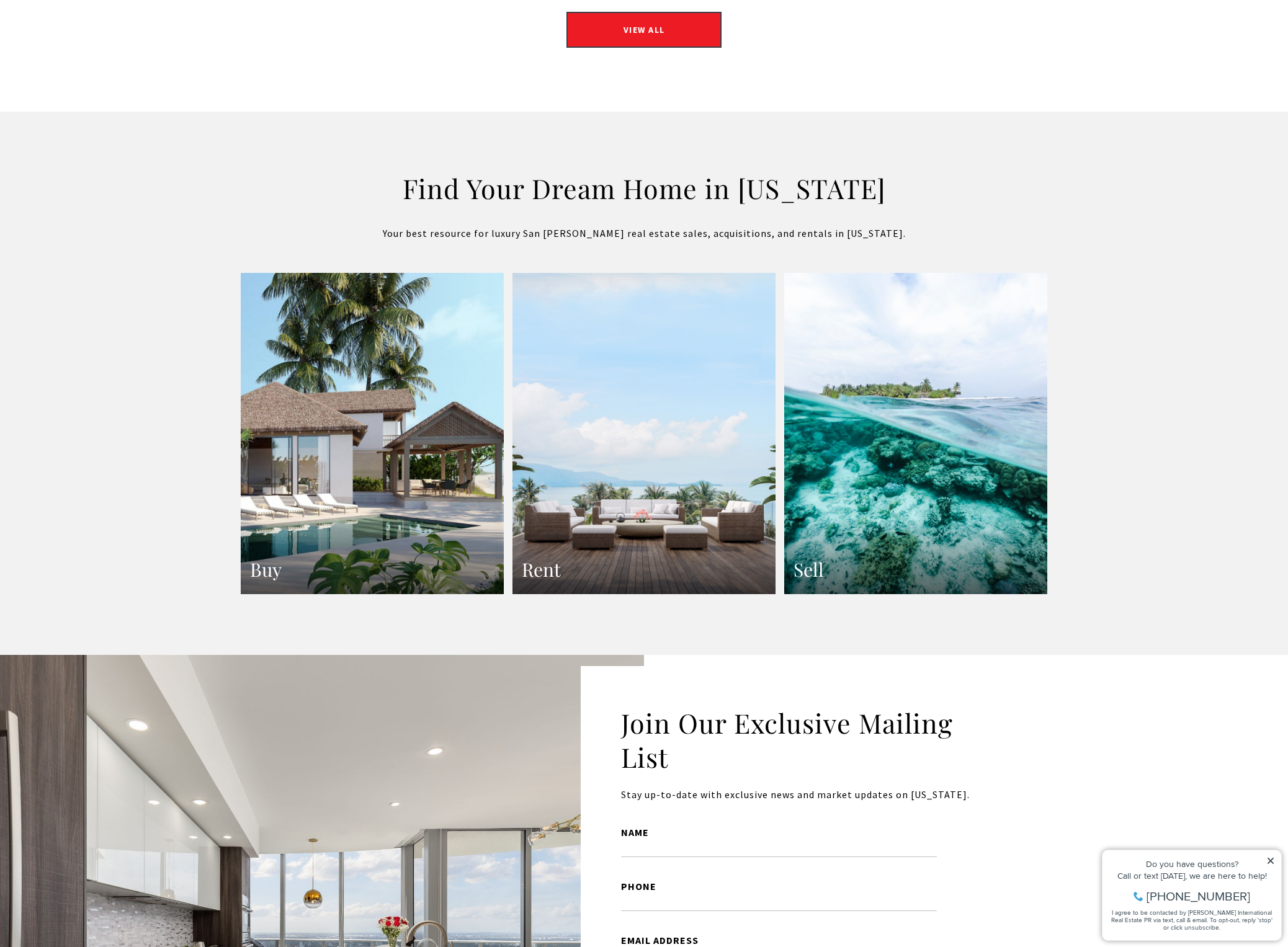
scroll to position [2109, 0]
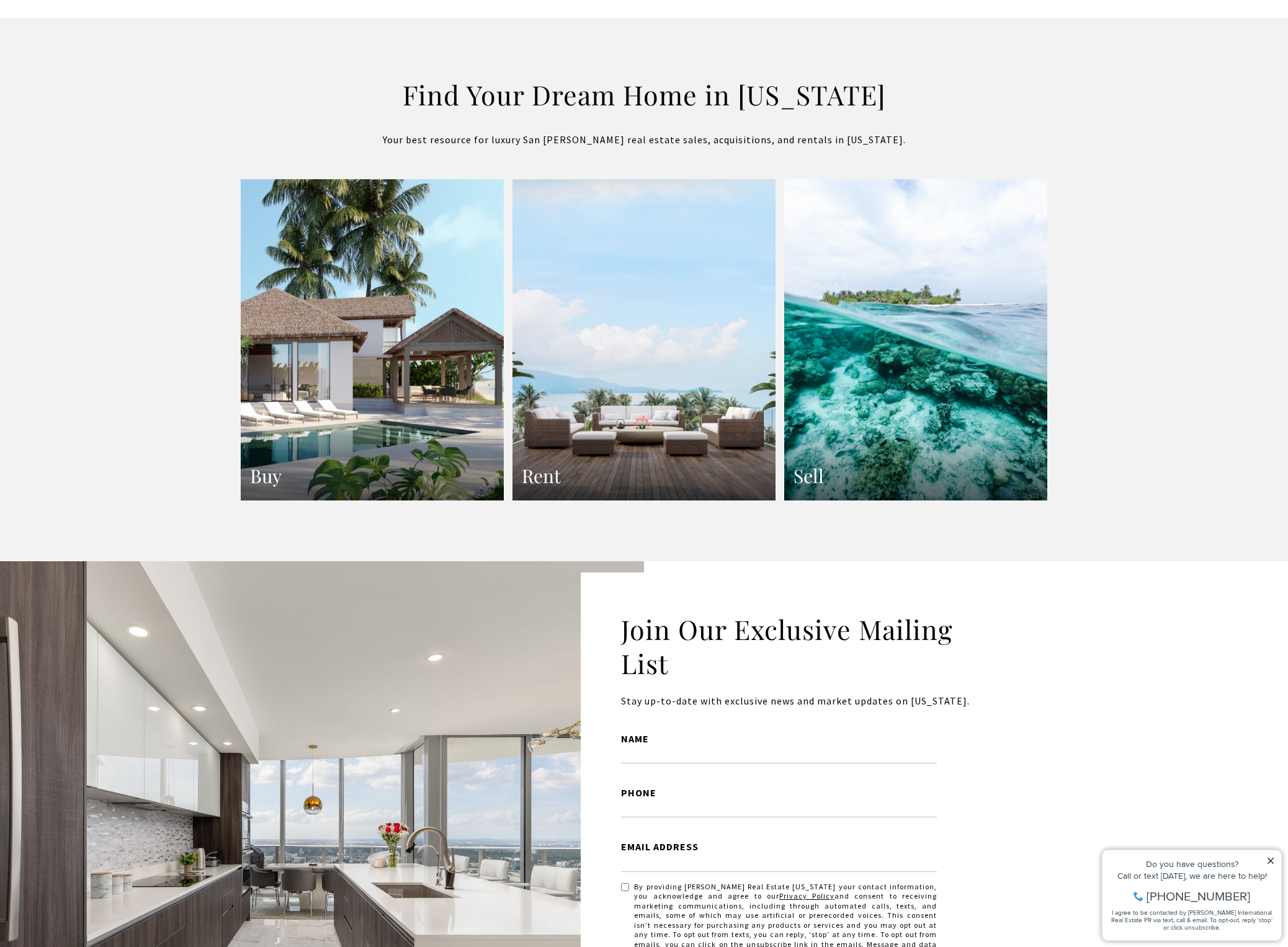
click at [383, 327] on link "Buy" at bounding box center [372, 340] width 263 height 322
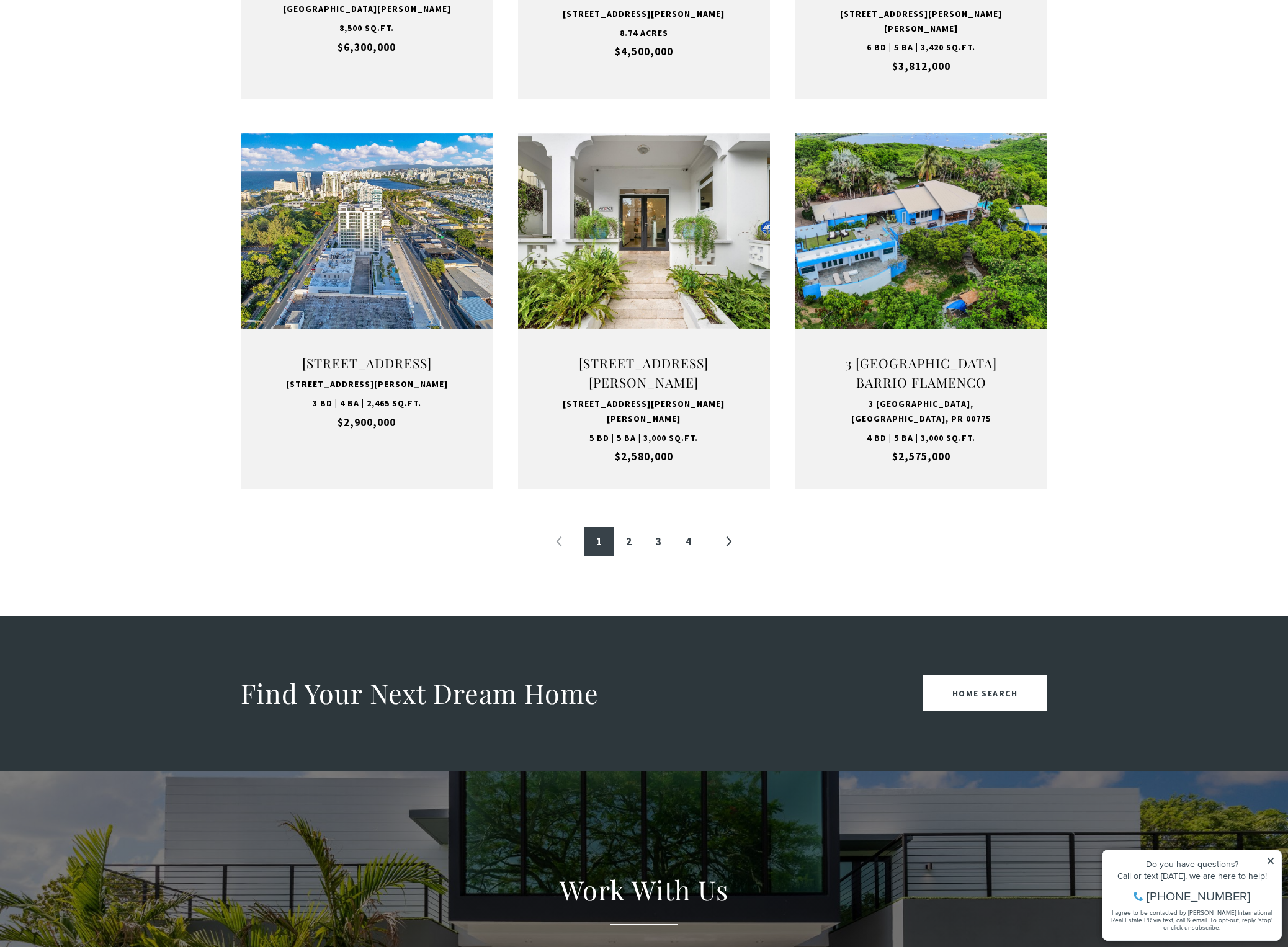
scroll to position [1179, 0]
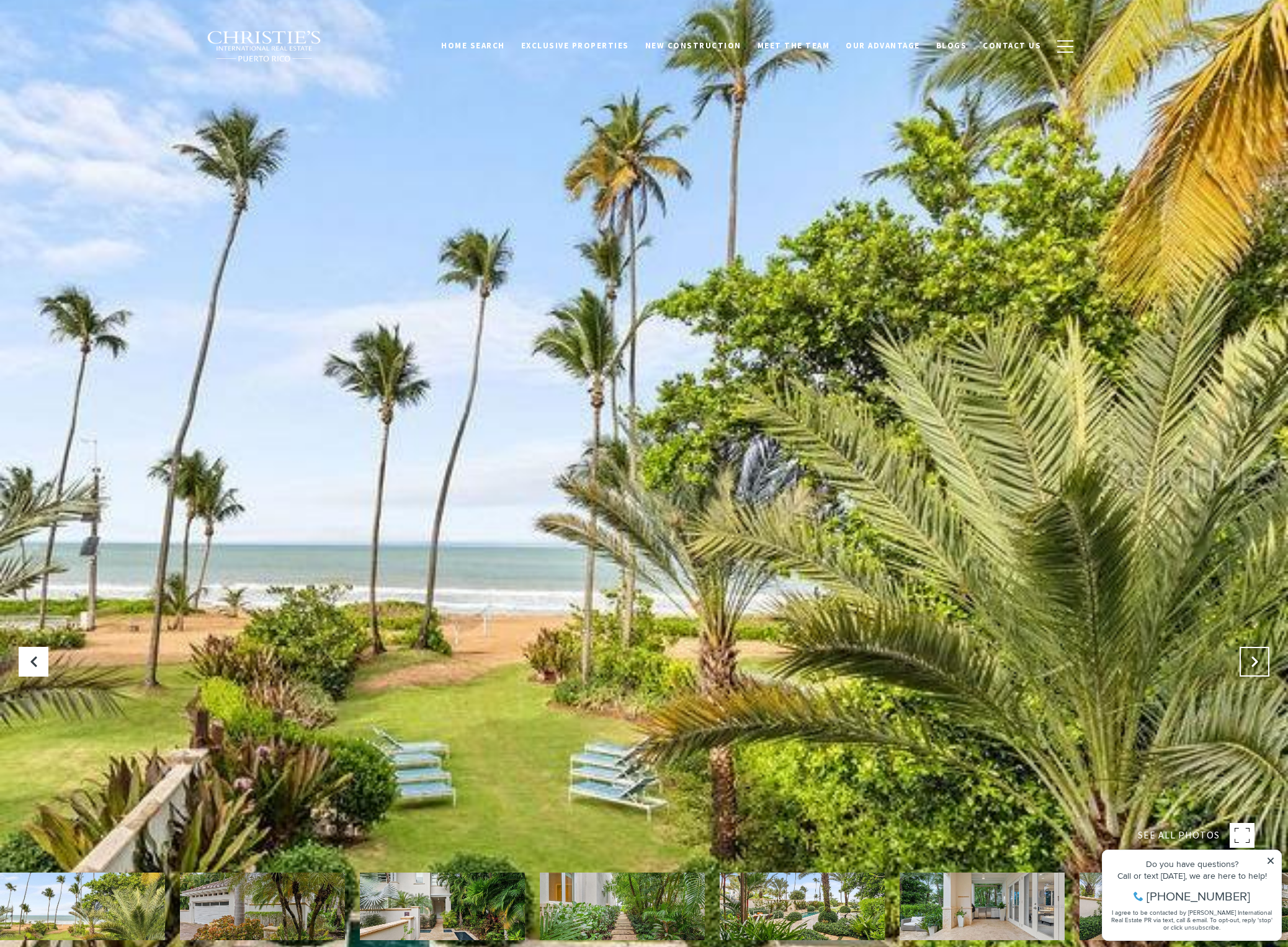
click at [1263, 656] on button "Next Slide" at bounding box center [1254, 662] width 30 height 30
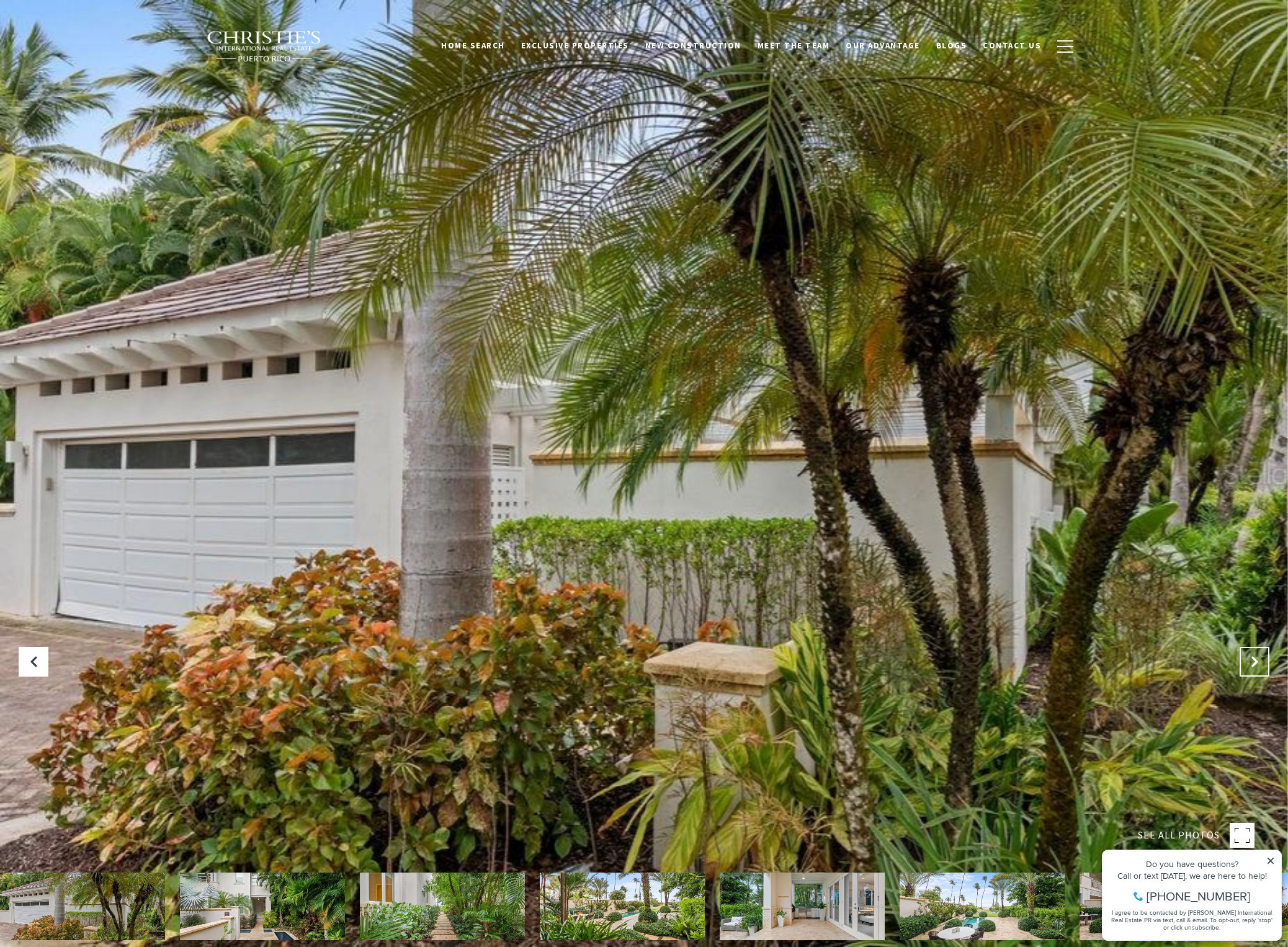
click at [1263, 656] on button "Next Slide" at bounding box center [1254, 662] width 30 height 30
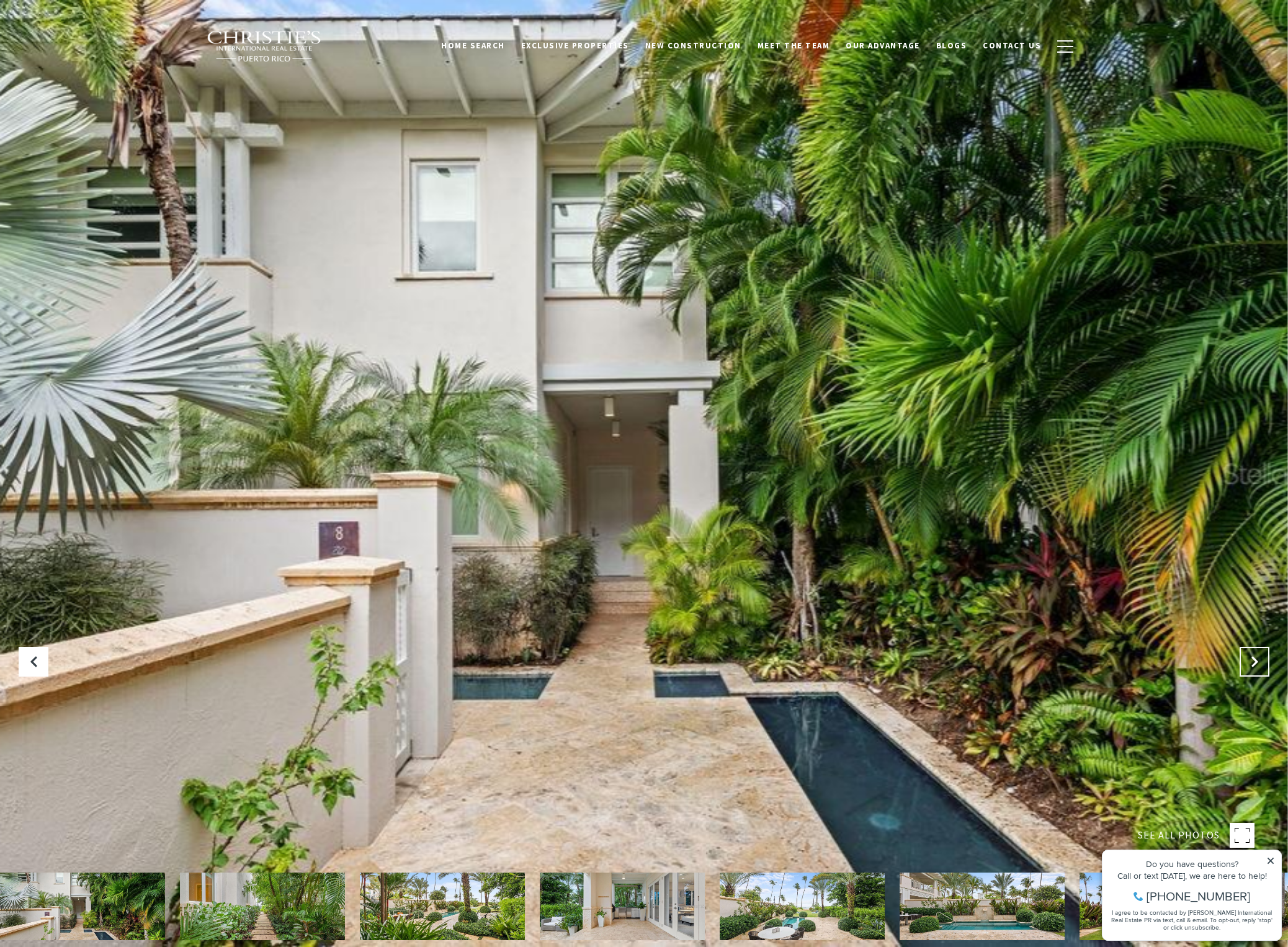
click at [1263, 656] on button "Next Slide" at bounding box center [1254, 662] width 30 height 30
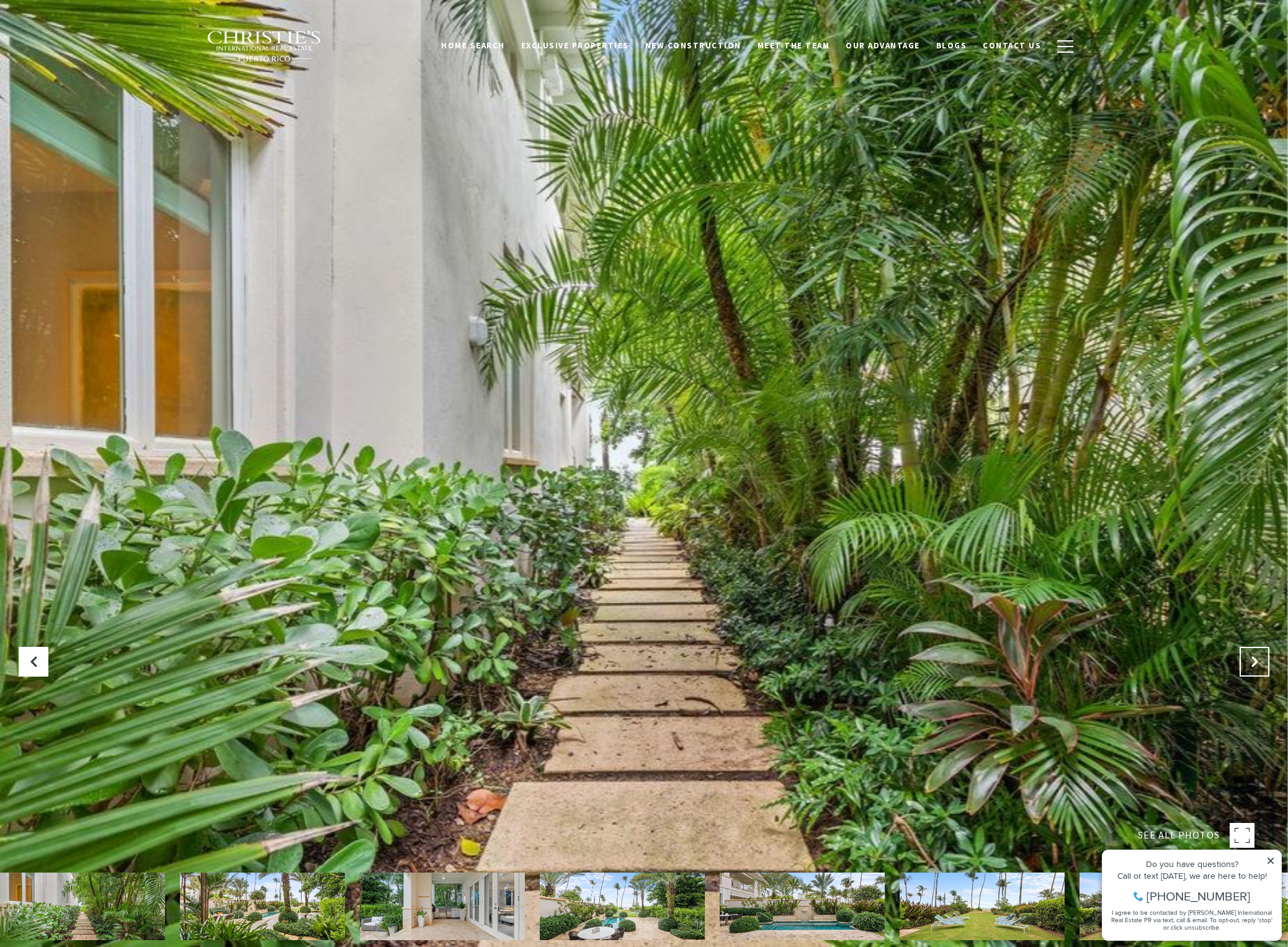
click at [1263, 656] on button "Next Slide" at bounding box center [1254, 662] width 30 height 30
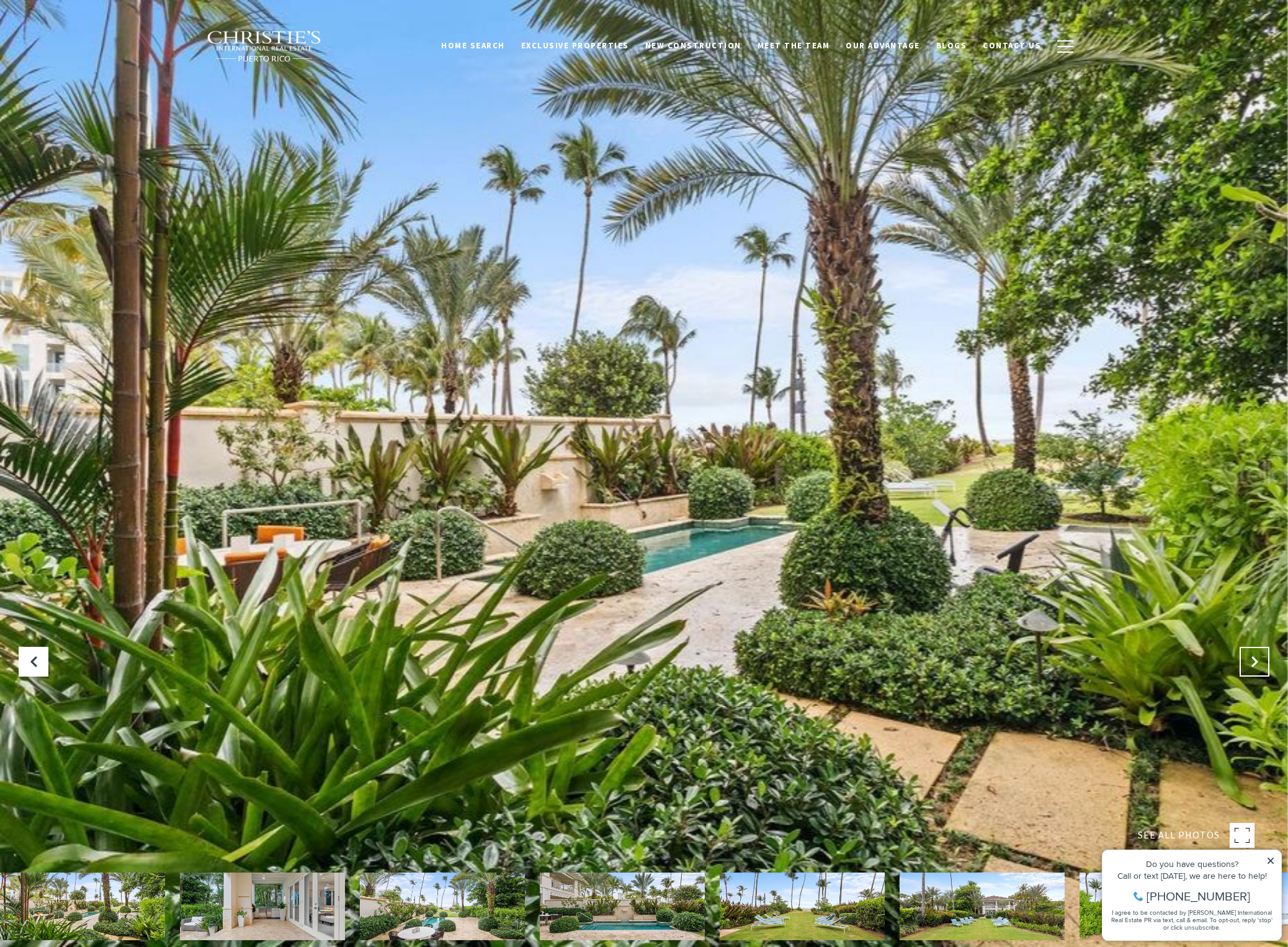
click at [1263, 656] on button "Next Slide" at bounding box center [1254, 662] width 30 height 30
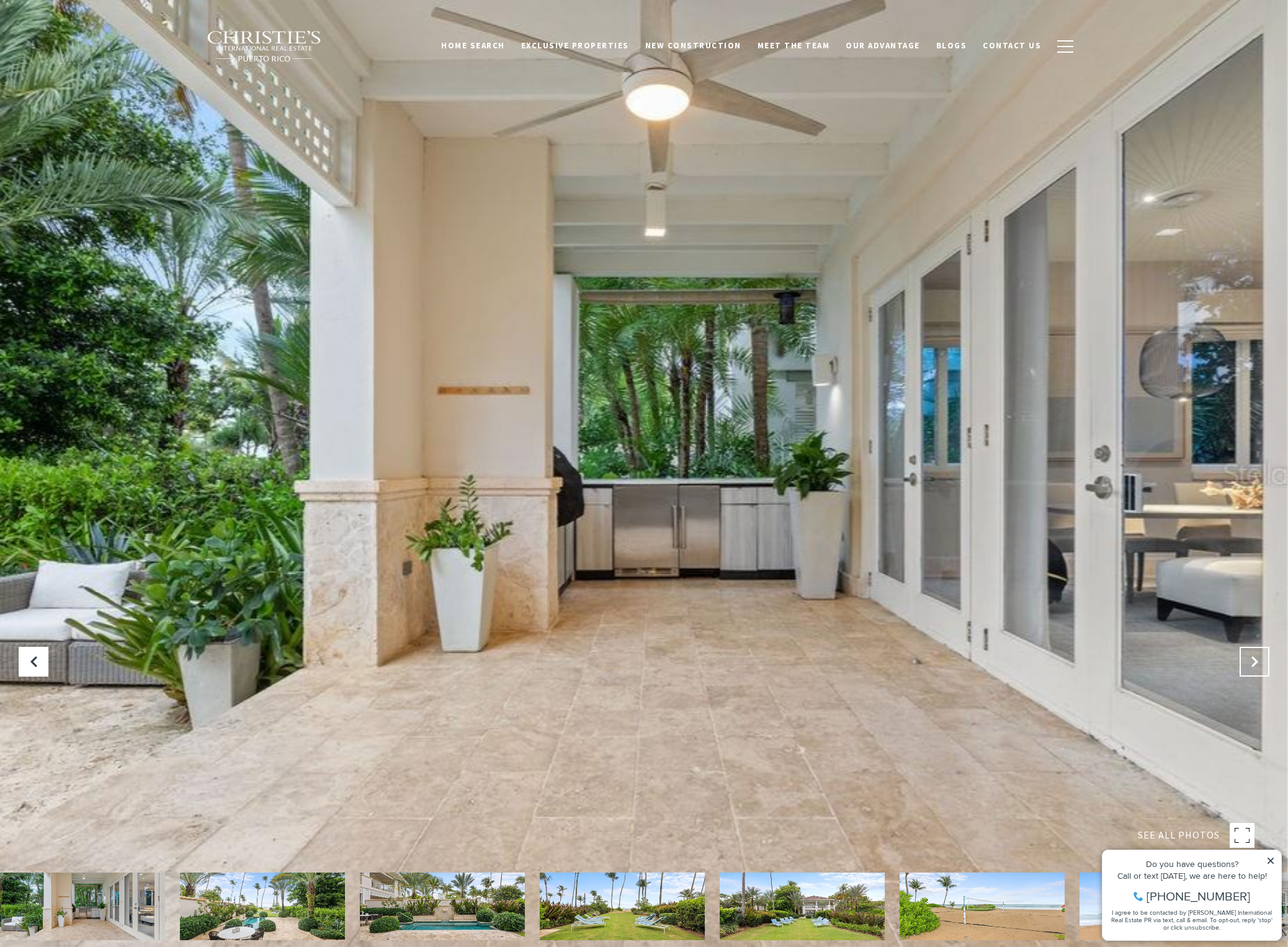
click at [1263, 656] on button "Next Slide" at bounding box center [1254, 662] width 30 height 30
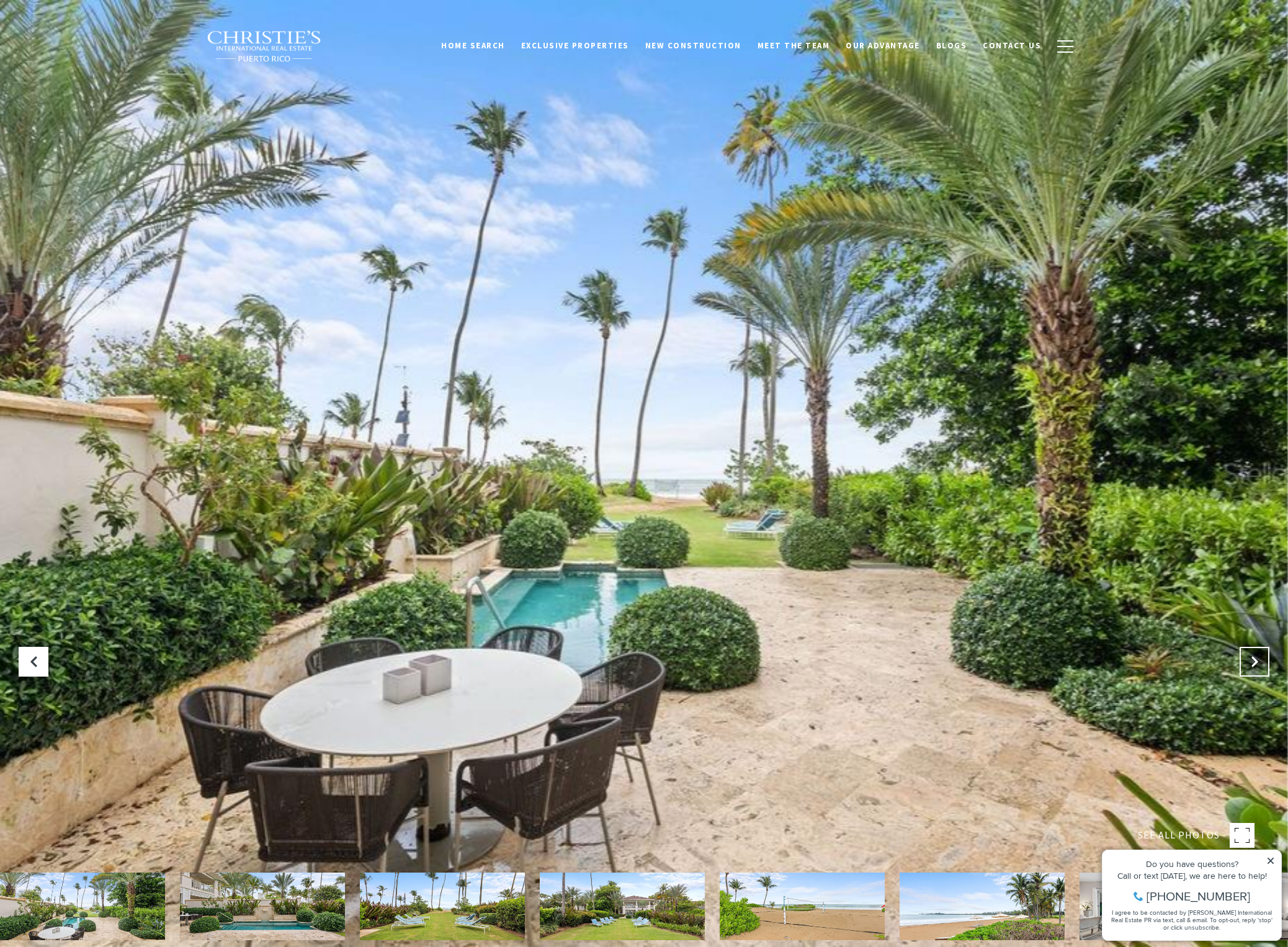
click at [1263, 656] on button "Next Slide" at bounding box center [1254, 662] width 30 height 30
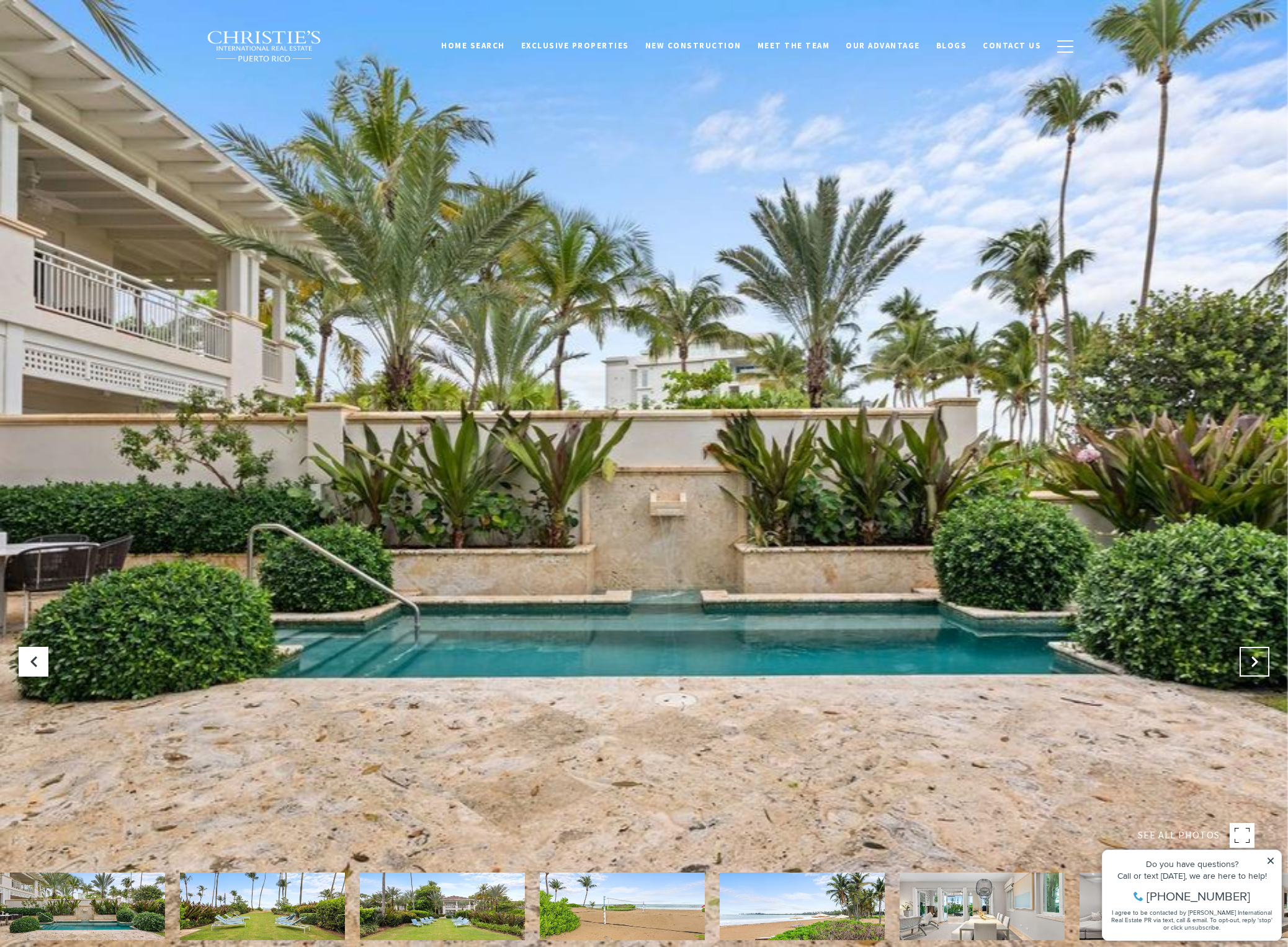
click at [1263, 656] on button "Next Slide" at bounding box center [1254, 662] width 30 height 30
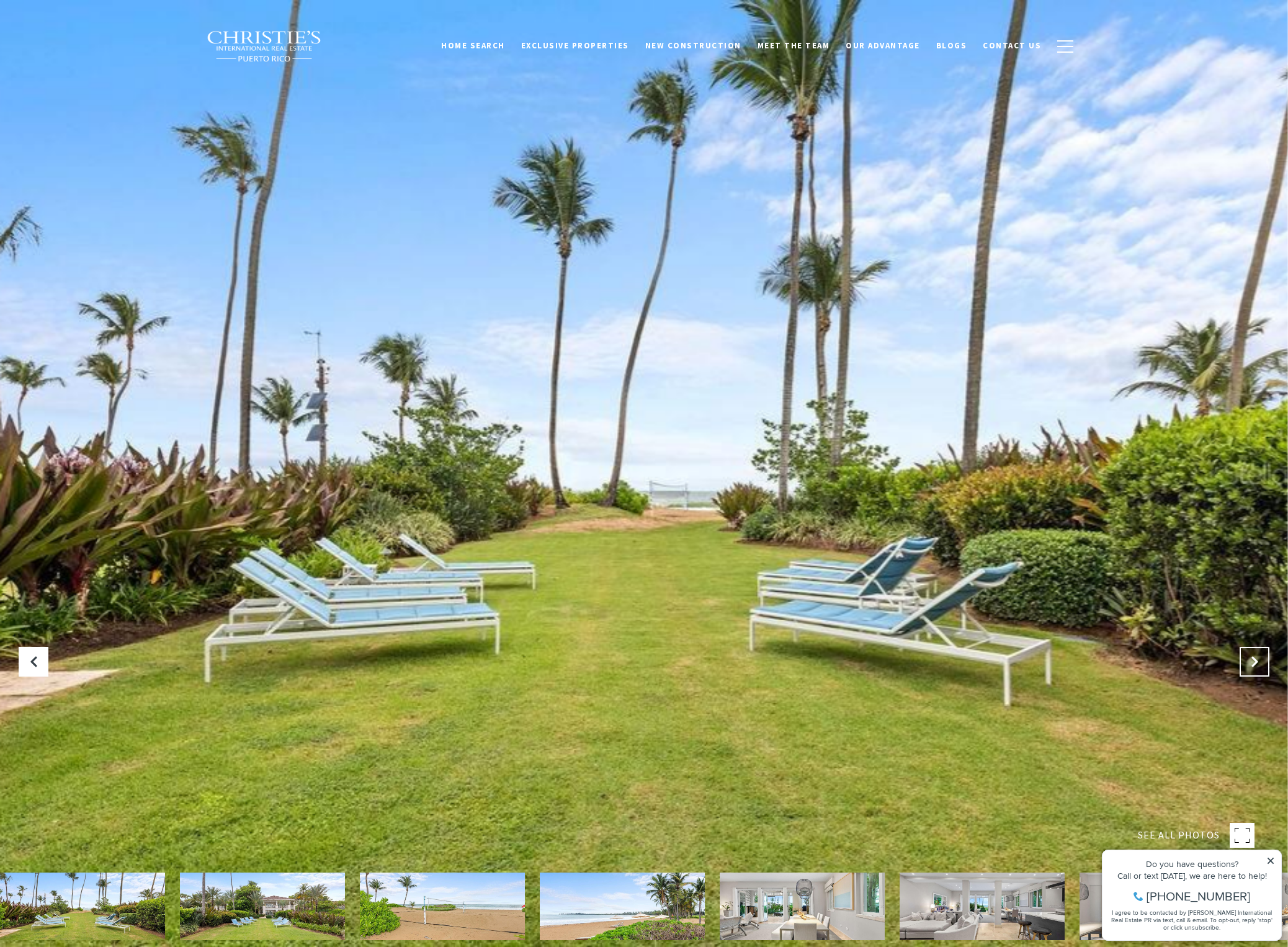
click at [1263, 656] on button "Next Slide" at bounding box center [1254, 662] width 30 height 30
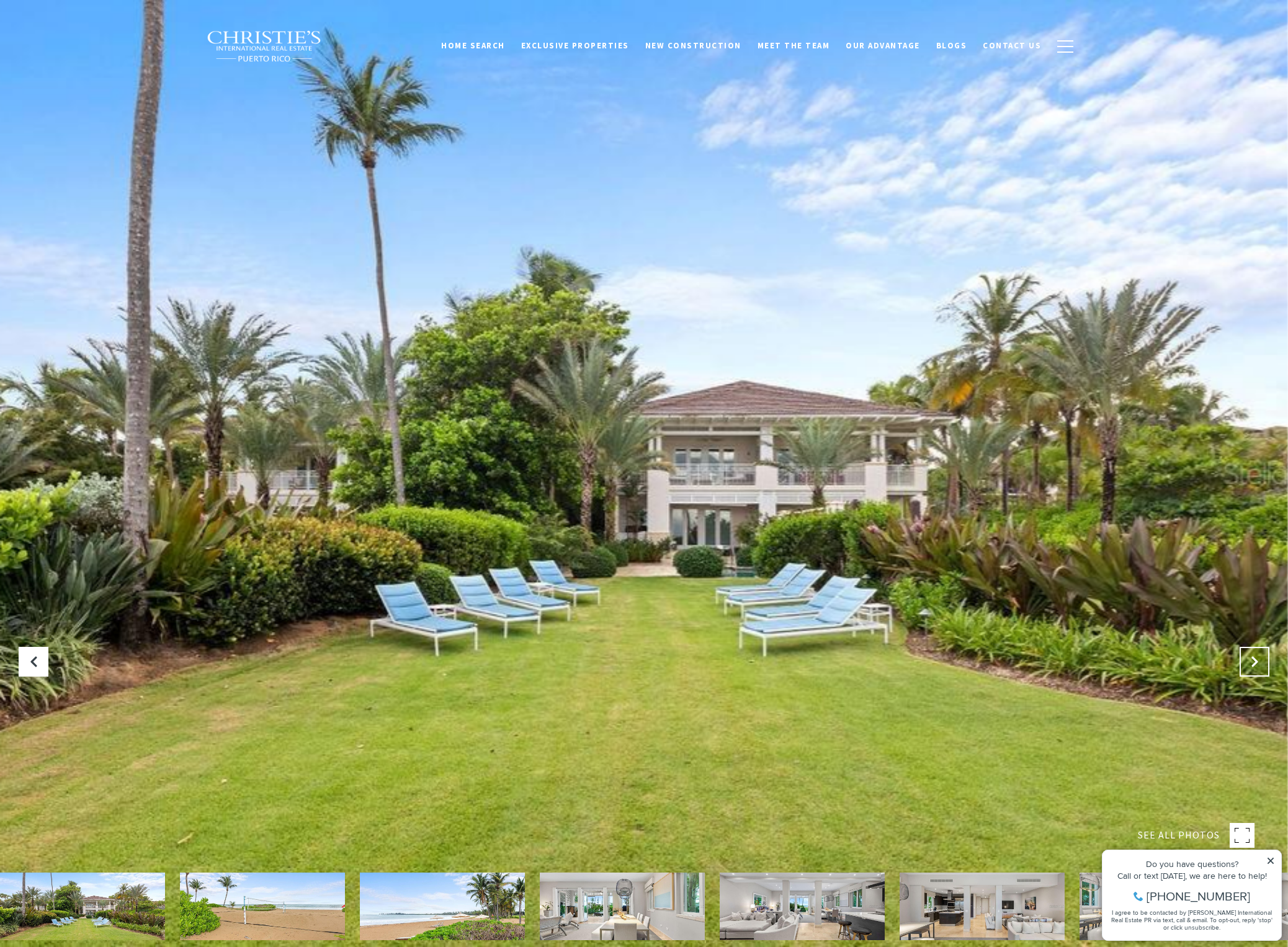
click at [1263, 656] on button "Next Slide" at bounding box center [1254, 662] width 30 height 30
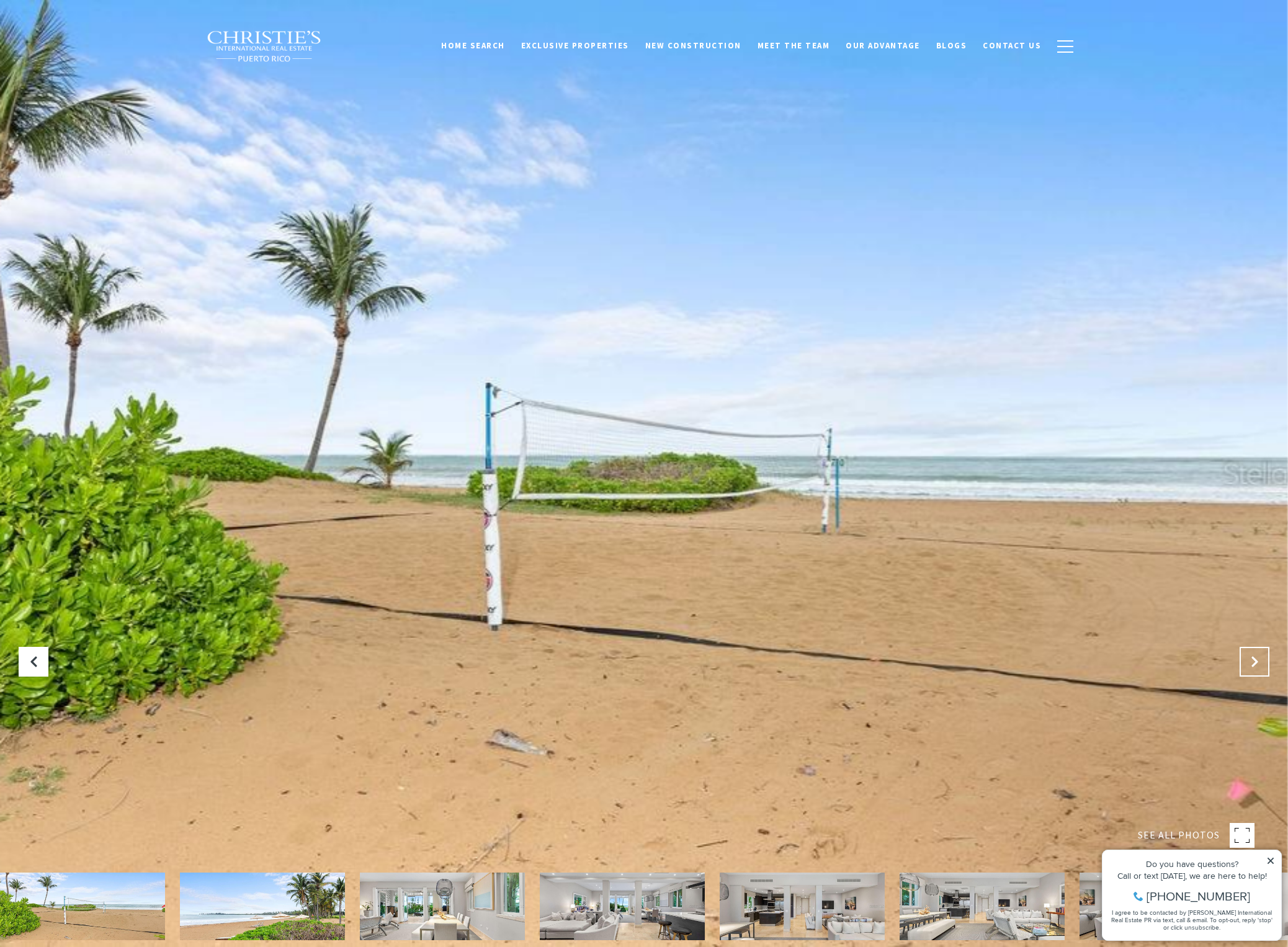
click at [1263, 656] on button "Next Slide" at bounding box center [1254, 662] width 30 height 30
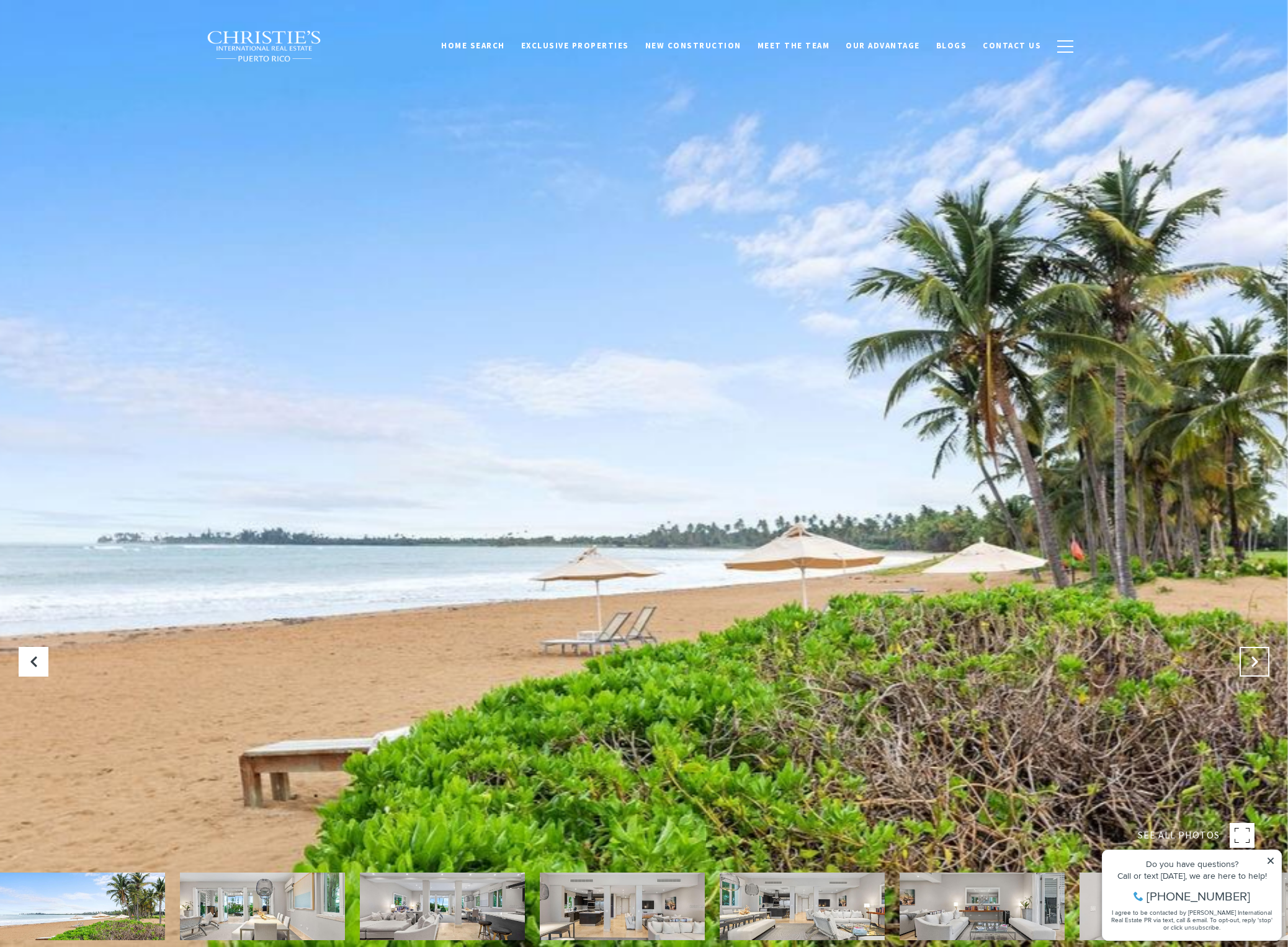
click at [1263, 656] on button "Next Slide" at bounding box center [1254, 662] width 30 height 30
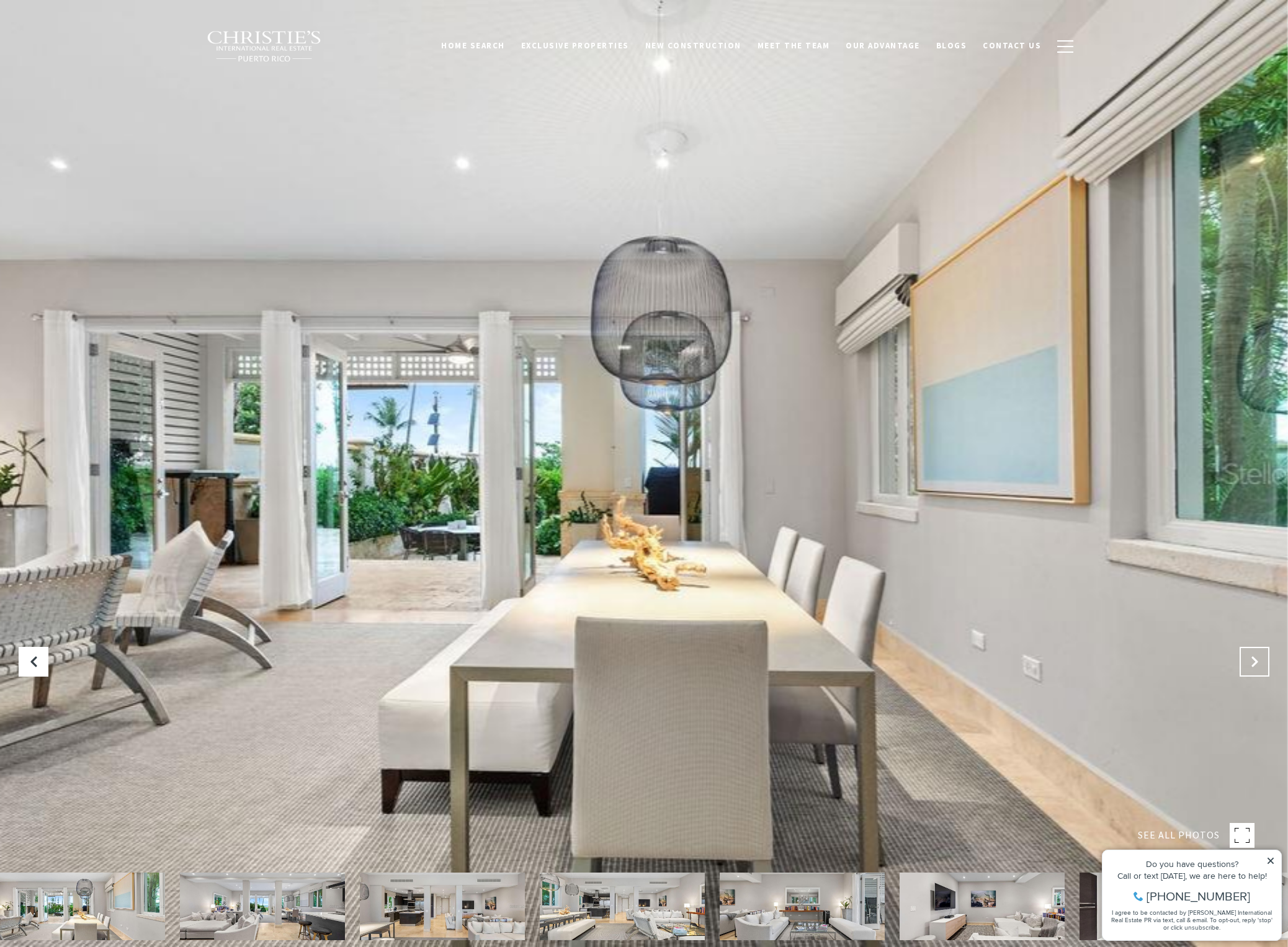
click at [1263, 656] on button "Next Slide" at bounding box center [1254, 662] width 30 height 30
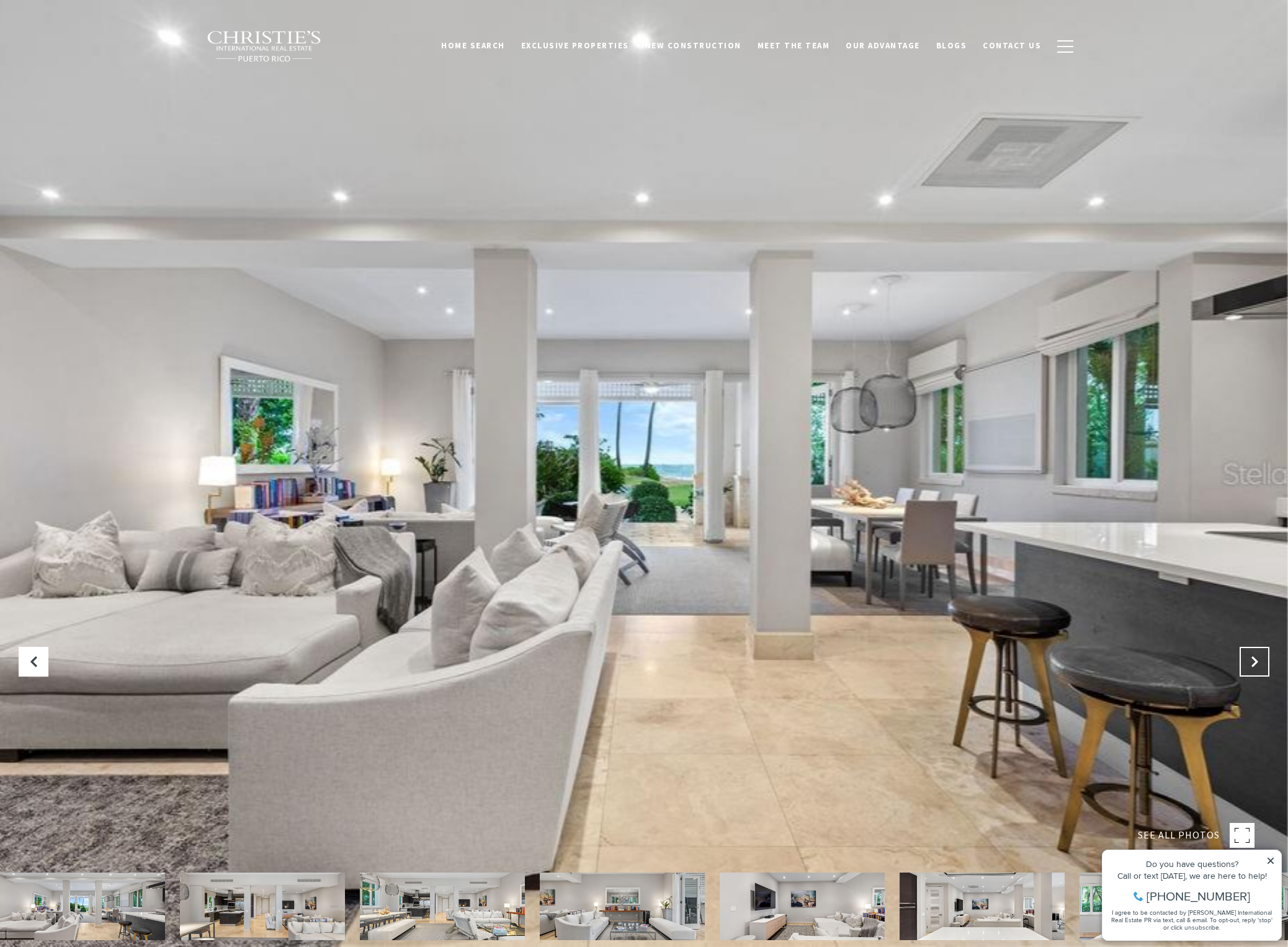
click at [1263, 656] on button "Next Slide" at bounding box center [1254, 662] width 30 height 30
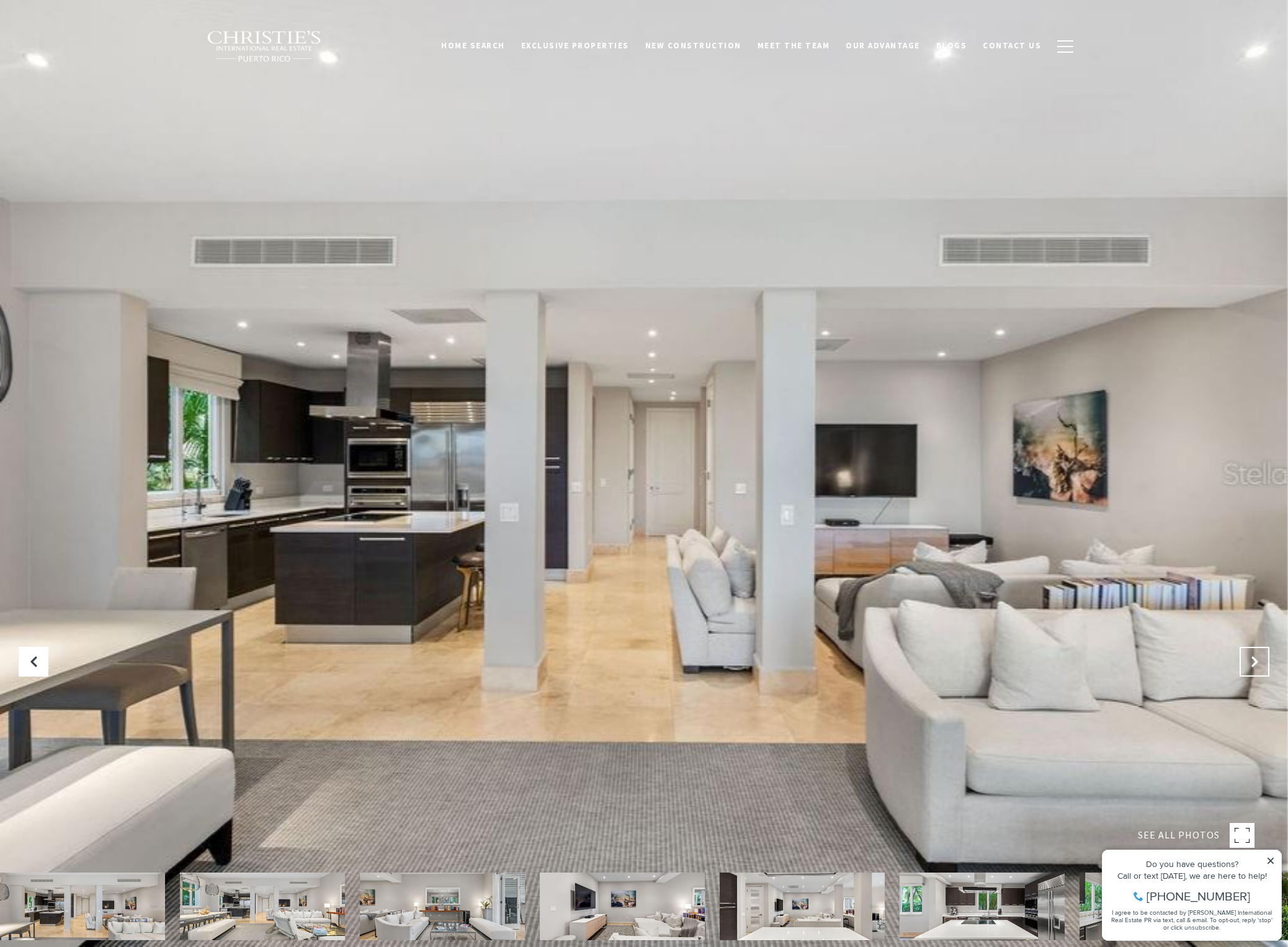
click at [1263, 656] on button "Next Slide" at bounding box center [1254, 662] width 30 height 30
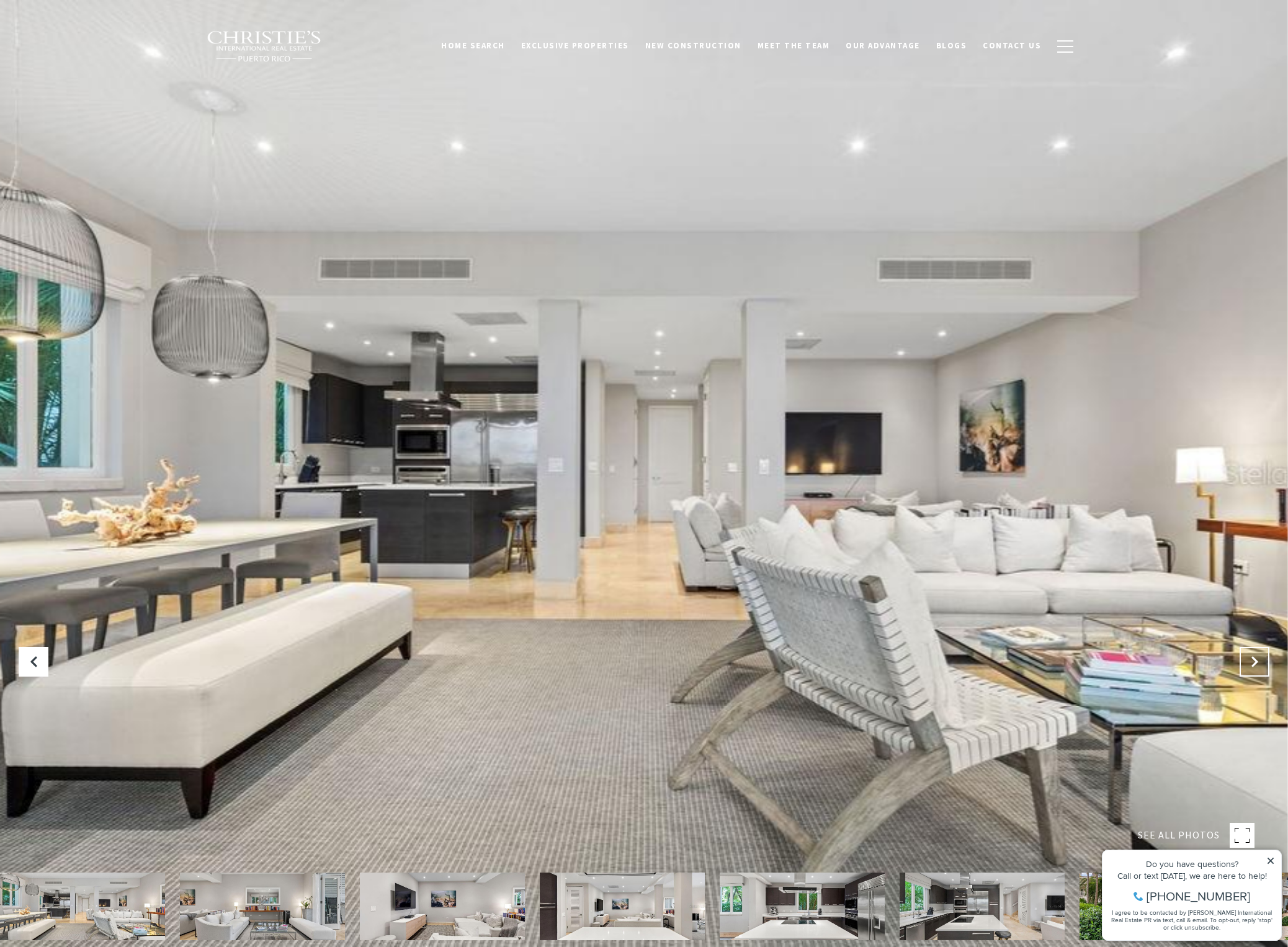
click at [1263, 656] on button "Next Slide" at bounding box center [1254, 662] width 30 height 30
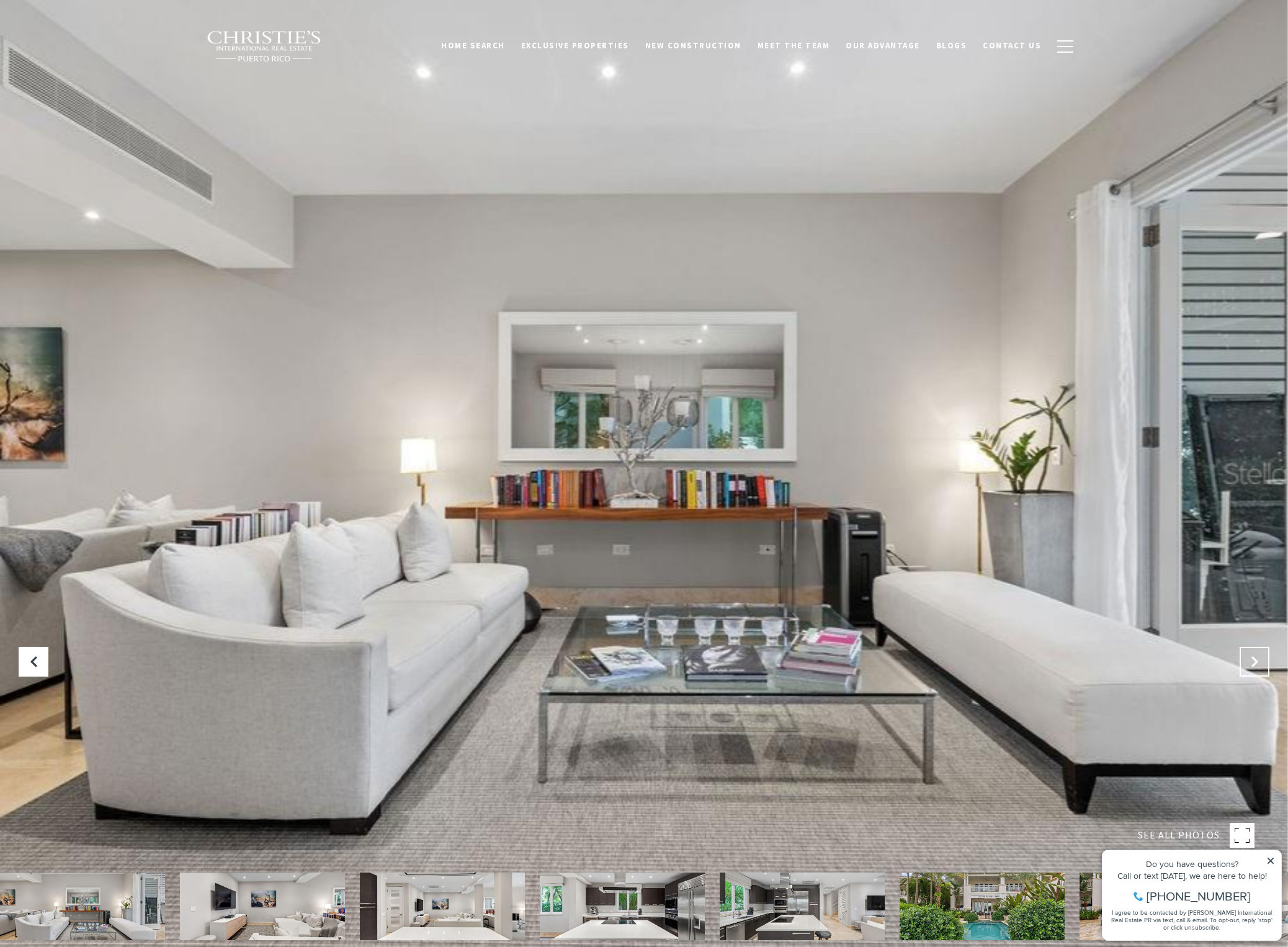
click at [1263, 656] on button "Next Slide" at bounding box center [1254, 662] width 30 height 30
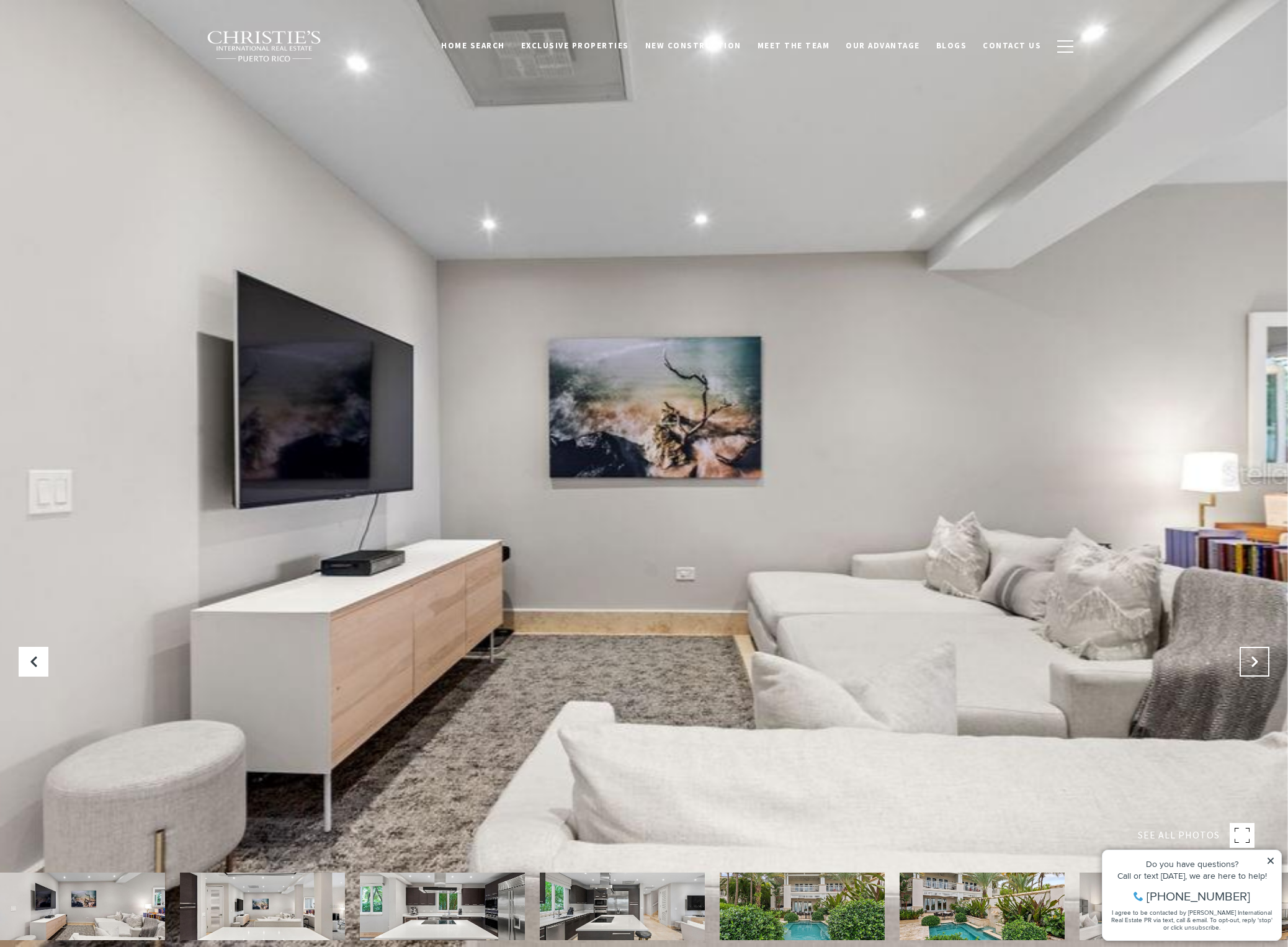
click at [1263, 656] on button "Next Slide" at bounding box center [1254, 662] width 30 height 30
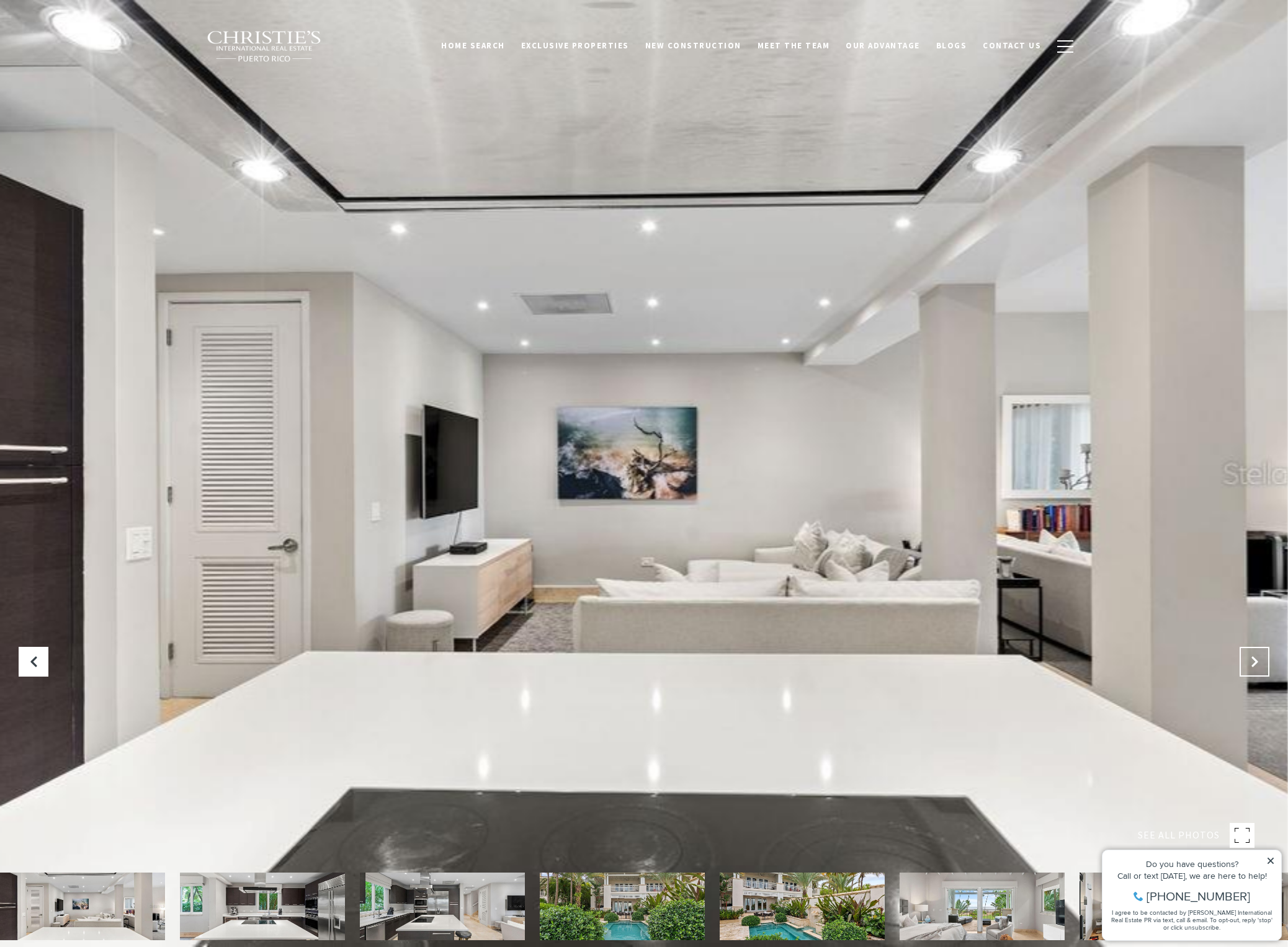
click at [1263, 656] on button "Next Slide" at bounding box center [1254, 662] width 30 height 30
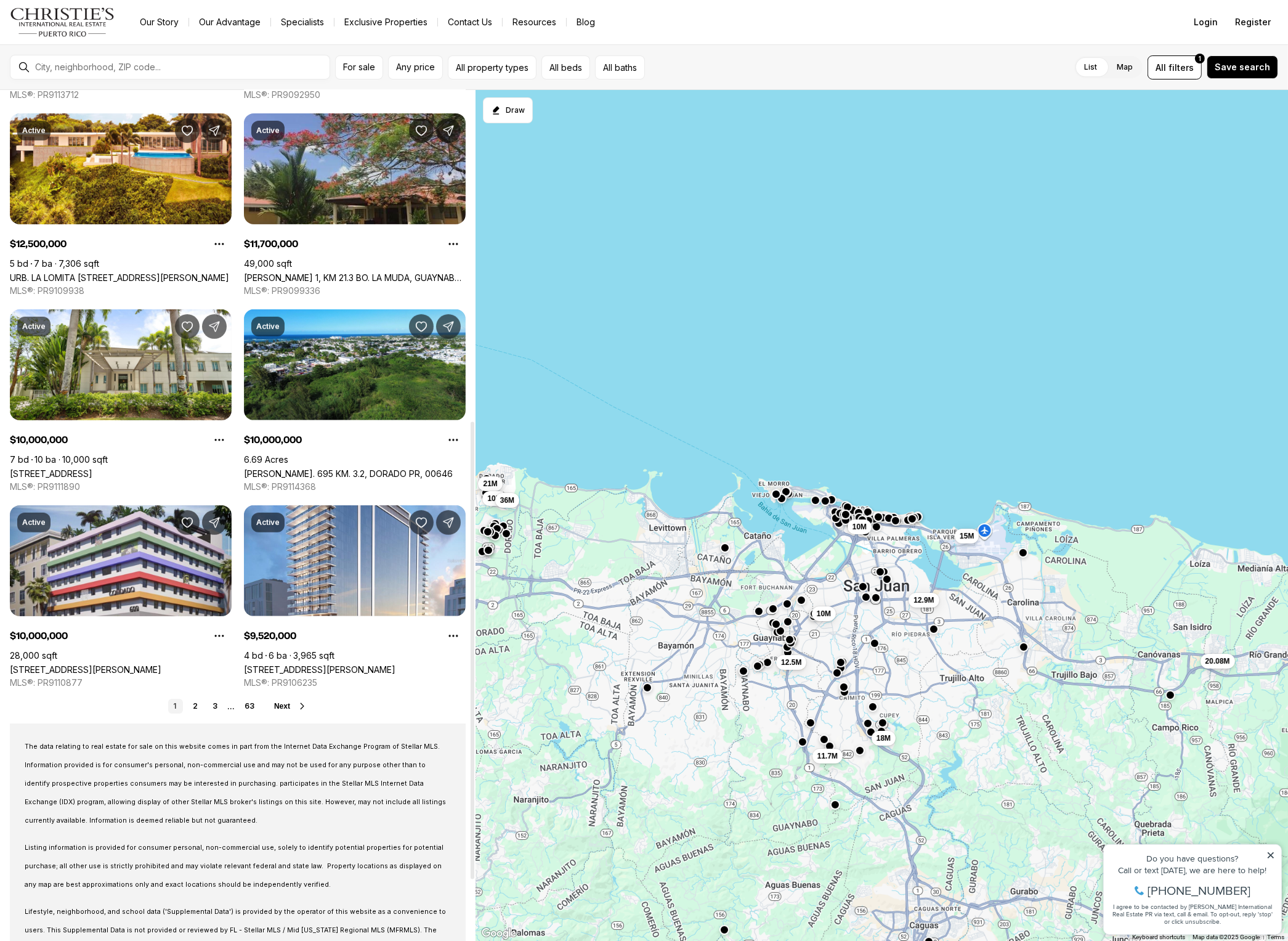
scroll to position [616, 0]
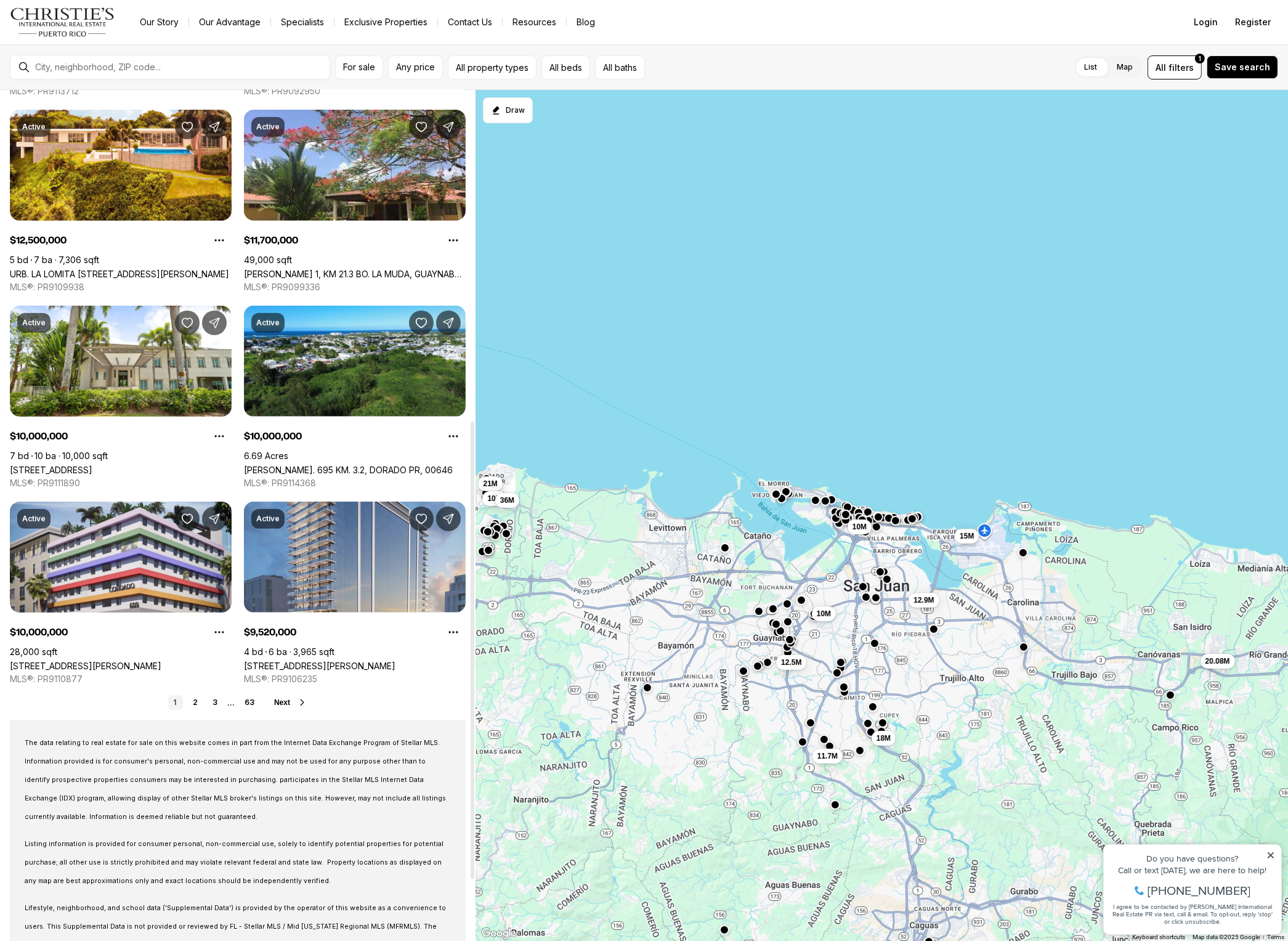
click at [340, 661] on link "[STREET_ADDRESS][PERSON_NAME]" at bounding box center [320, 666] width 152 height 10
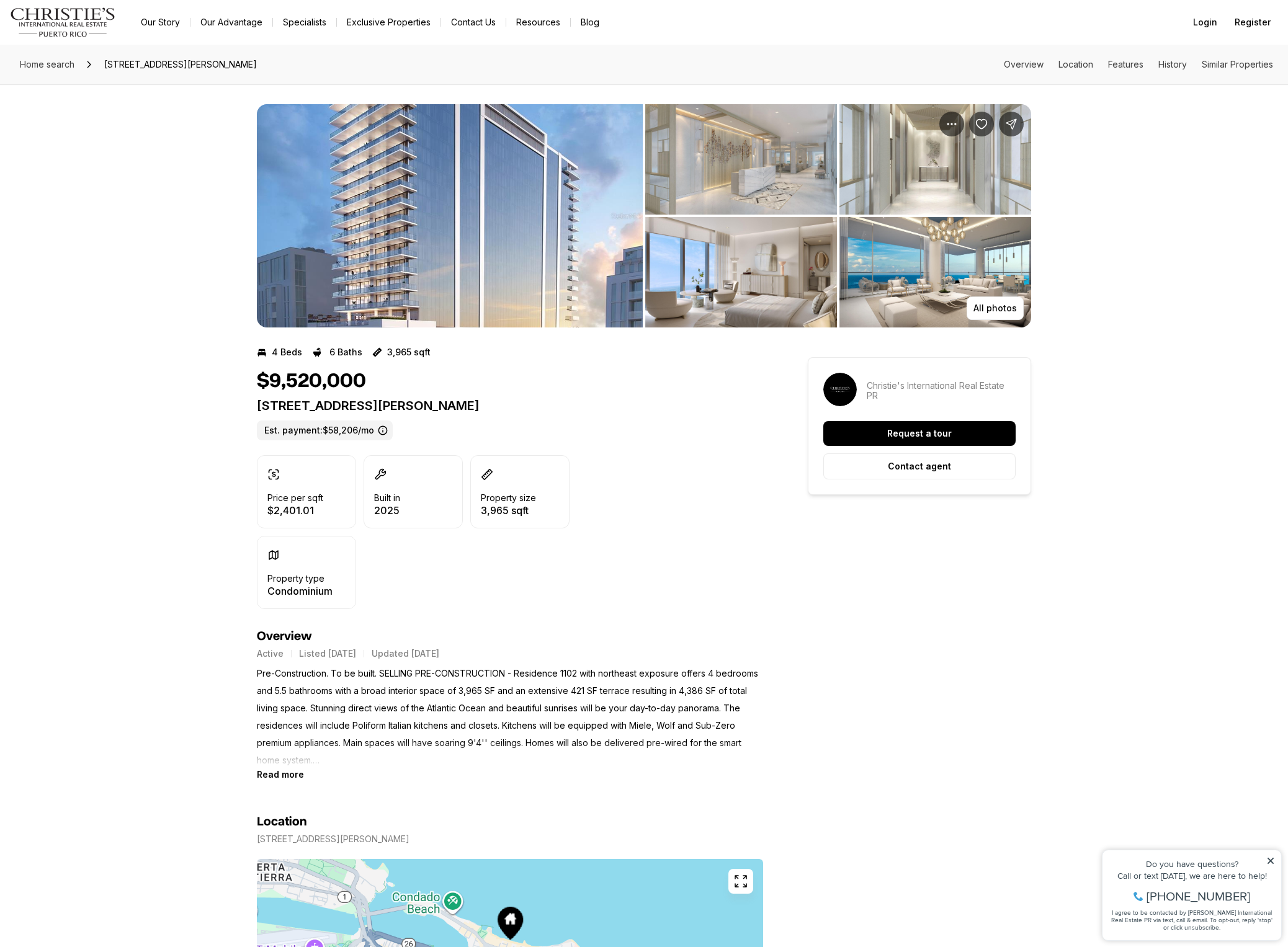
click at [313, 688] on p "Pre-Construction. To be built. SELLING PRE-CONSTRUCTION - Residence 1102 with n…" at bounding box center [510, 717] width 506 height 104
click at [288, 770] on b "Read more" at bounding box center [281, 774] width 47 height 10
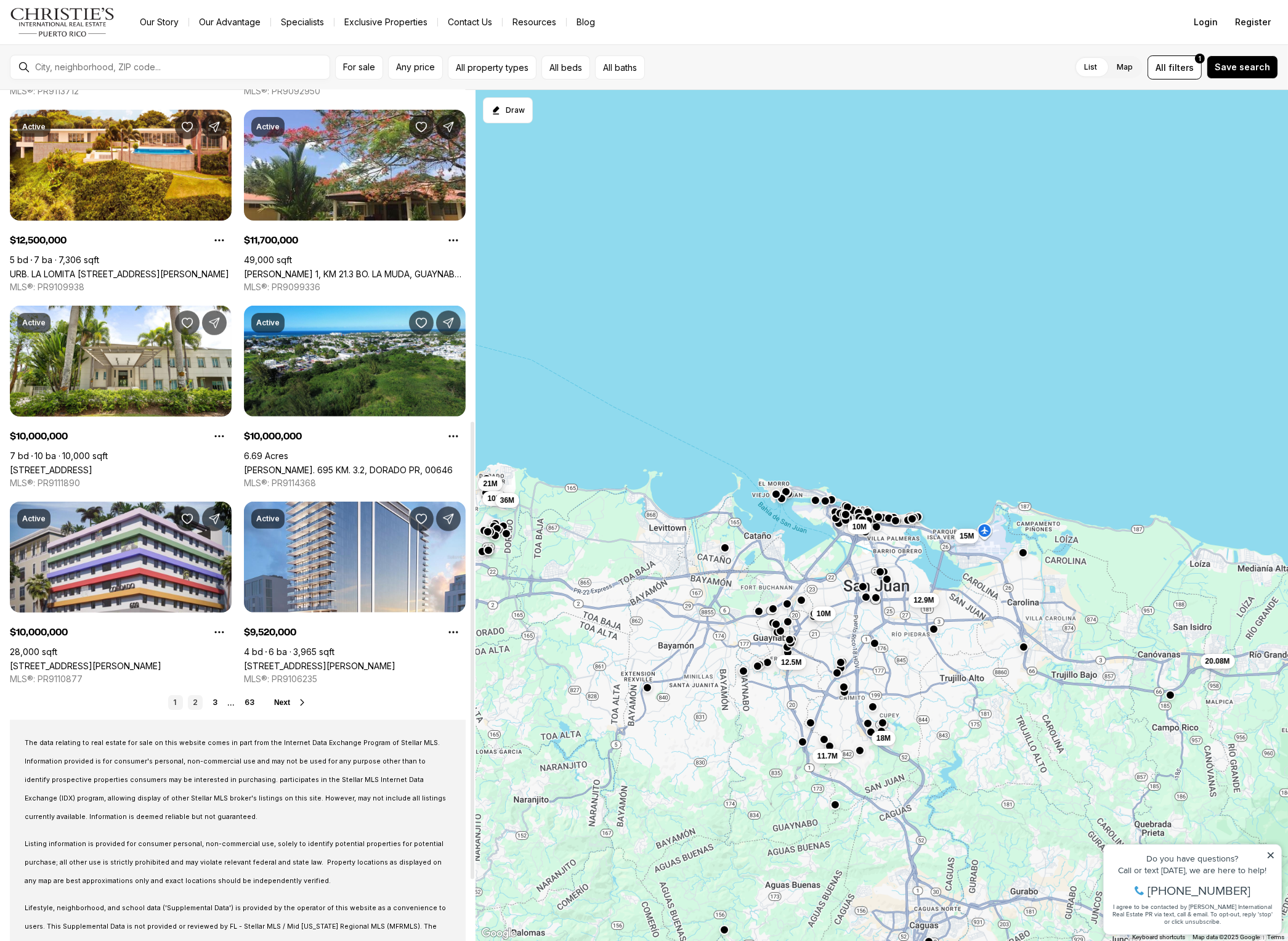
click at [199, 700] on link "2" at bounding box center [195, 702] width 15 height 15
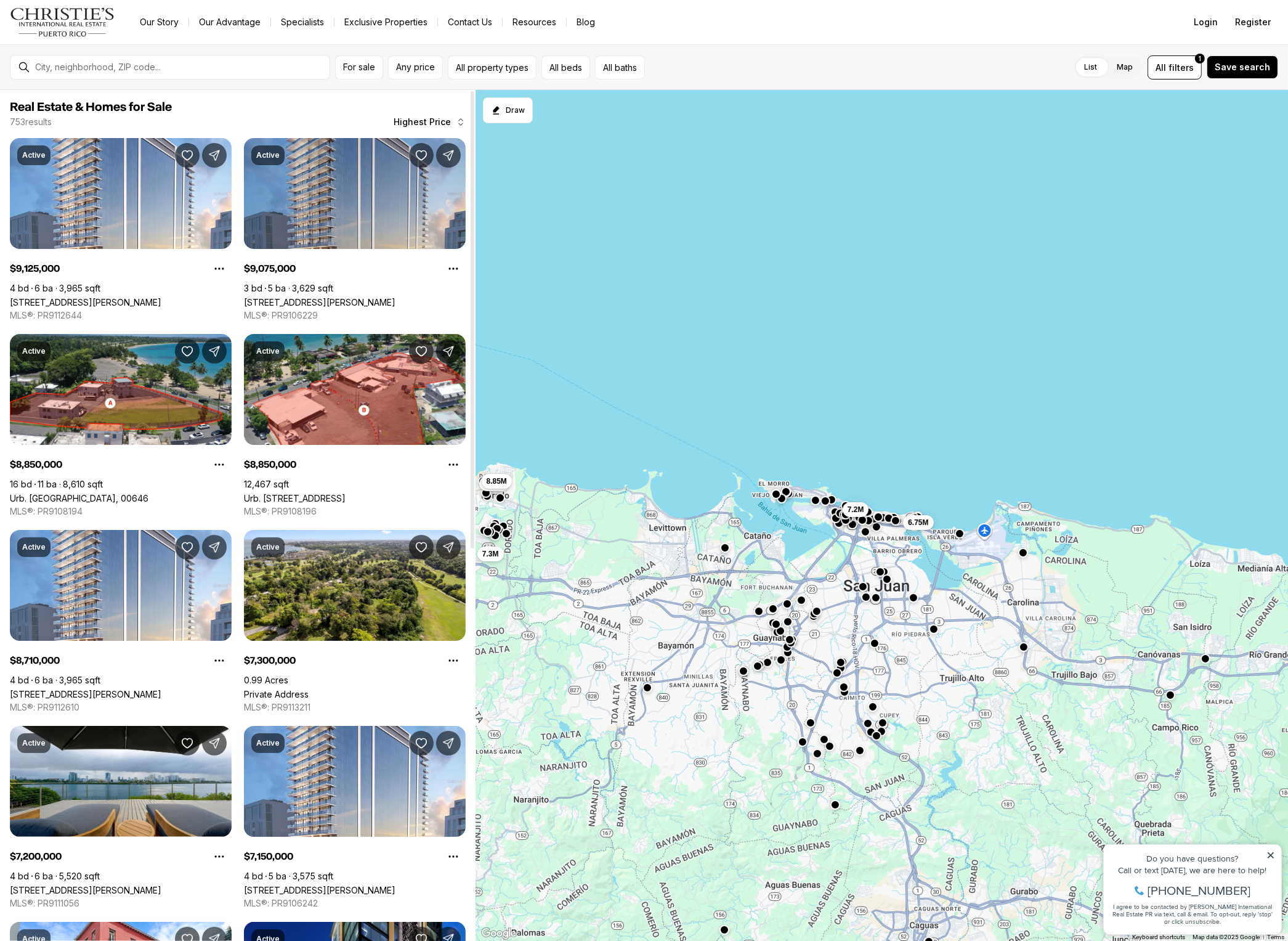
click at [309, 297] on link "[STREET_ADDRESS][PERSON_NAME]" at bounding box center [320, 302] width 152 height 10
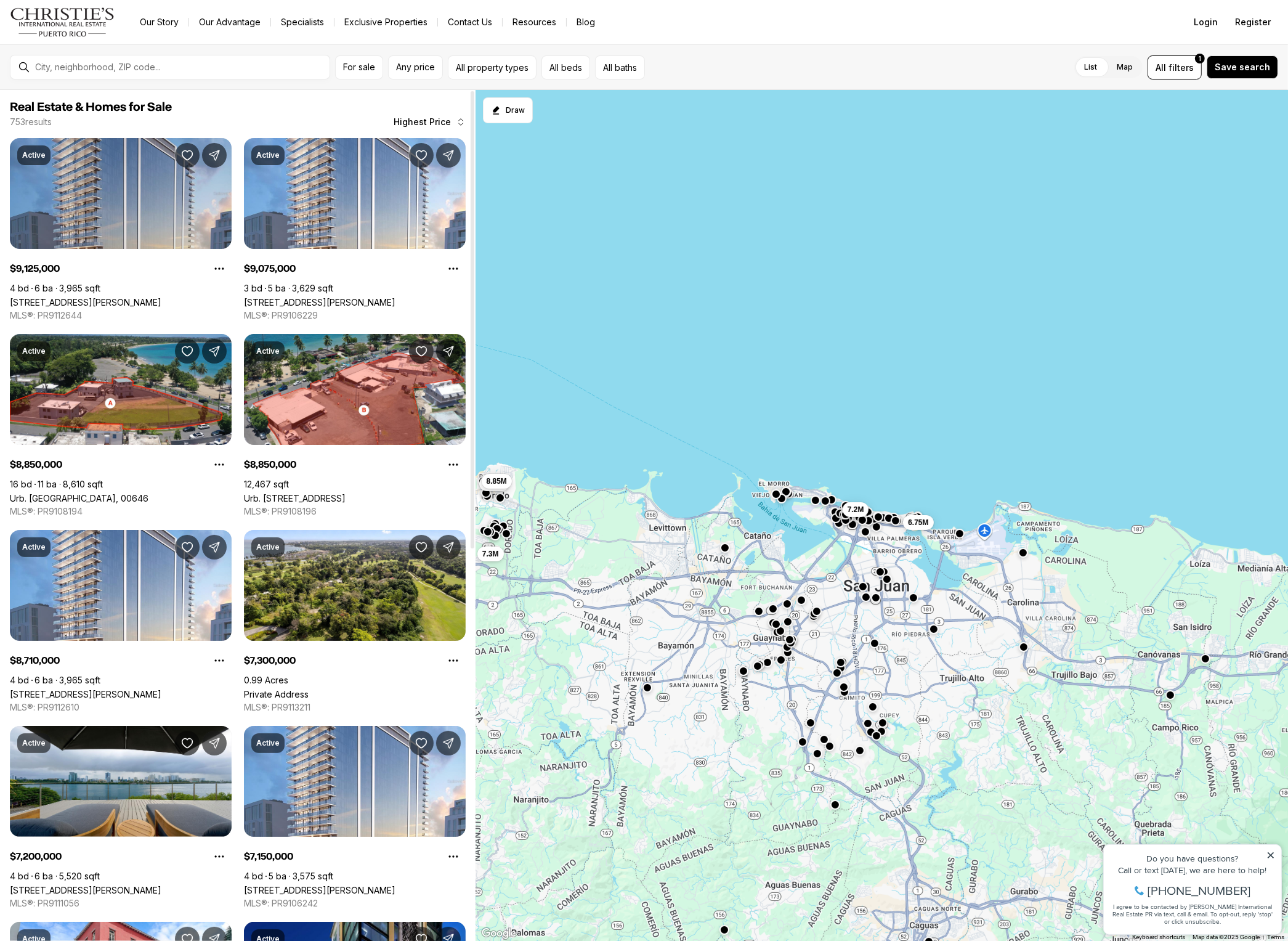
click at [102, 297] on link "[STREET_ADDRESS][PERSON_NAME]" at bounding box center [85, 302] width 152 height 10
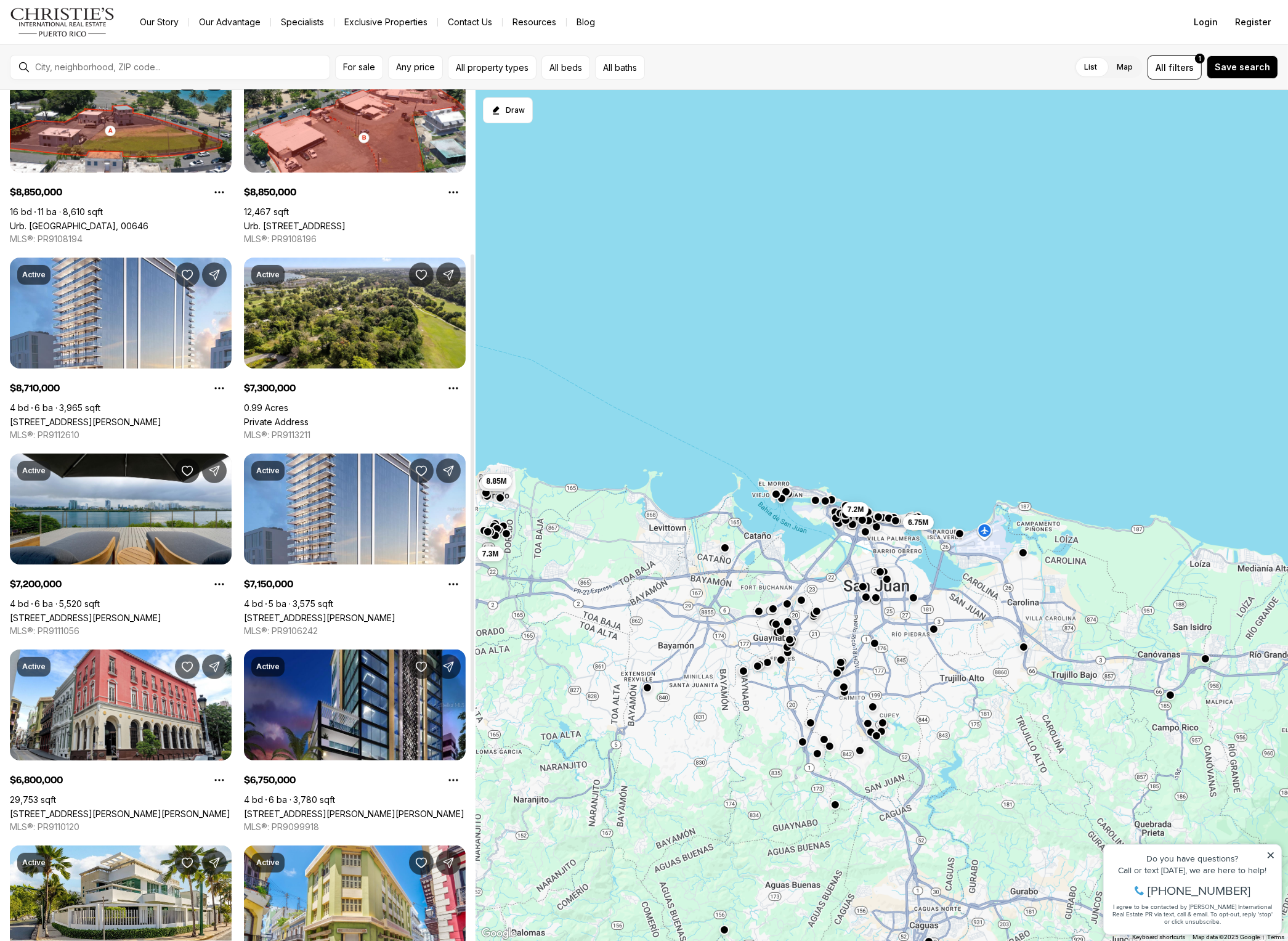
scroll to position [308, 0]
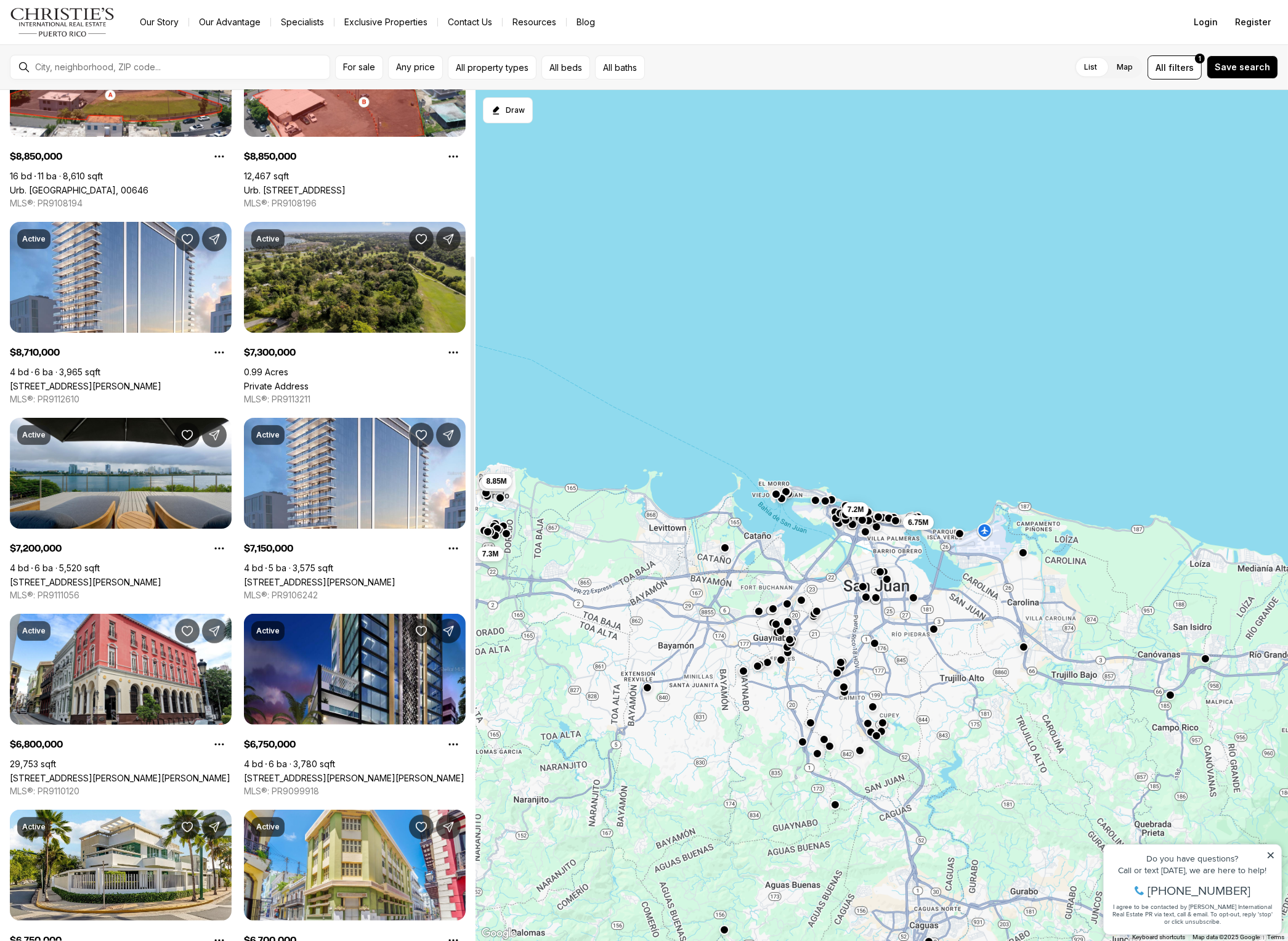
click at [308, 381] on link "Private Address" at bounding box center [276, 386] width 64 height 10
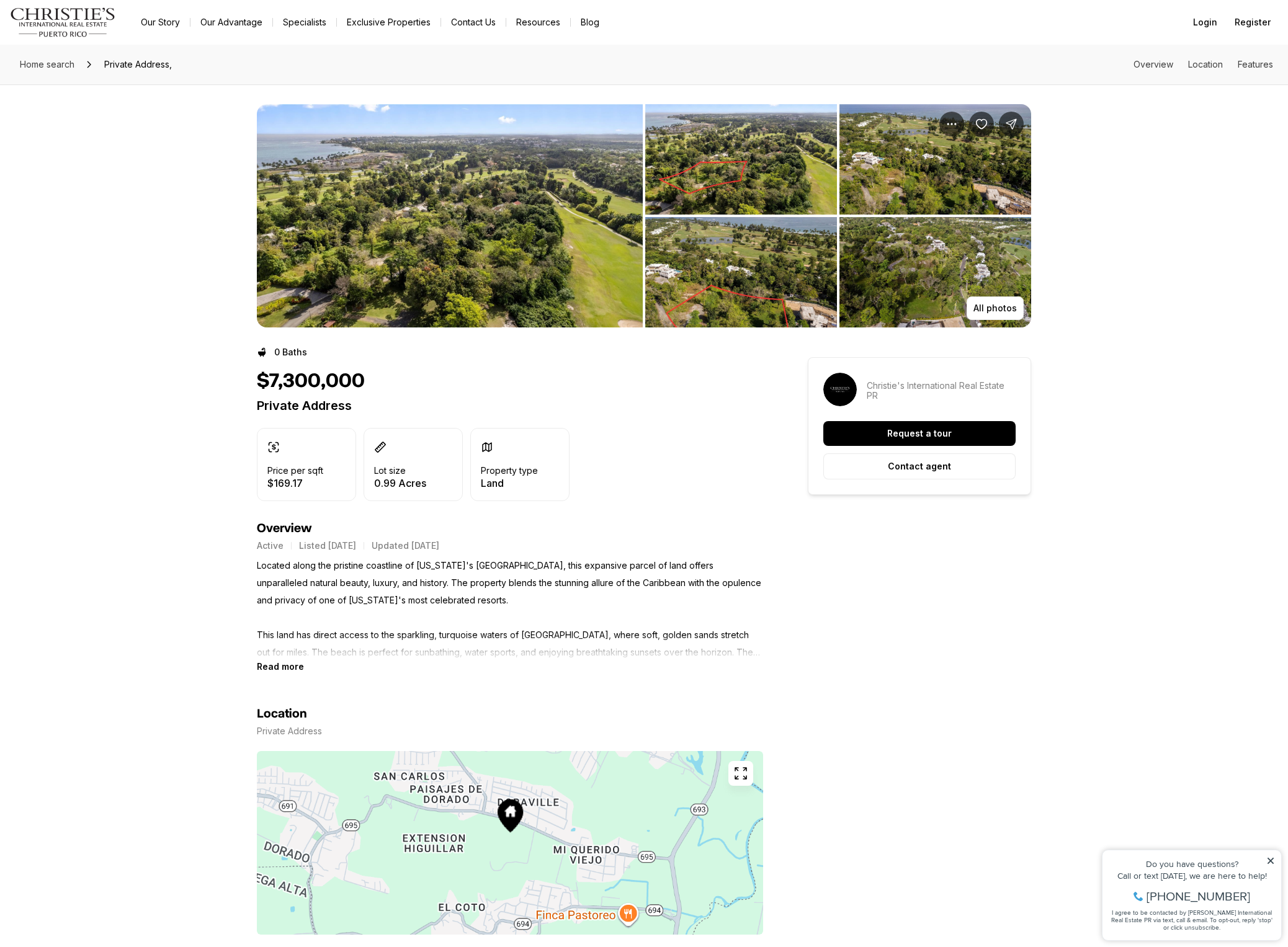
click at [408, 269] on img "View image gallery" at bounding box center [450, 216] width 386 height 223
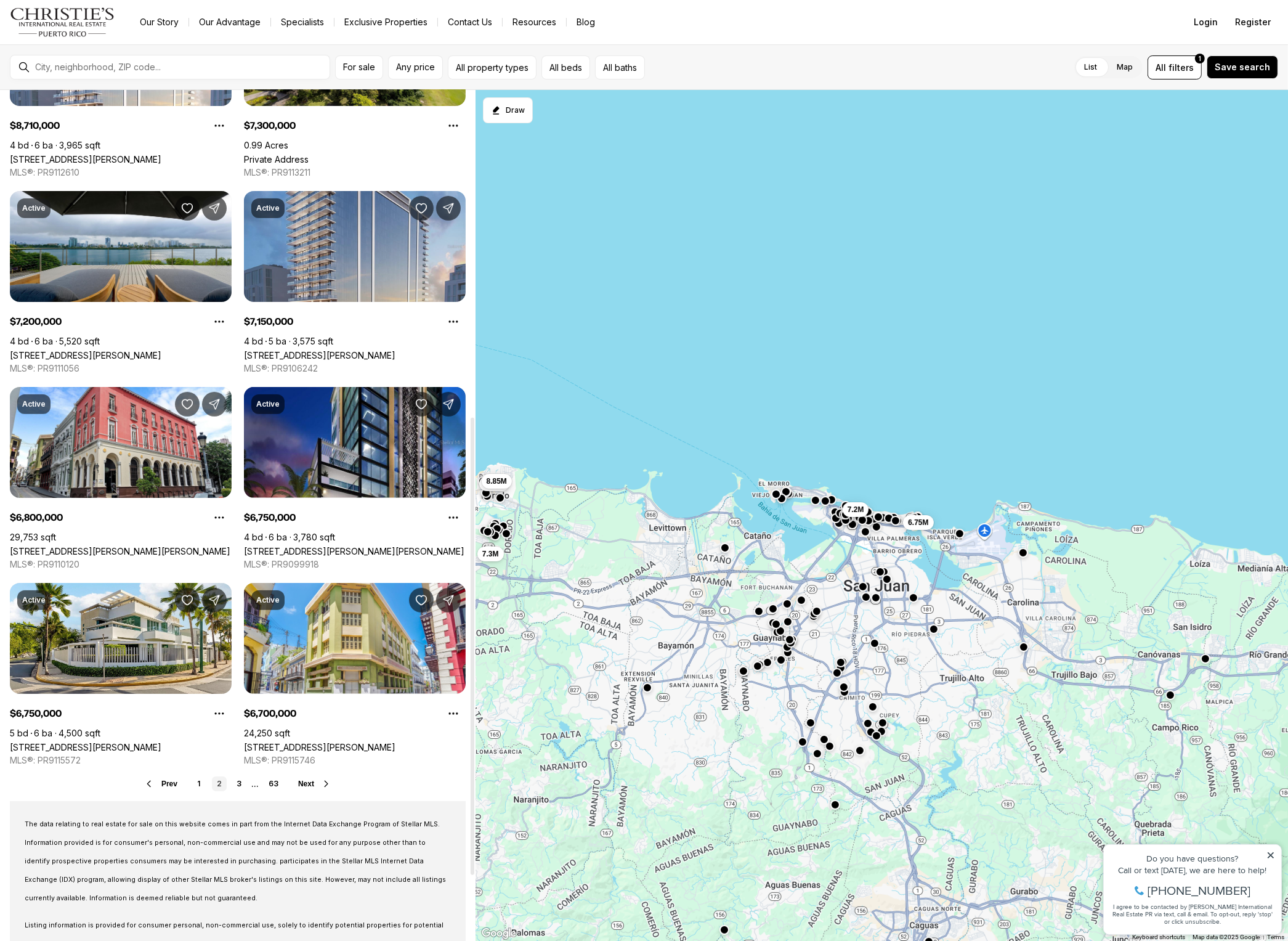
scroll to position [616, 0]
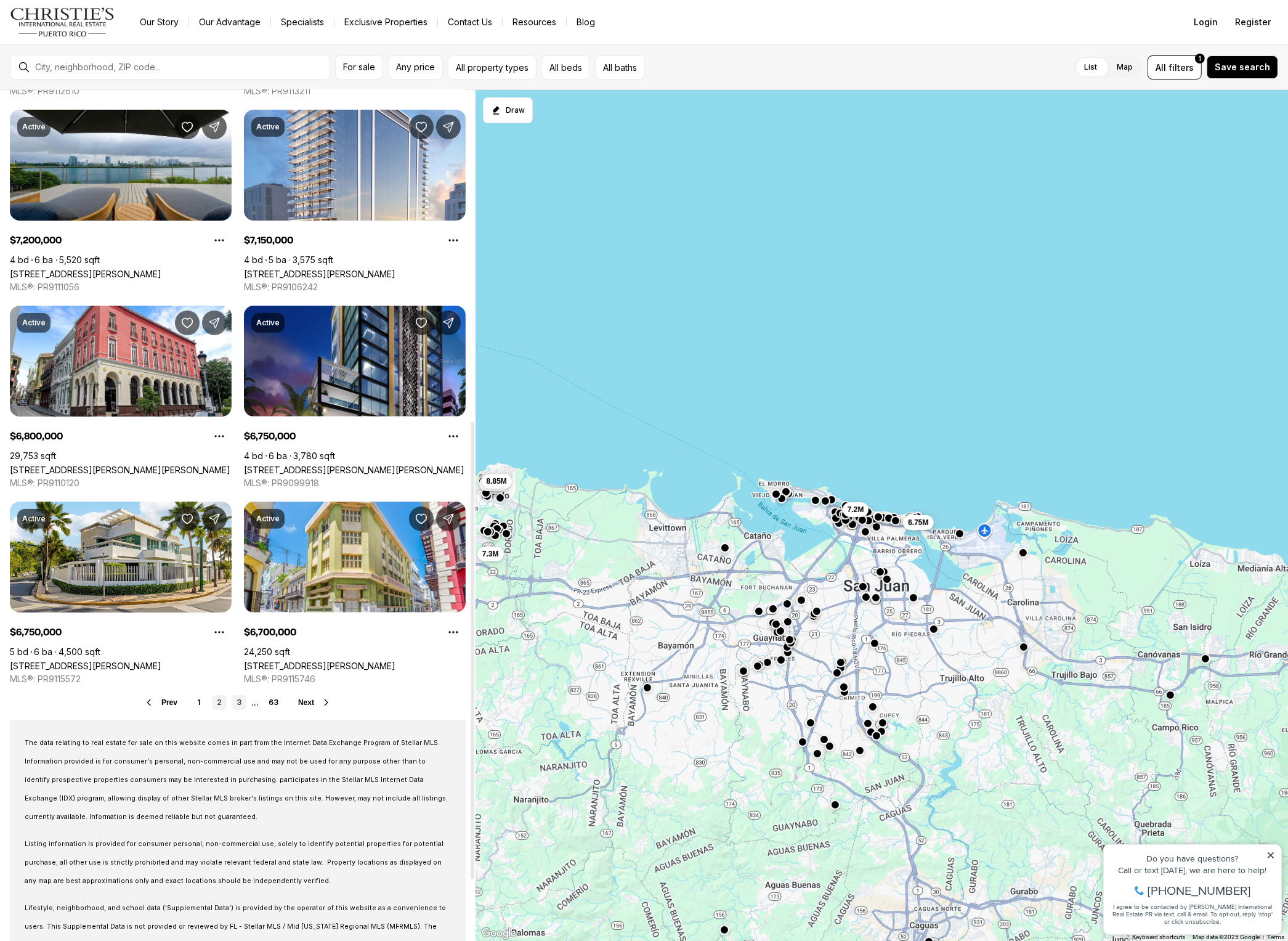
click at [236, 705] on link "3" at bounding box center [238, 702] width 15 height 15
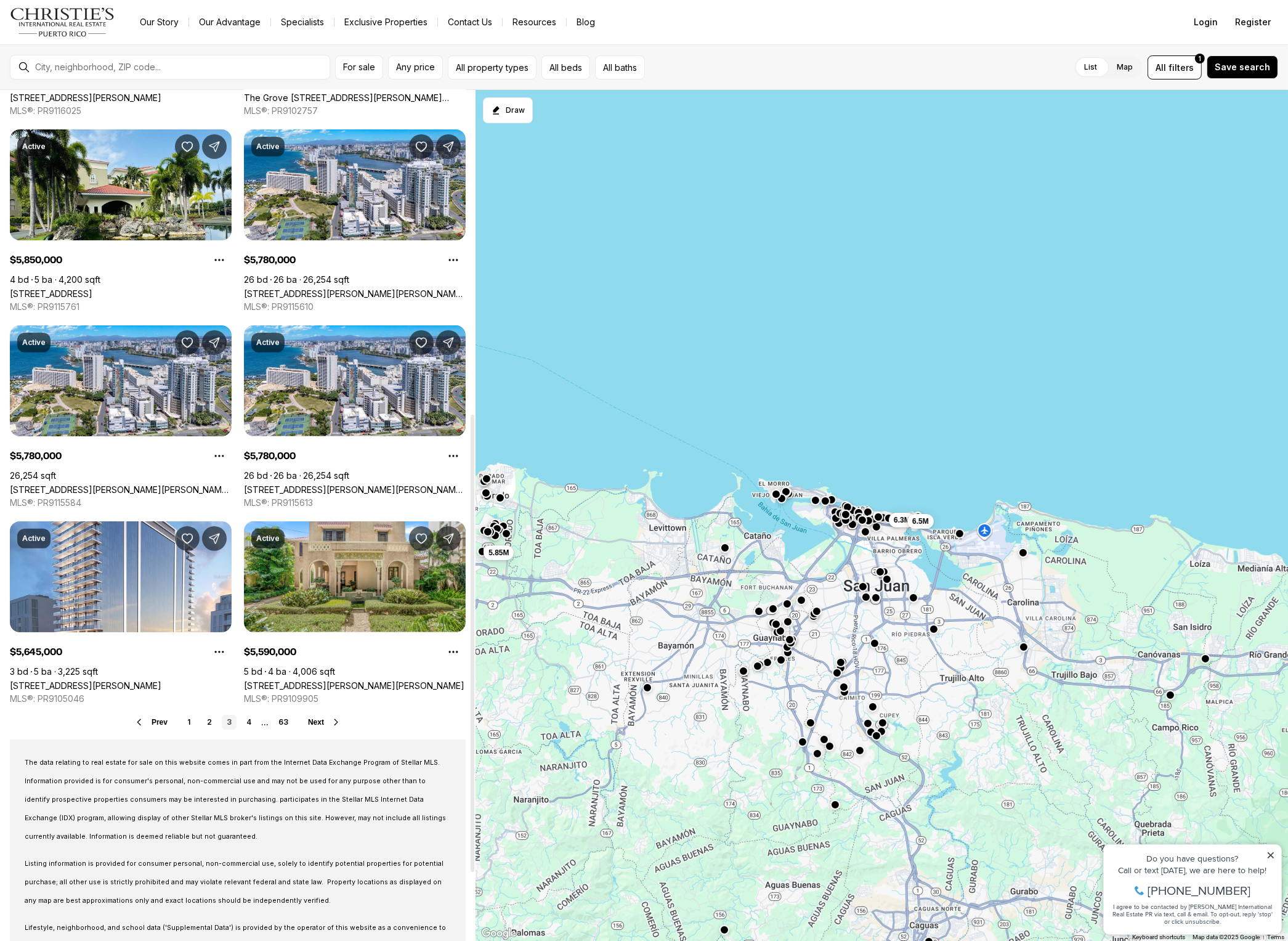
scroll to position [616, 0]
